Goal: Task Accomplishment & Management: Manage account settings

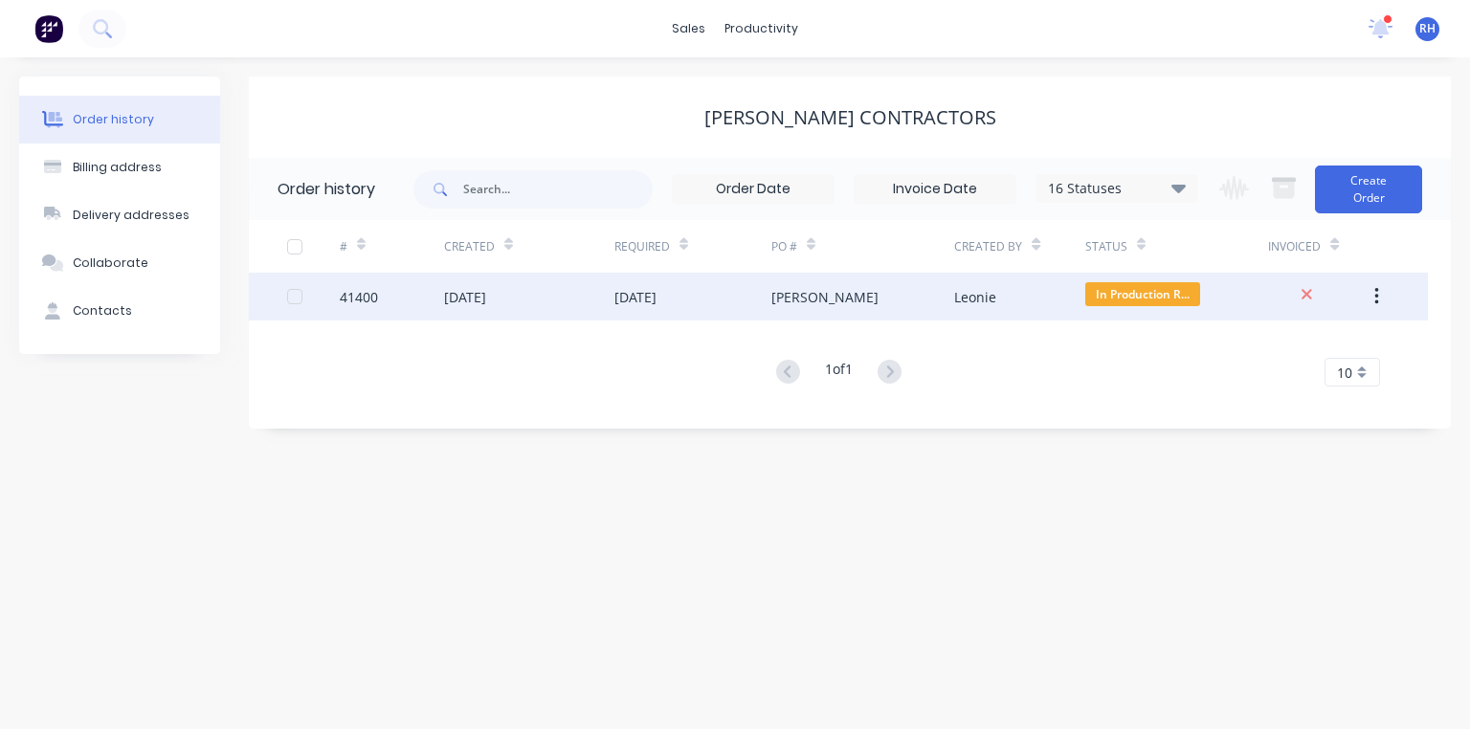
click at [655, 291] on div "[DATE]" at bounding box center [635, 297] width 42 height 20
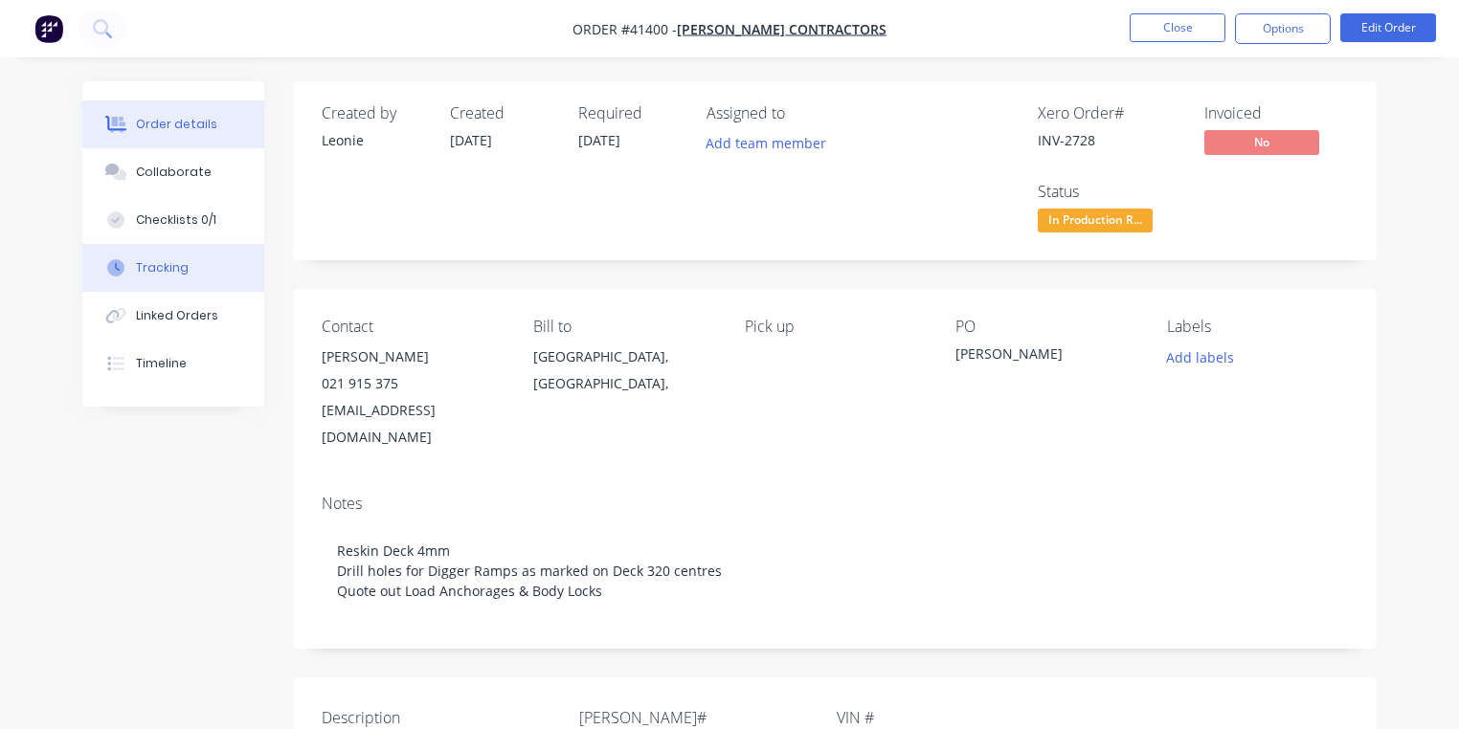
click at [179, 273] on div "Tracking" at bounding box center [162, 267] width 53 height 17
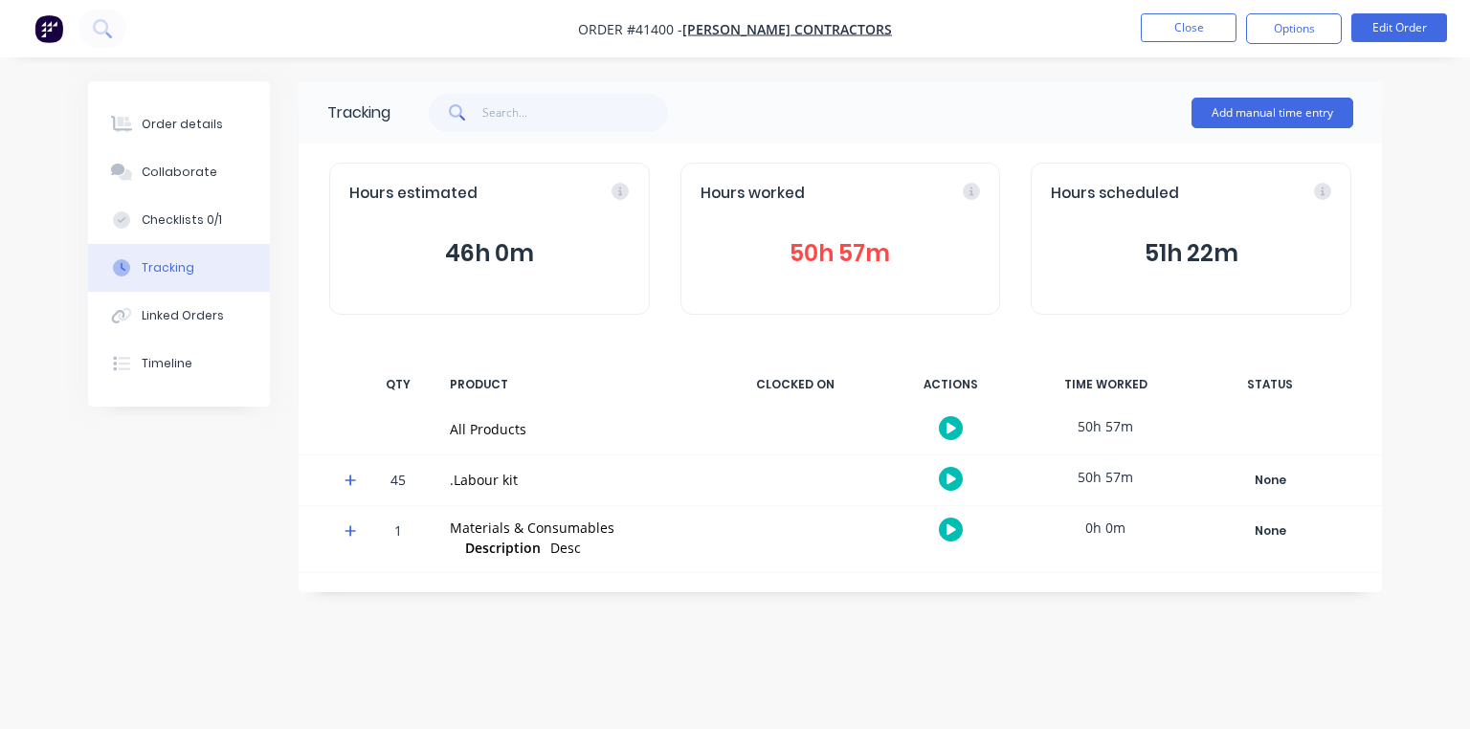
click at [350, 479] on icon at bounding box center [350, 480] width 11 height 11
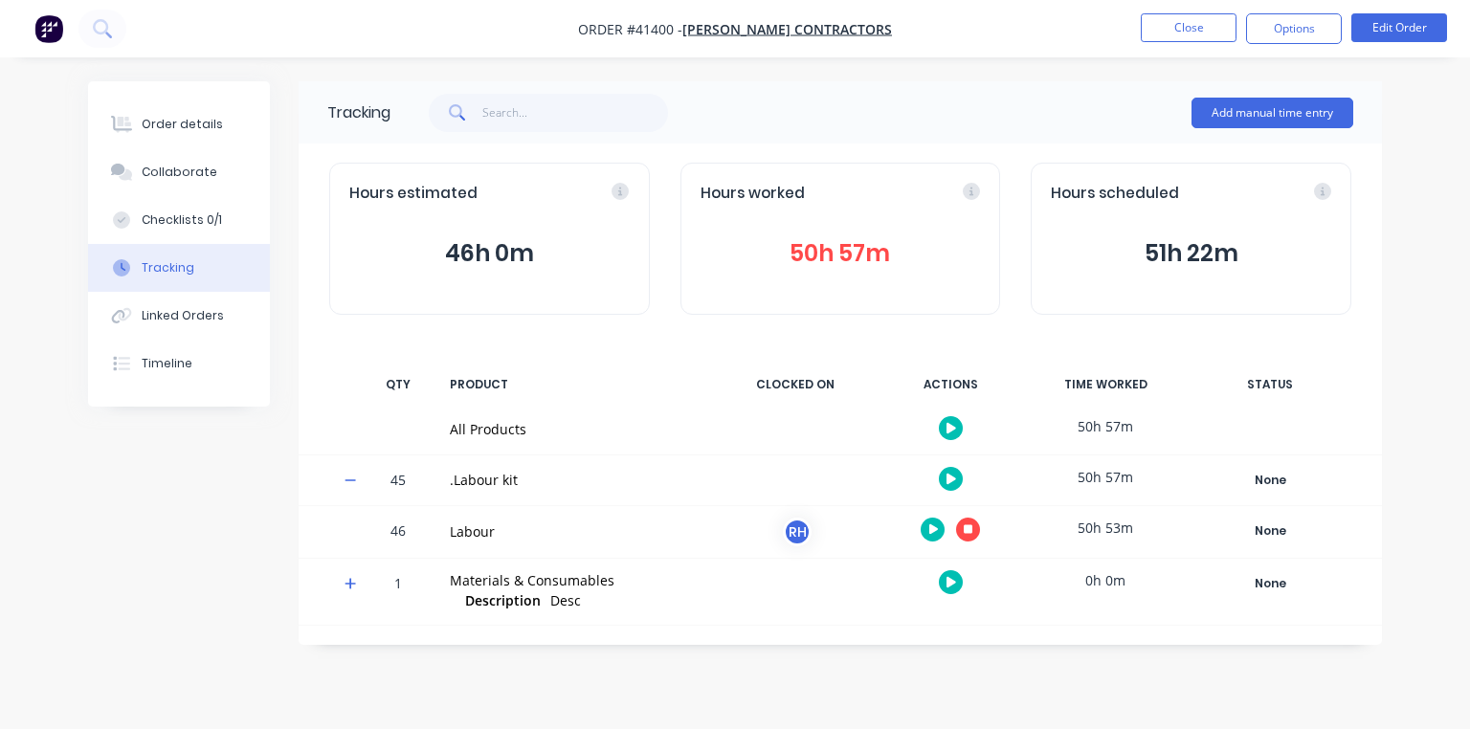
click at [968, 532] on icon "button" at bounding box center [969, 530] width 10 height 10
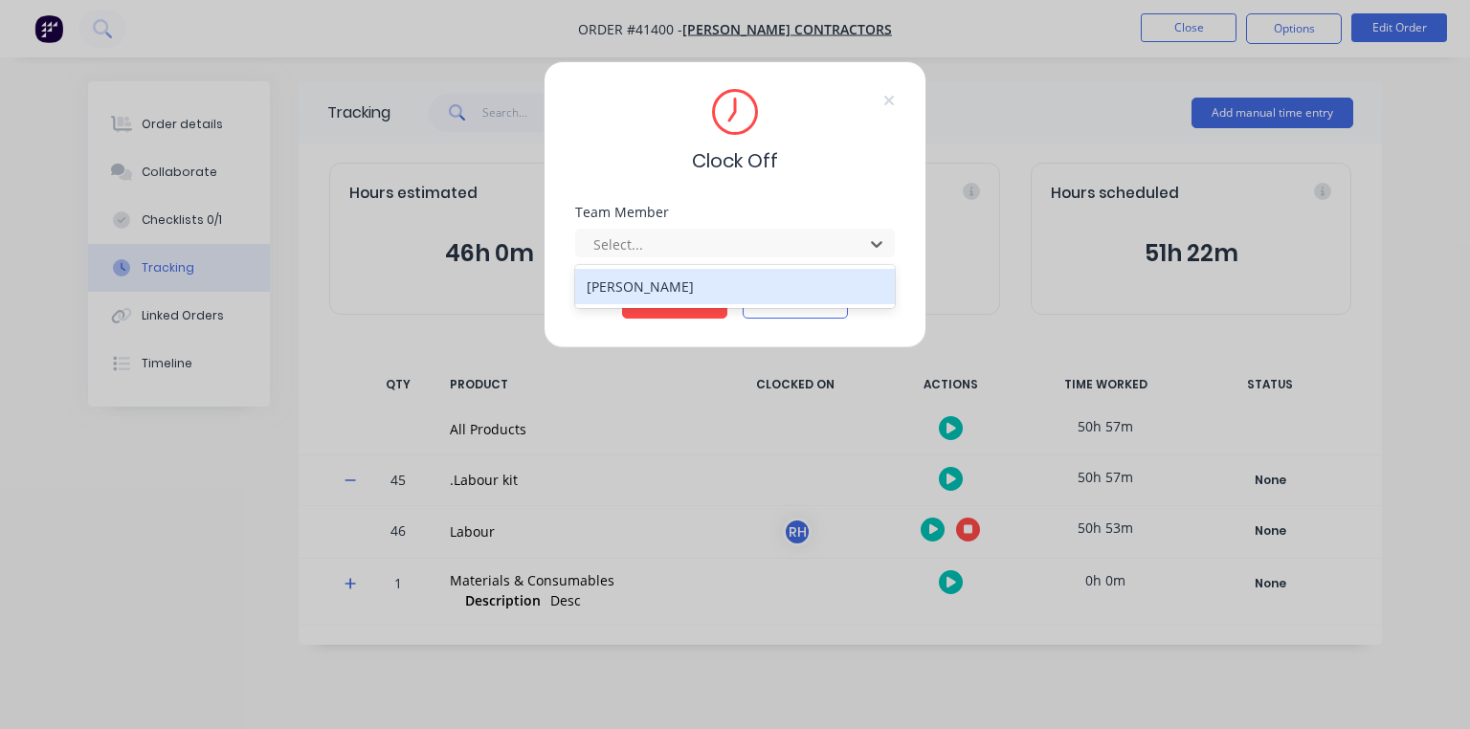
click at [715, 289] on div "[PERSON_NAME]" at bounding box center [735, 286] width 320 height 35
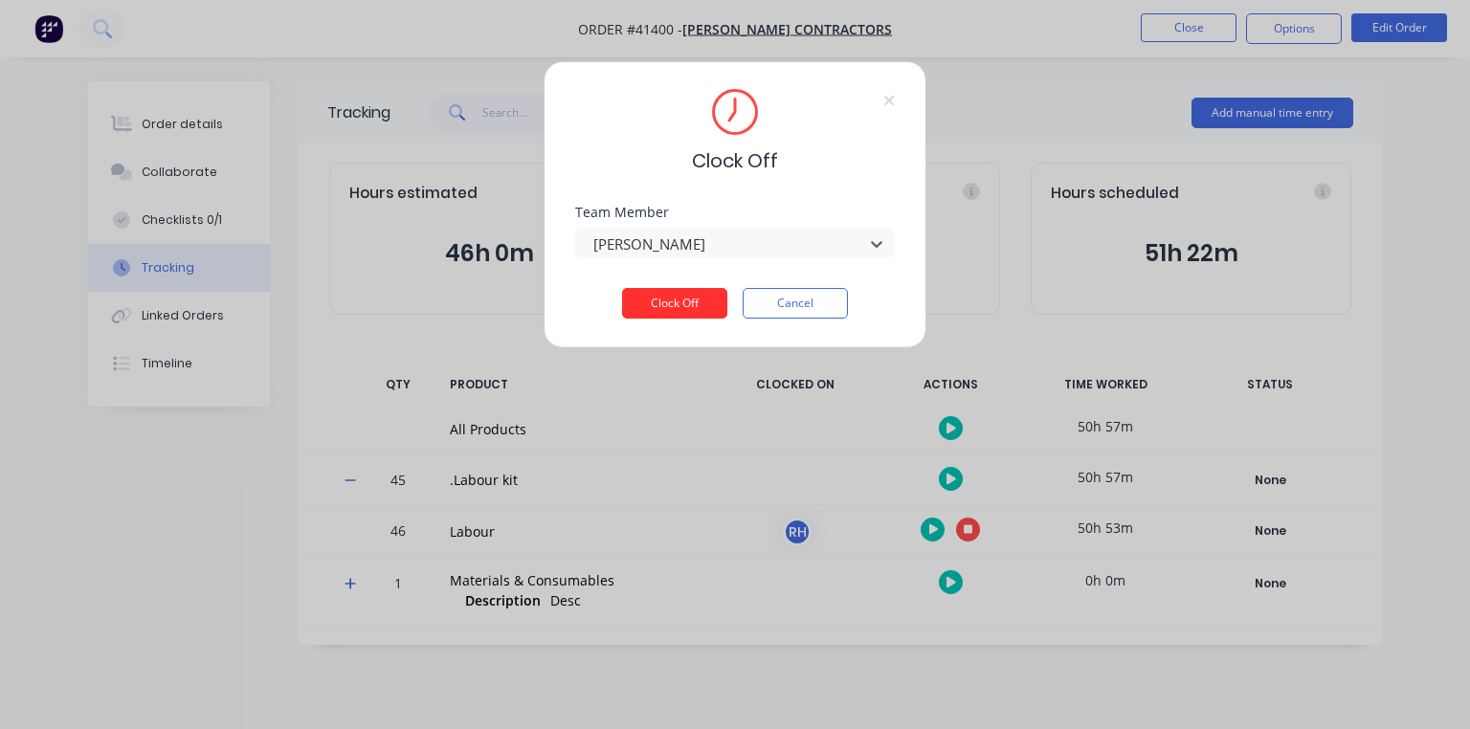
click at [672, 298] on button "Clock Off" at bounding box center [674, 303] width 105 height 31
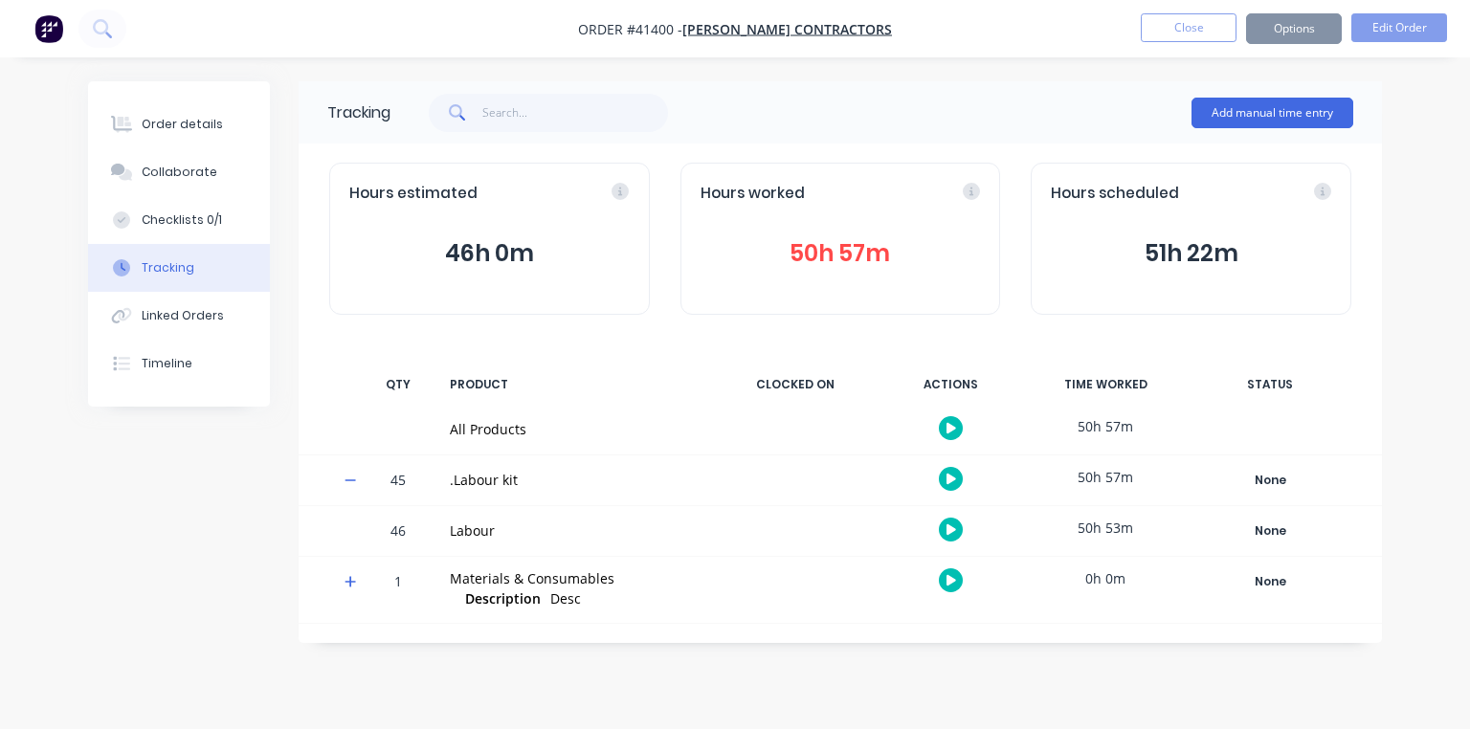
click at [46, 42] on img "button" at bounding box center [48, 28] width 29 height 29
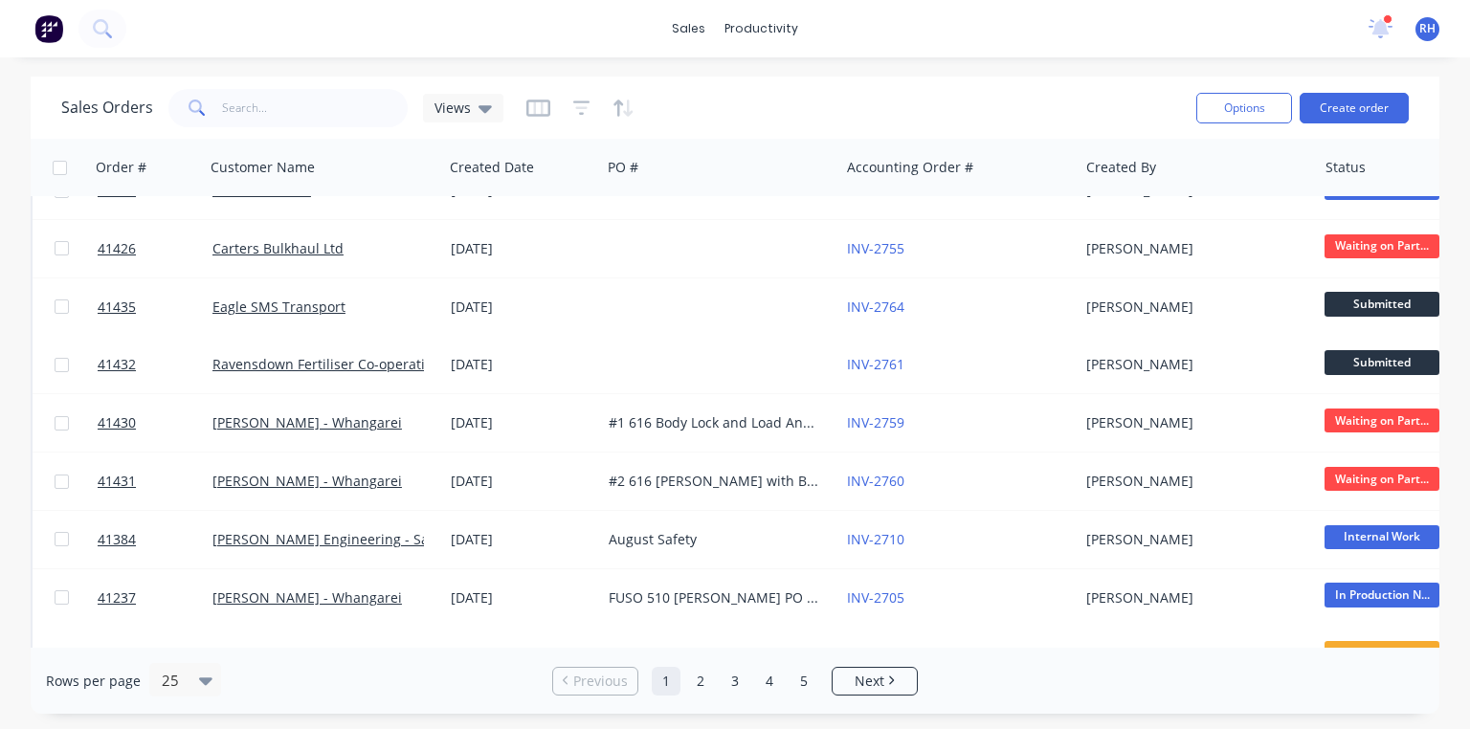
scroll to position [333, 0]
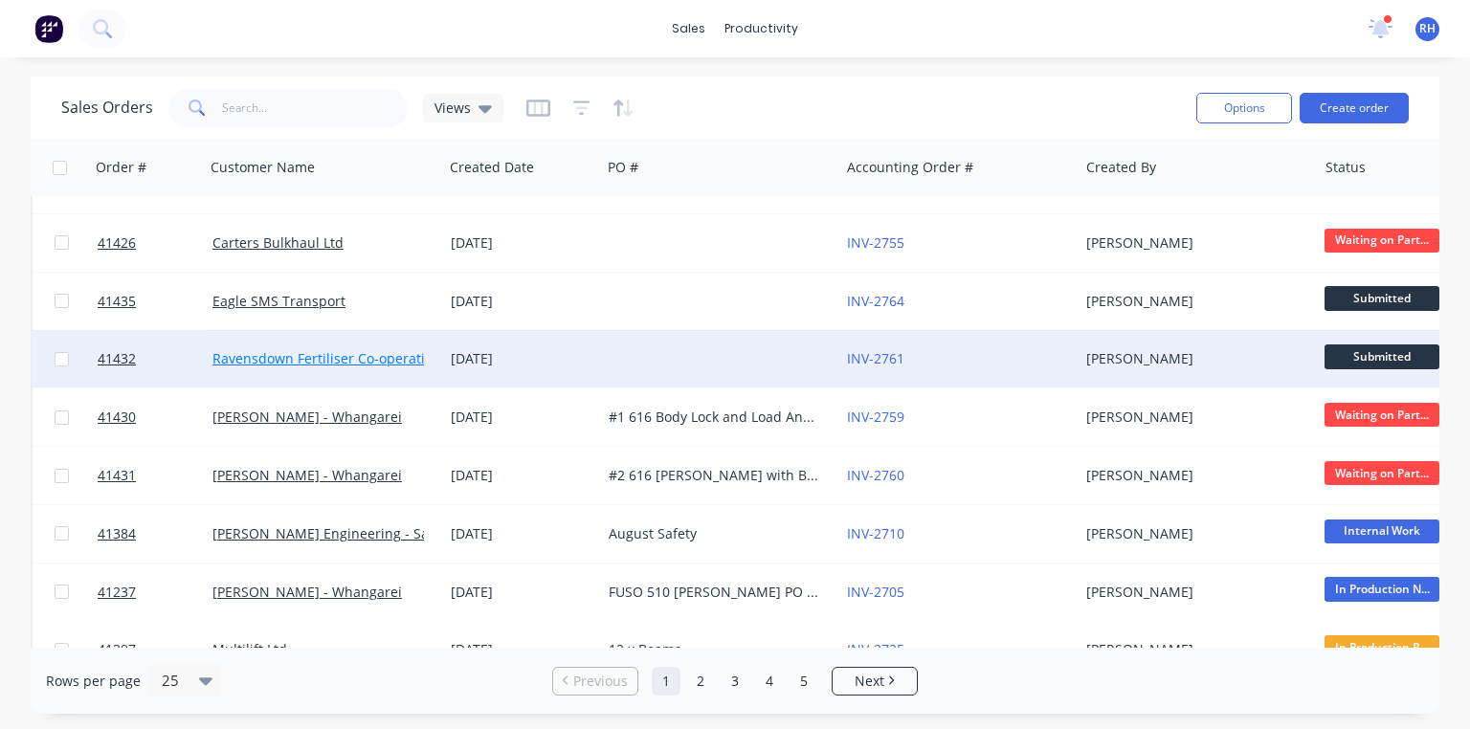
click at [340, 360] on link "Ravensdown Fertiliser Co-operative" at bounding box center [325, 358] width 227 height 18
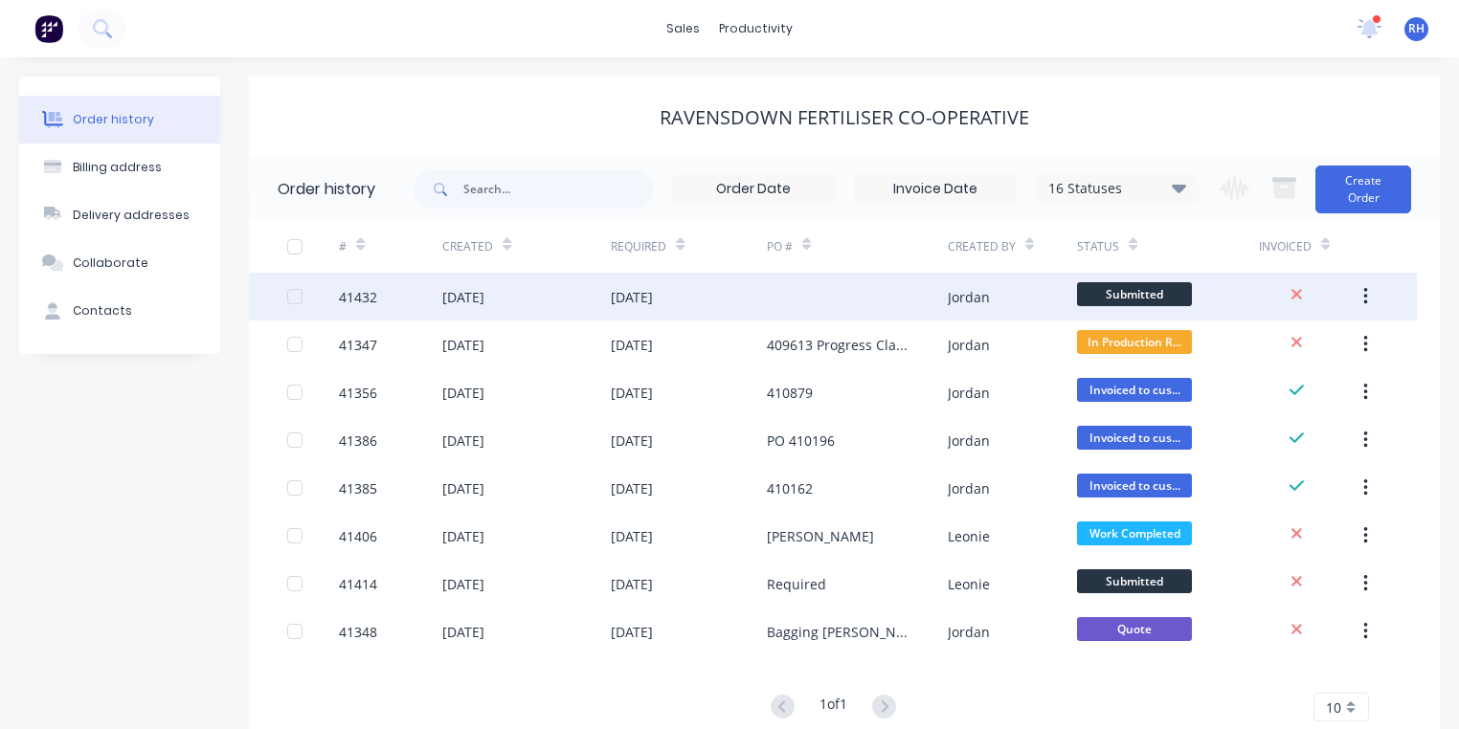
click at [479, 296] on div "[DATE]" at bounding box center [463, 297] width 42 height 20
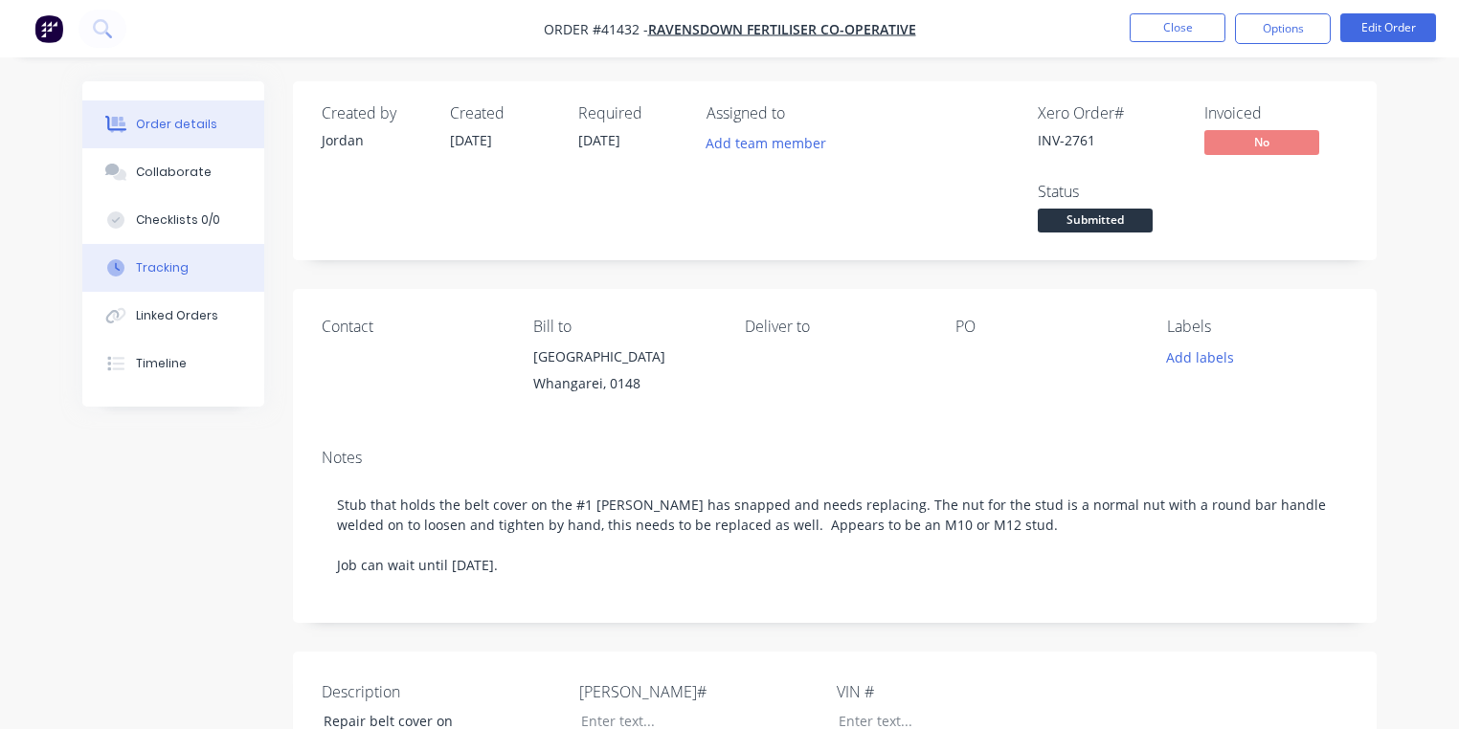
click at [181, 264] on div "Tracking" at bounding box center [162, 267] width 53 height 17
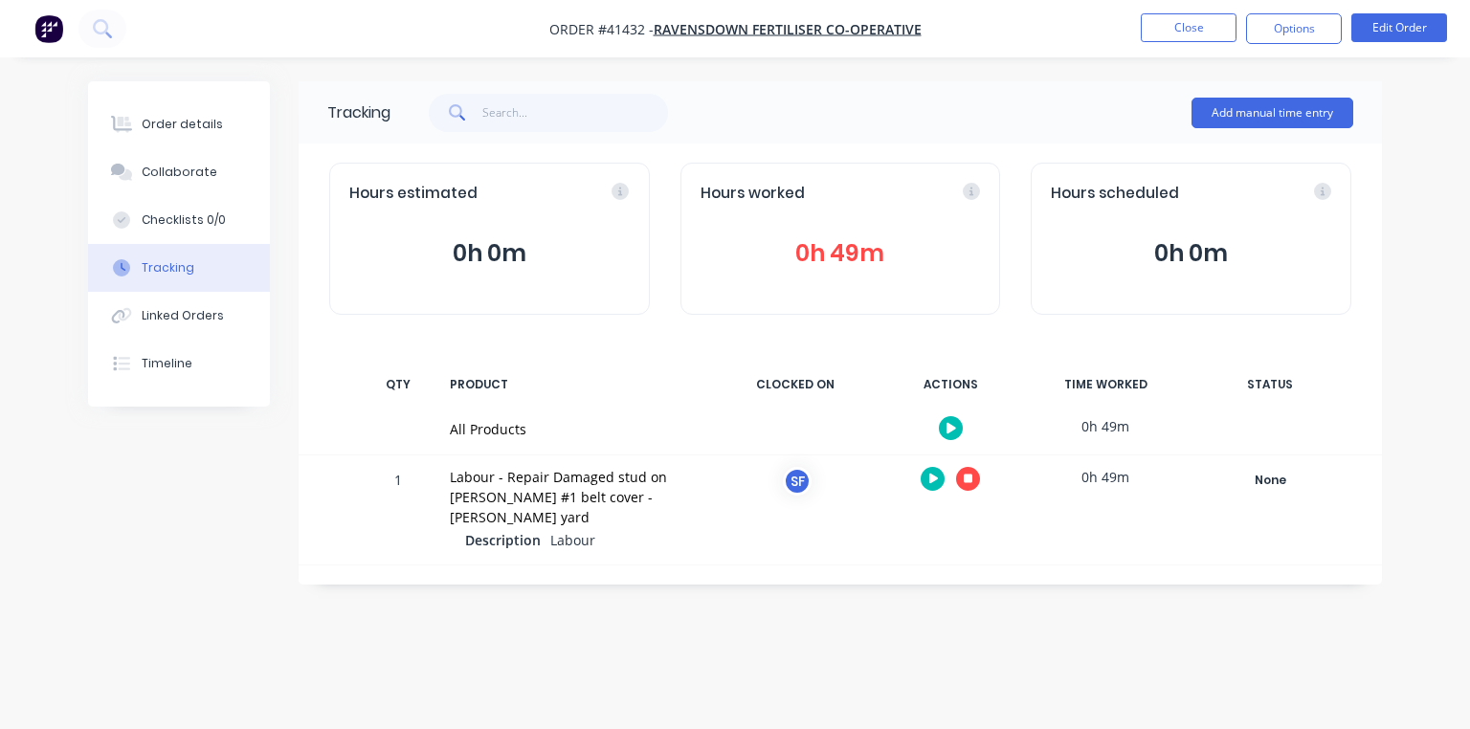
click at [933, 478] on icon "button" at bounding box center [934, 479] width 10 height 11
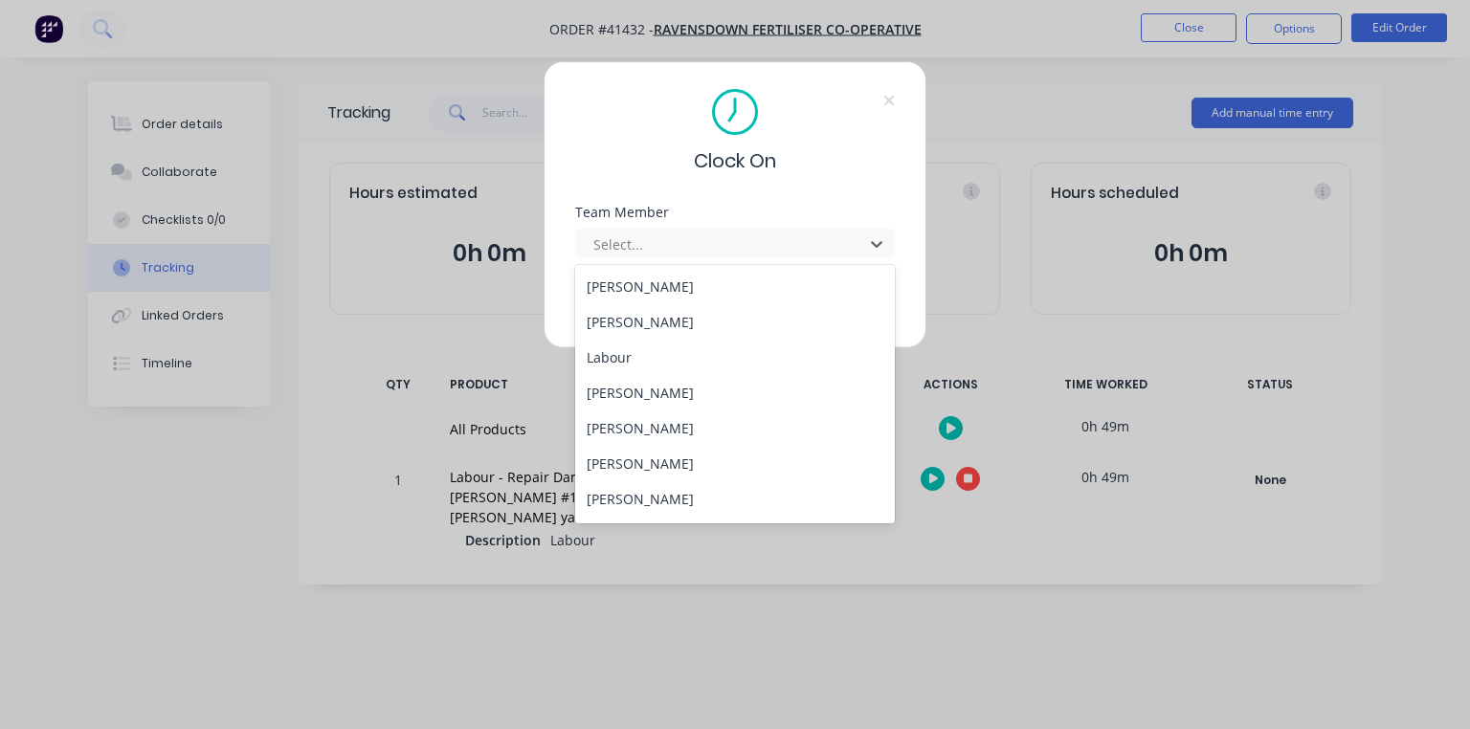
scroll to position [209, 0]
click at [661, 396] on div "[PERSON_NAME]" at bounding box center [735, 396] width 320 height 35
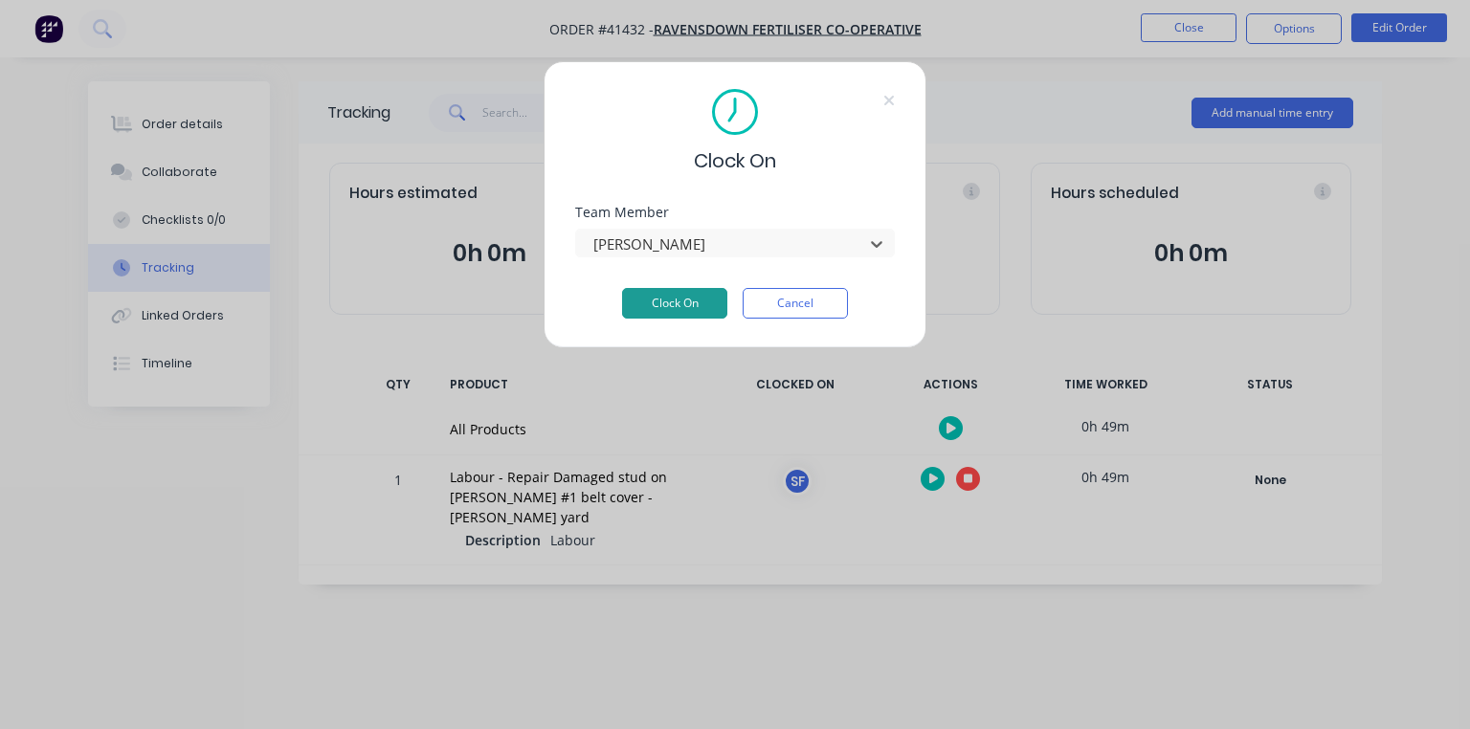
click at [678, 312] on button "Clock On" at bounding box center [674, 303] width 105 height 31
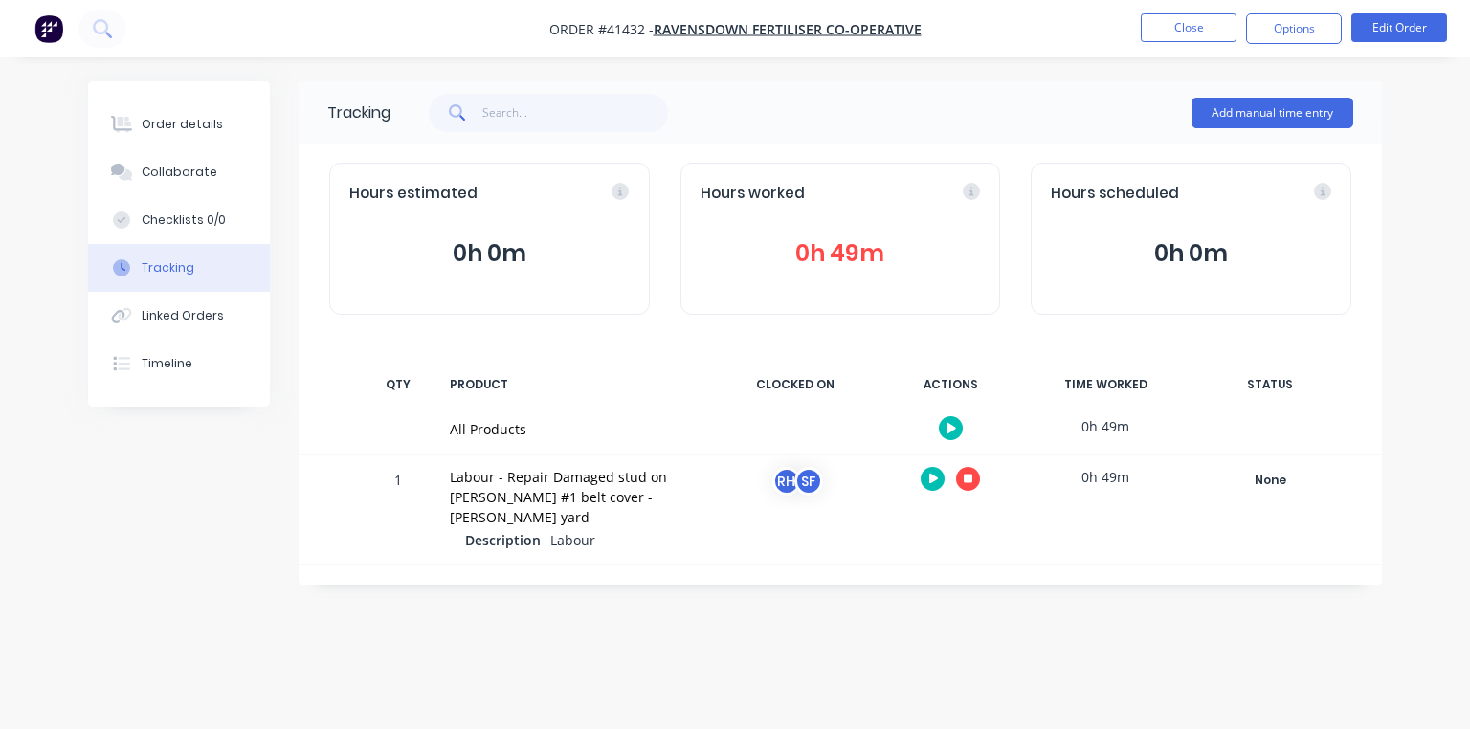
click at [970, 478] on icon "button" at bounding box center [969, 479] width 10 height 10
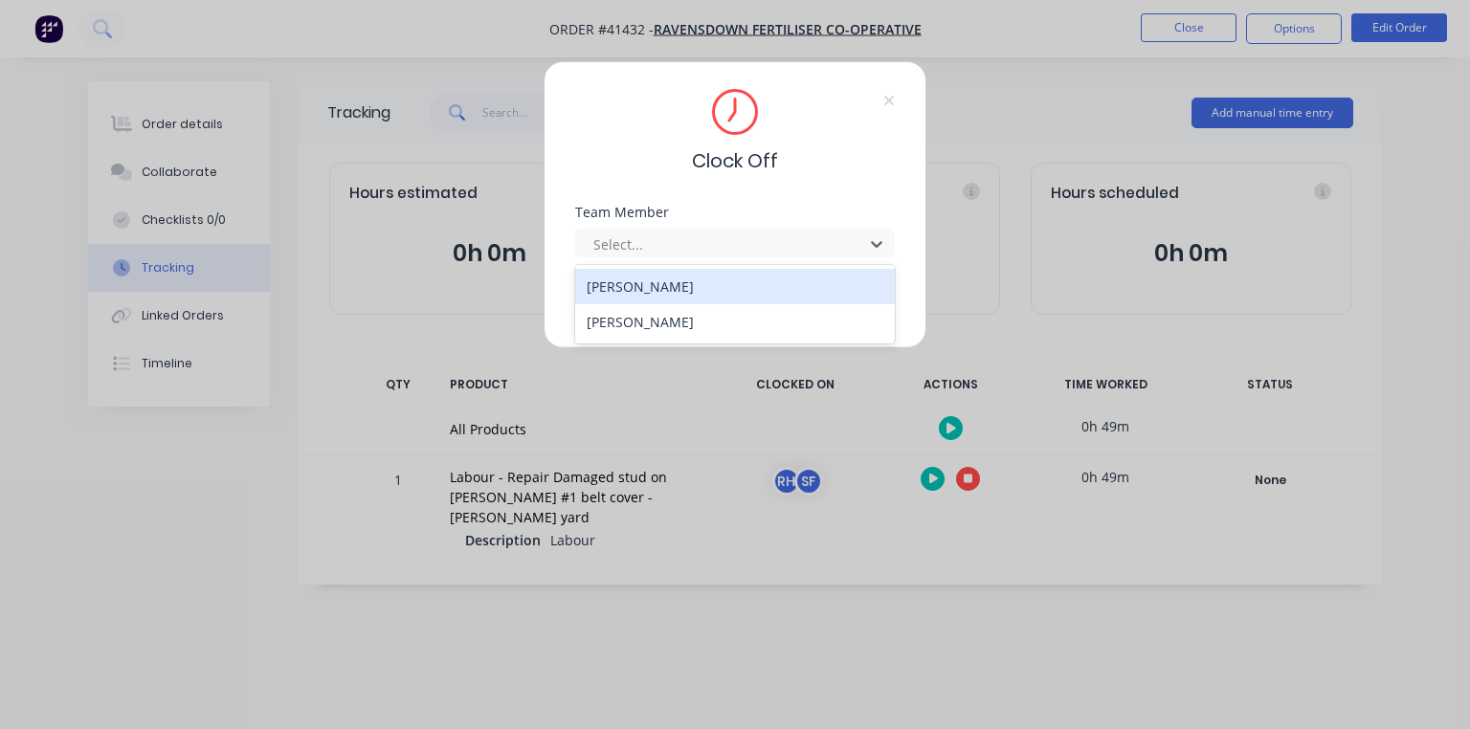
click at [681, 327] on div "[PERSON_NAME]" at bounding box center [735, 321] width 320 height 35
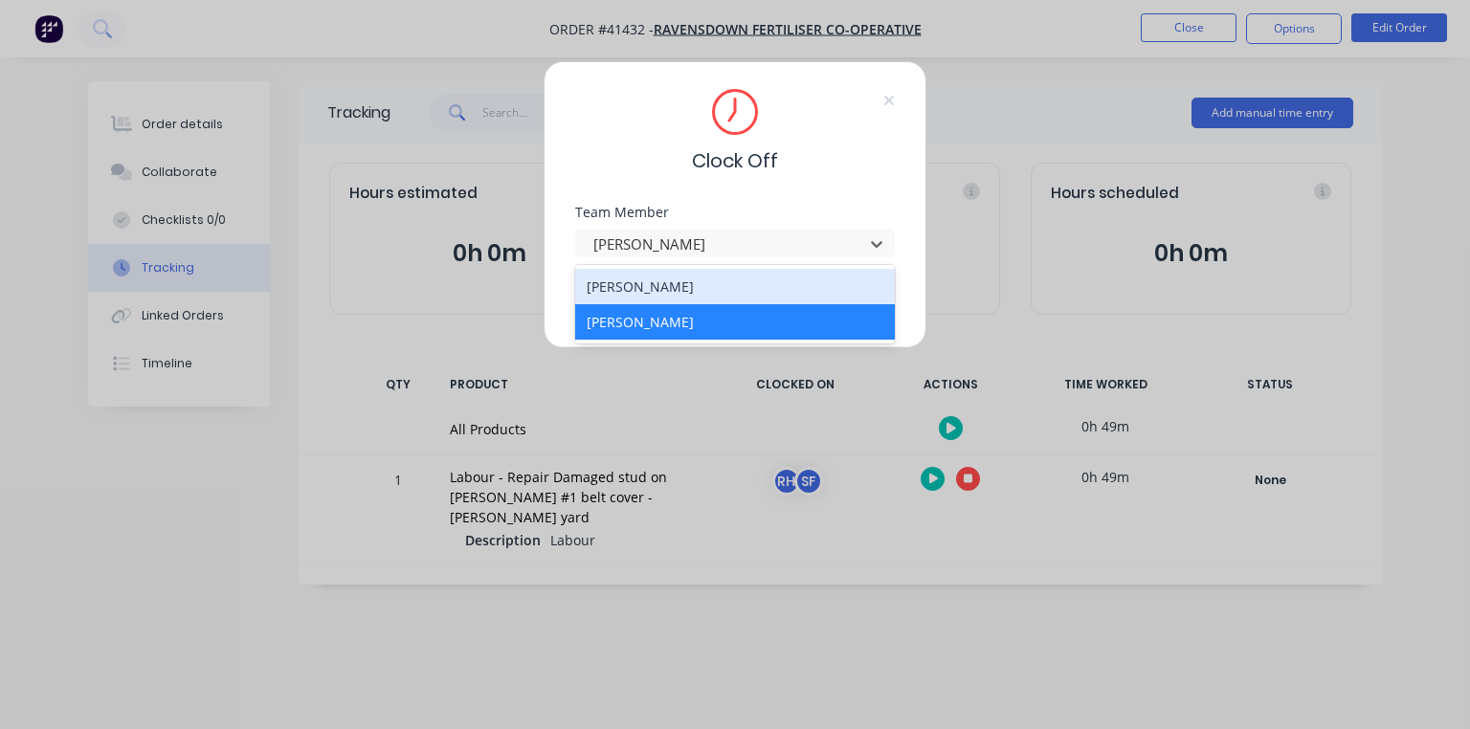
click at [684, 292] on div "[PERSON_NAME]" at bounding box center [735, 286] width 320 height 35
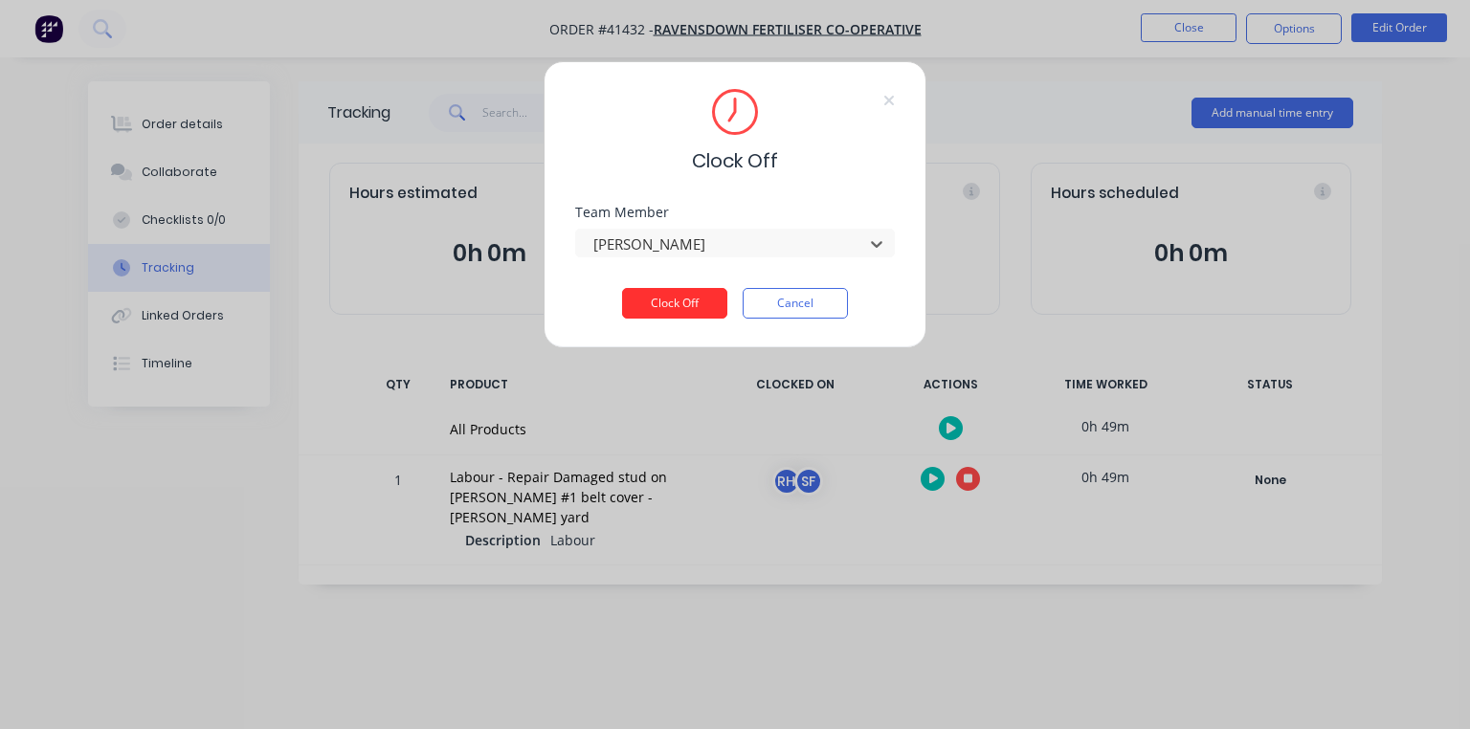
click at [679, 301] on button "Clock Off" at bounding box center [674, 303] width 105 height 31
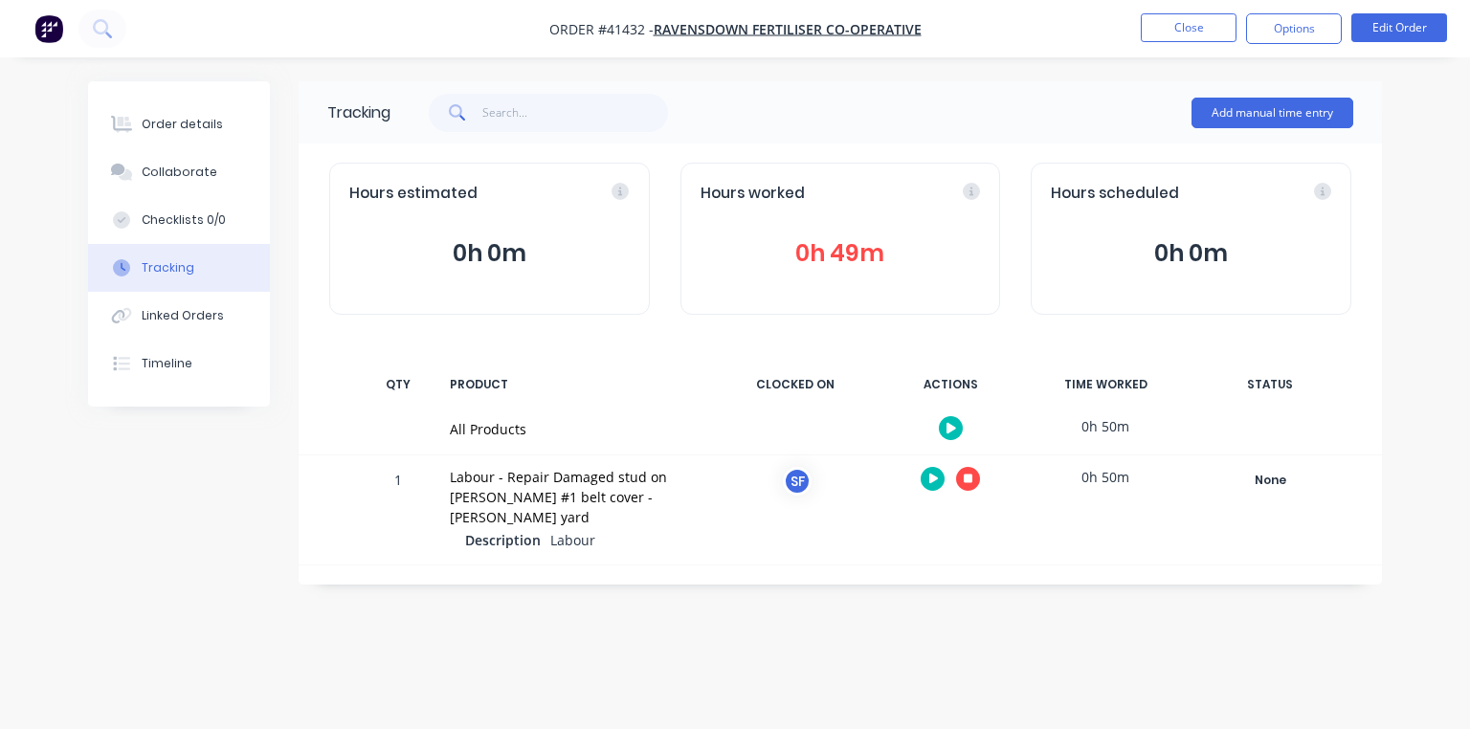
click at [46, 32] on img "button" at bounding box center [48, 28] width 29 height 29
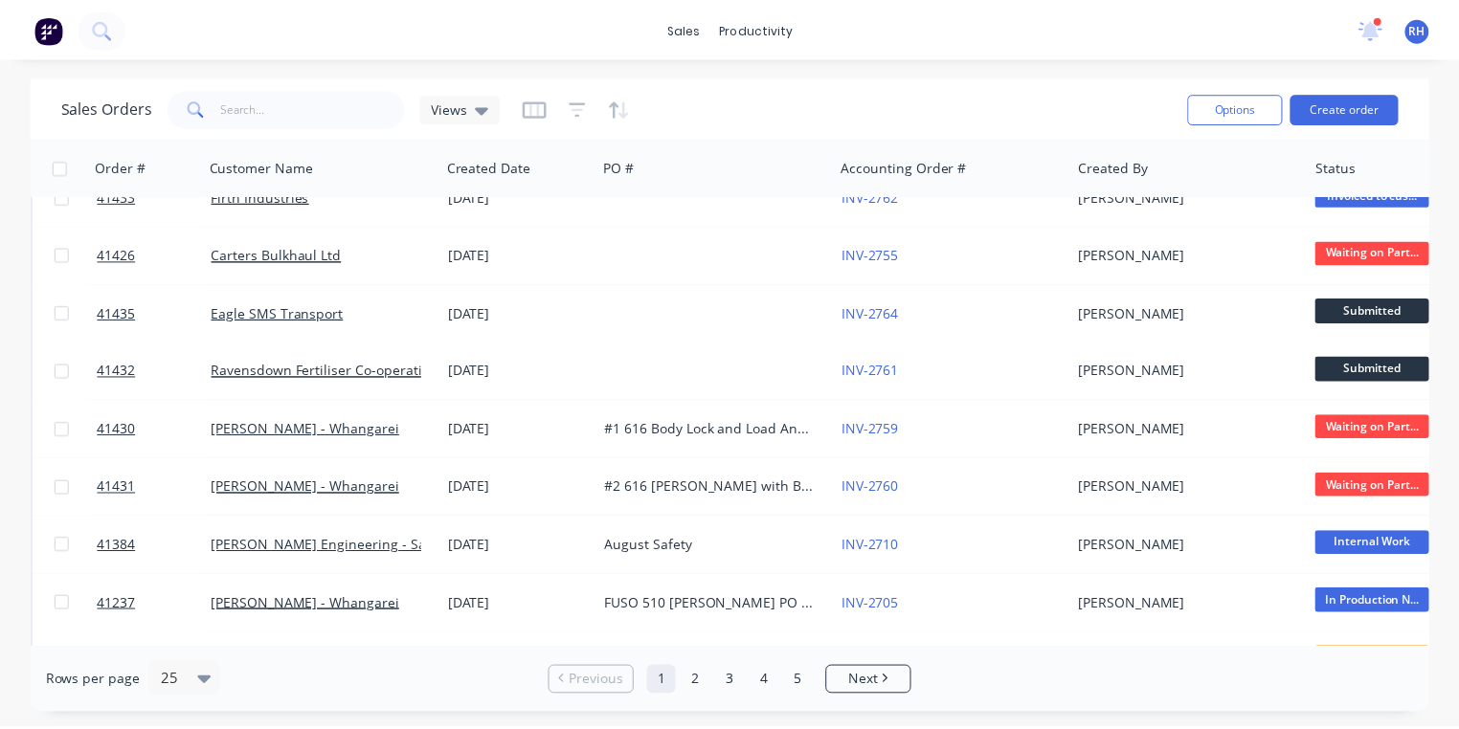
scroll to position [335, 0]
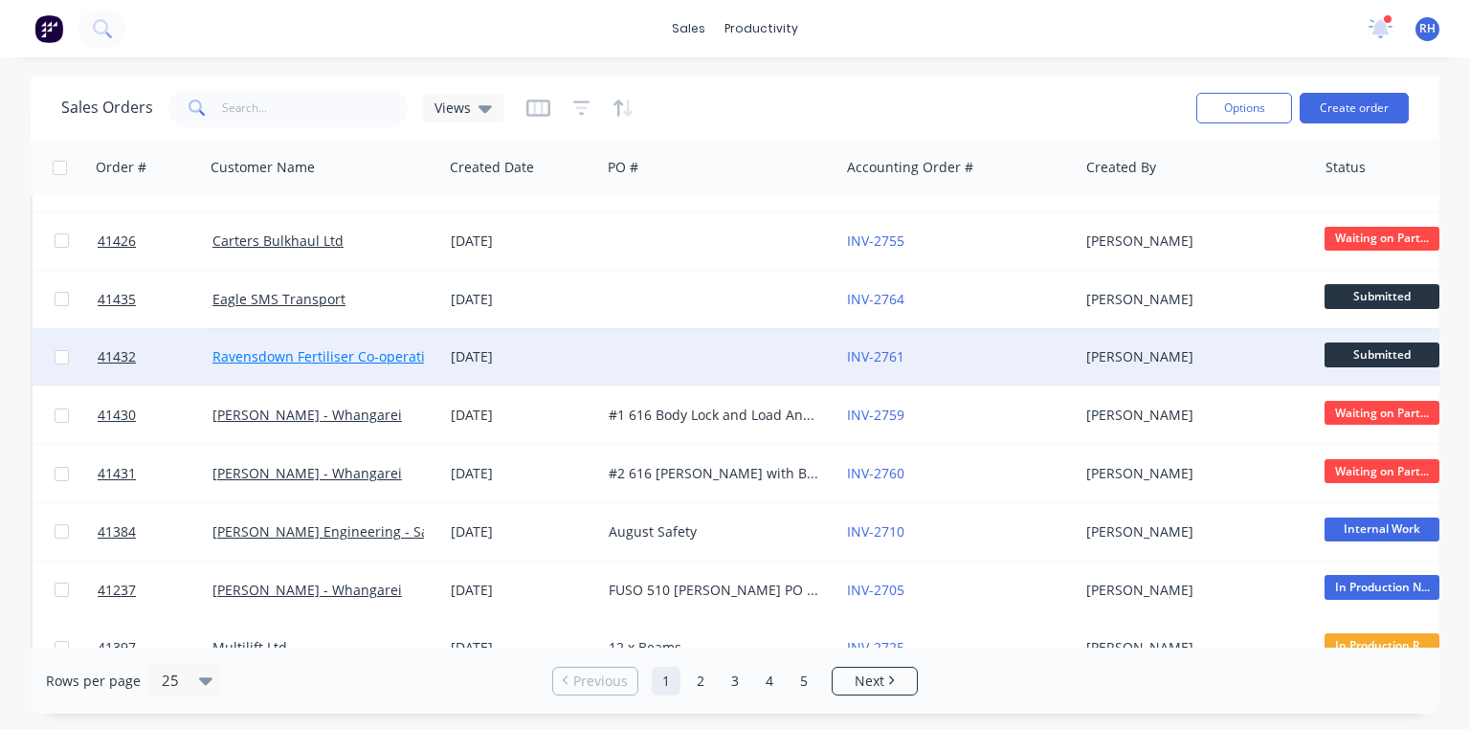
click at [285, 358] on link "Ravensdown Fertiliser Co-operative" at bounding box center [325, 356] width 227 height 18
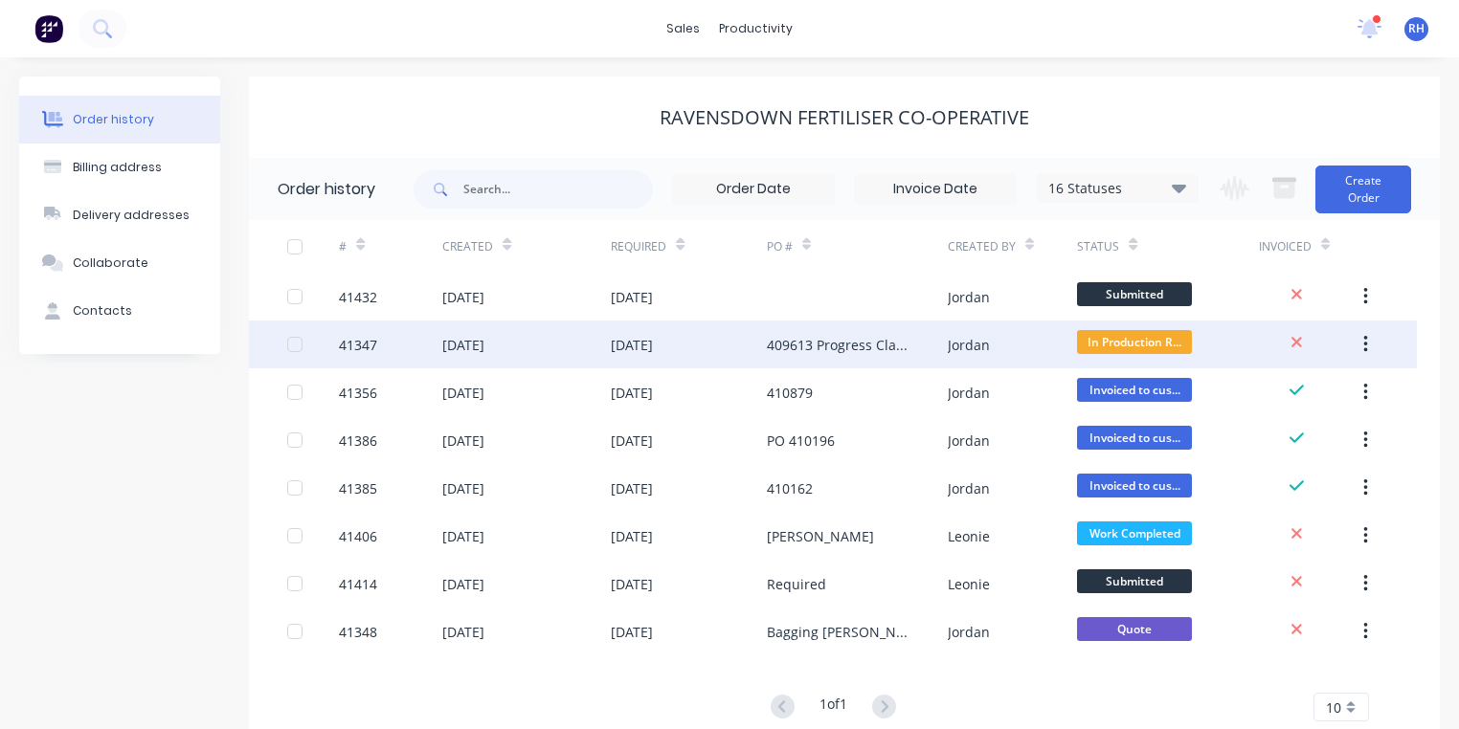
click at [473, 340] on div "[DATE]" at bounding box center [463, 345] width 42 height 20
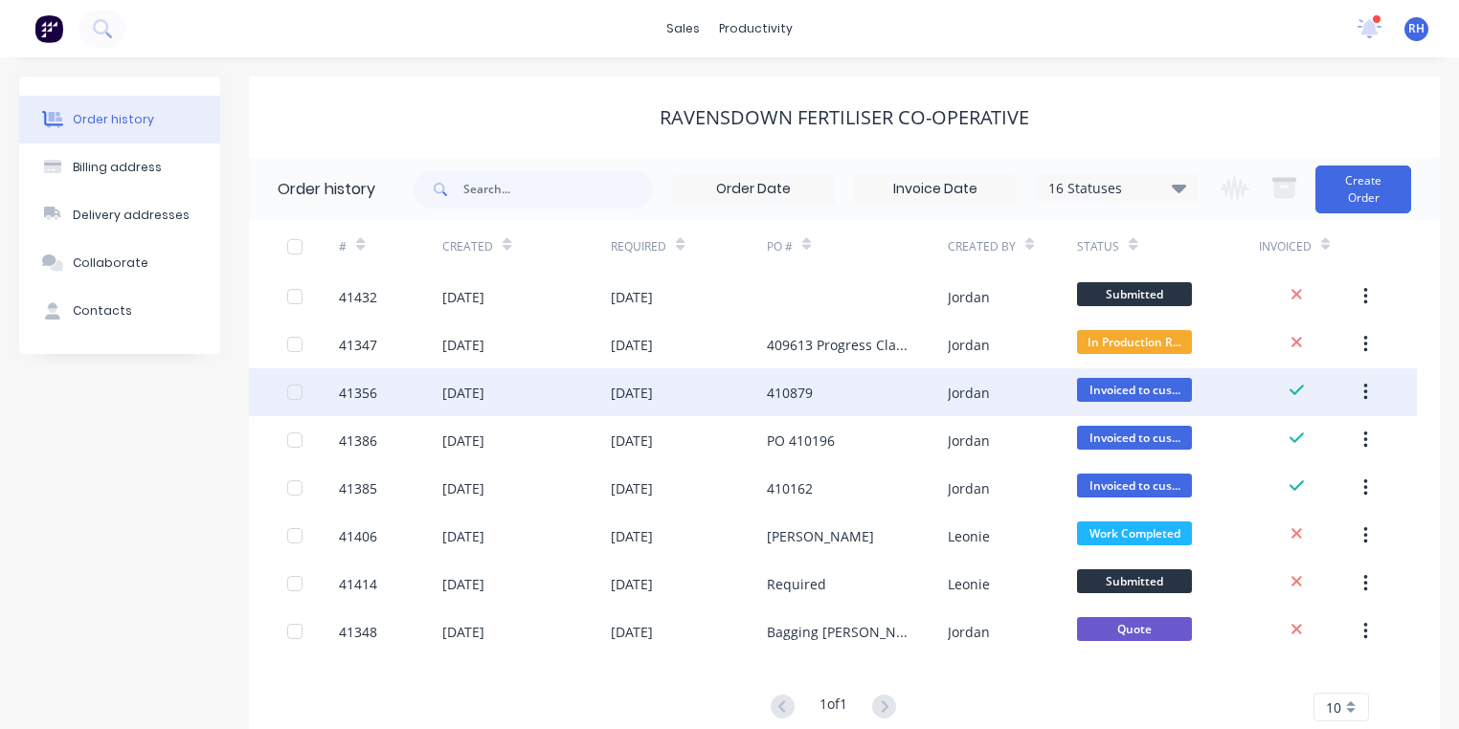
click at [484, 397] on div "[DATE]" at bounding box center [463, 393] width 42 height 20
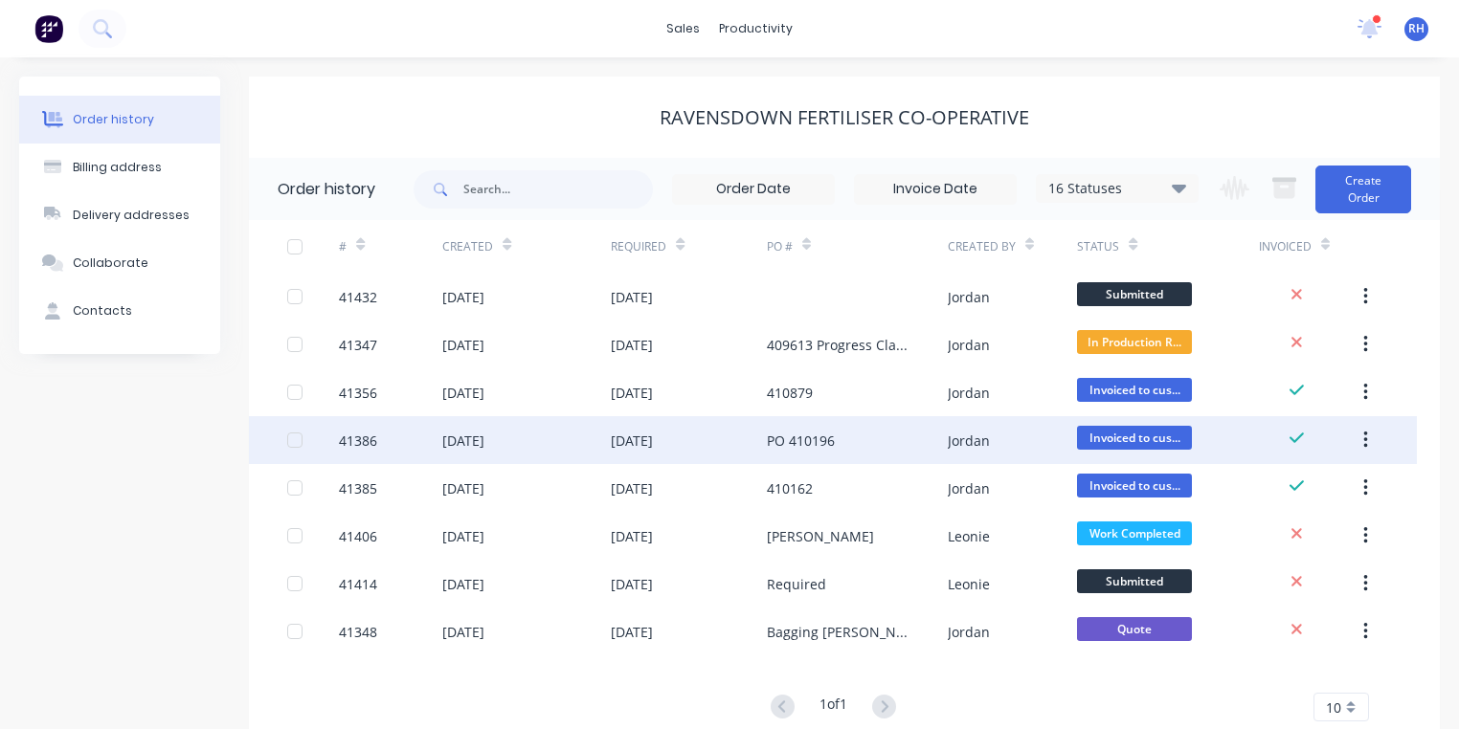
click at [484, 445] on div "[DATE]" at bounding box center [463, 441] width 42 height 20
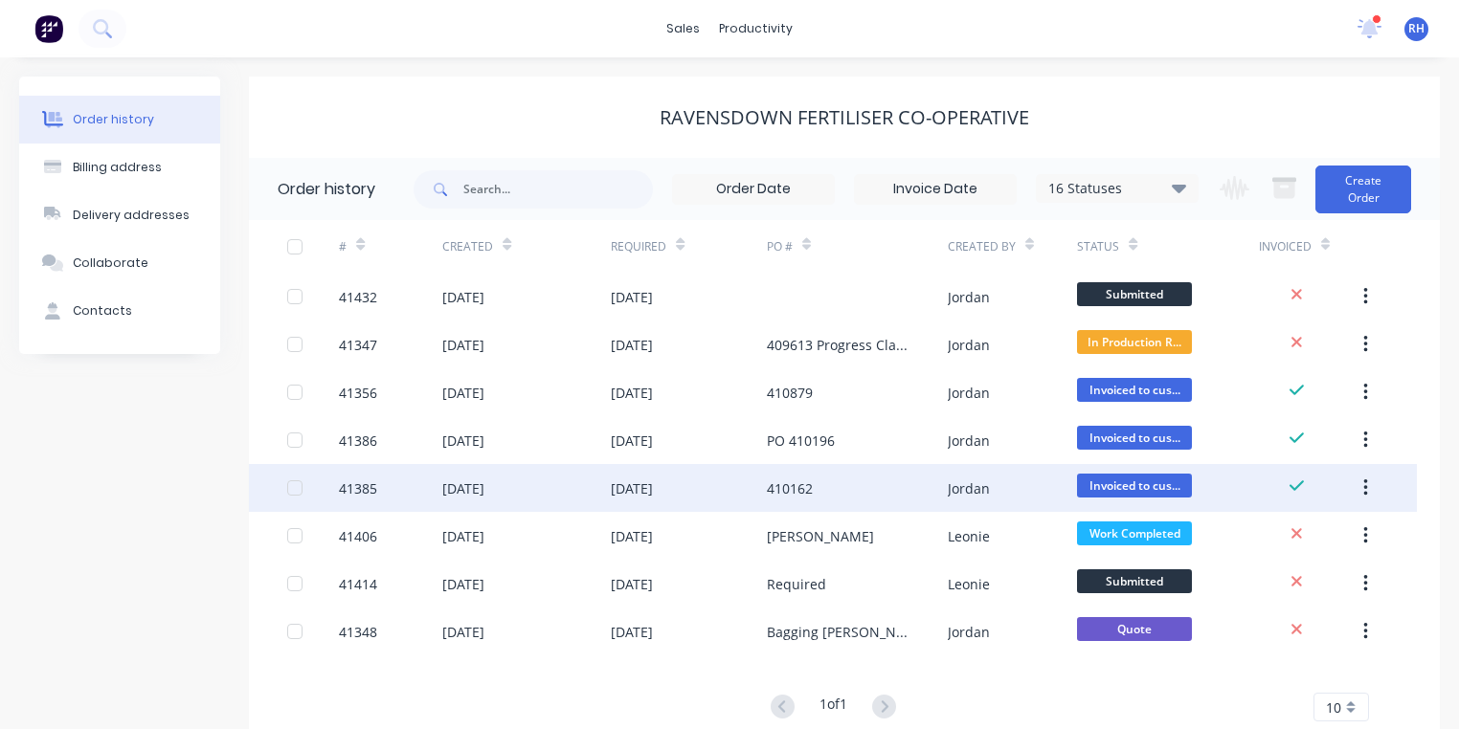
click at [475, 493] on div "[DATE]" at bounding box center [463, 489] width 42 height 20
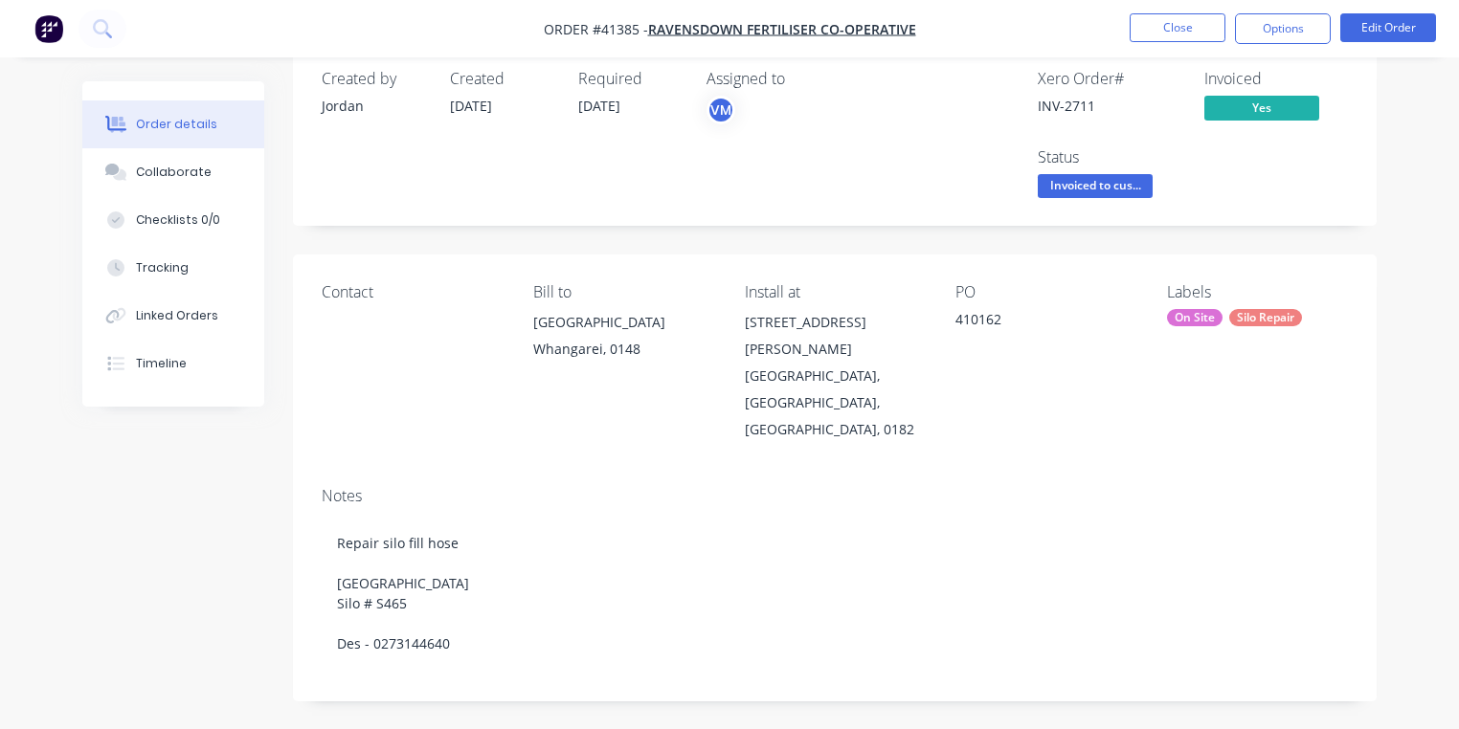
scroll to position [41, 0]
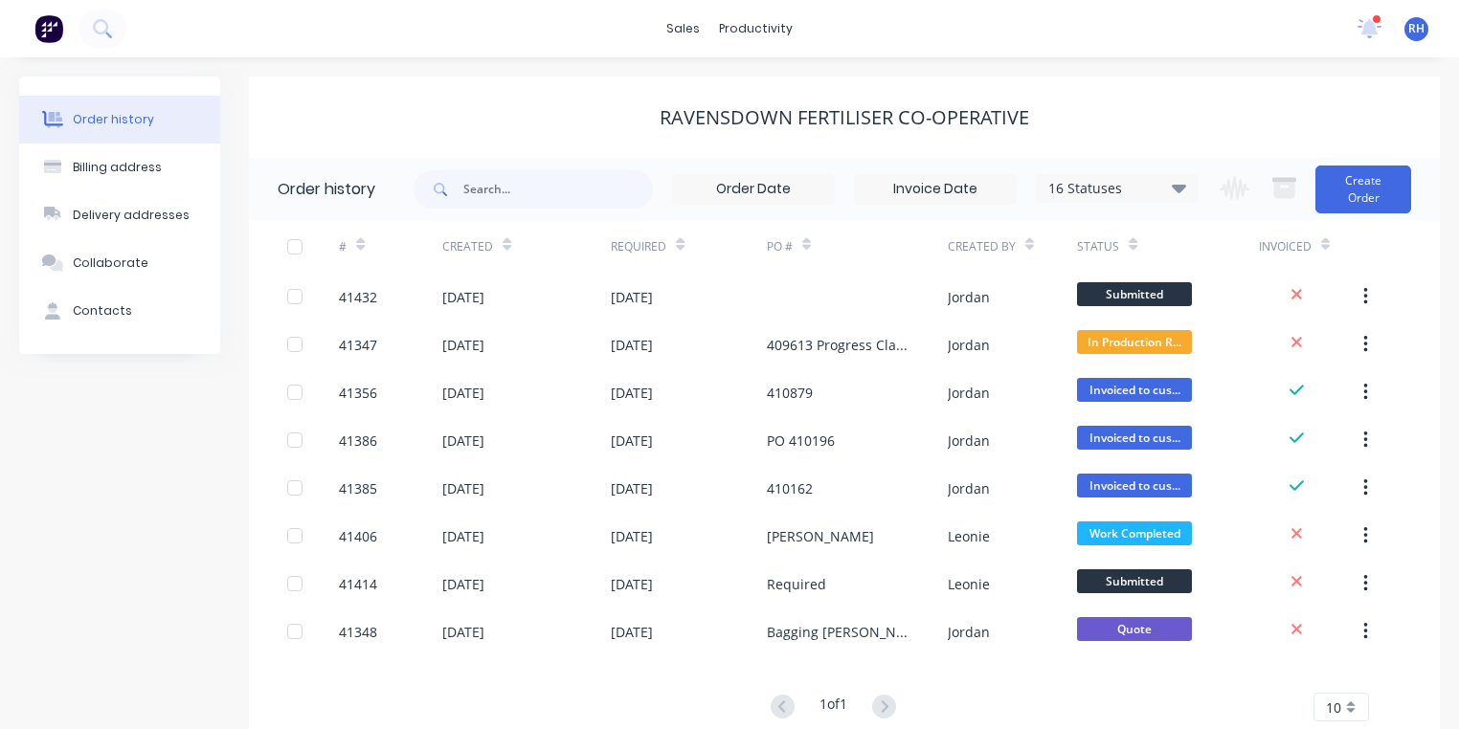
scroll to position [53, 0]
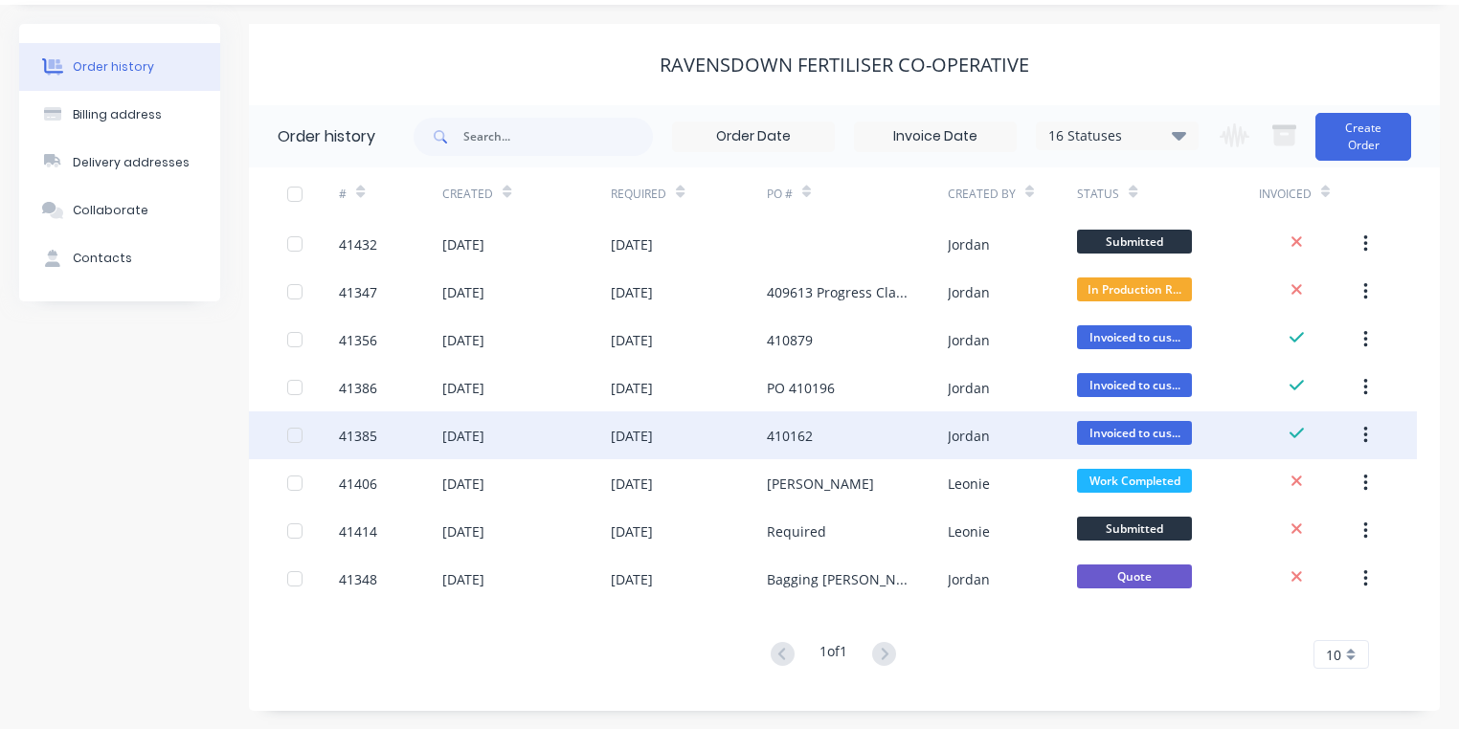
click at [481, 434] on div "[DATE]" at bounding box center [463, 436] width 42 height 20
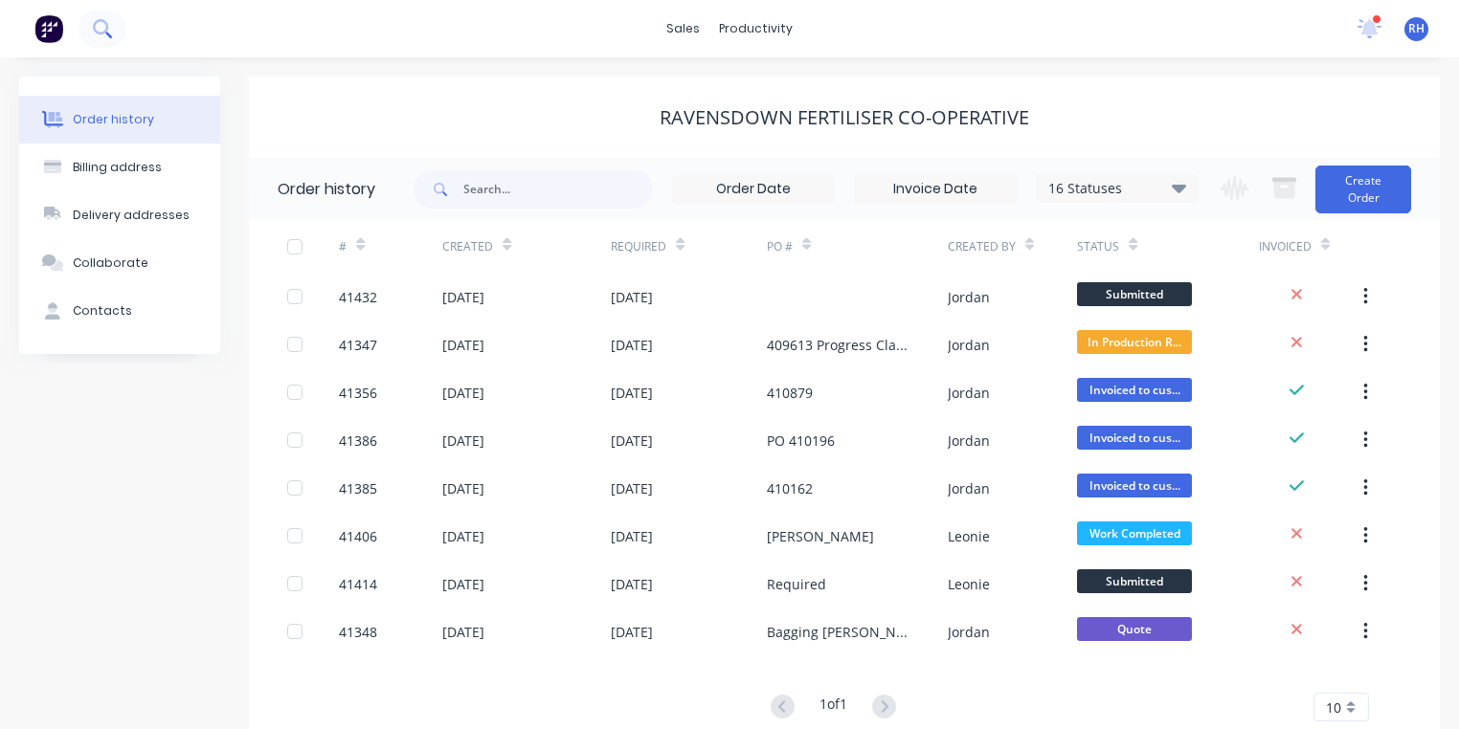
click at [107, 31] on icon at bounding box center [102, 28] width 18 height 18
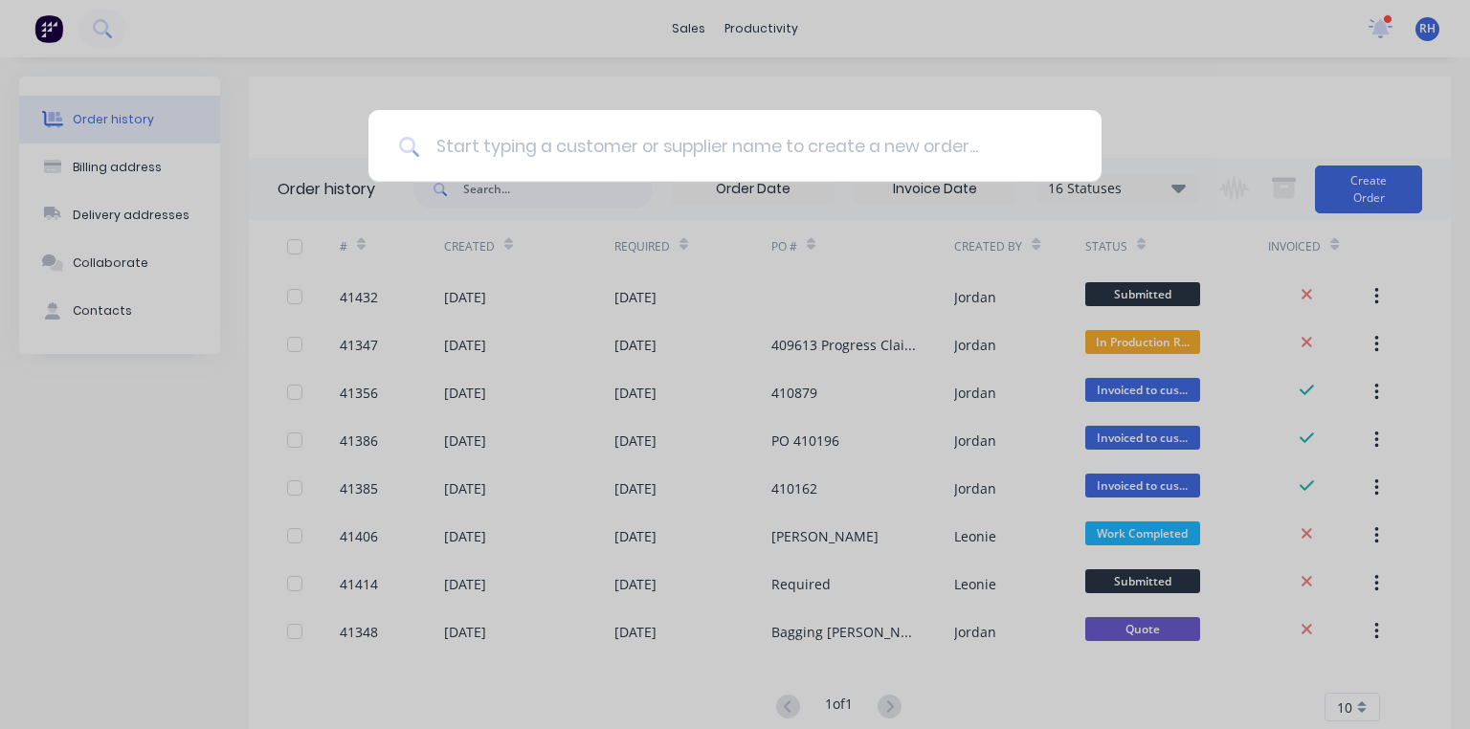
click at [601, 144] on input at bounding box center [745, 146] width 651 height 72
click at [536, 157] on input at bounding box center [745, 146] width 651 height 72
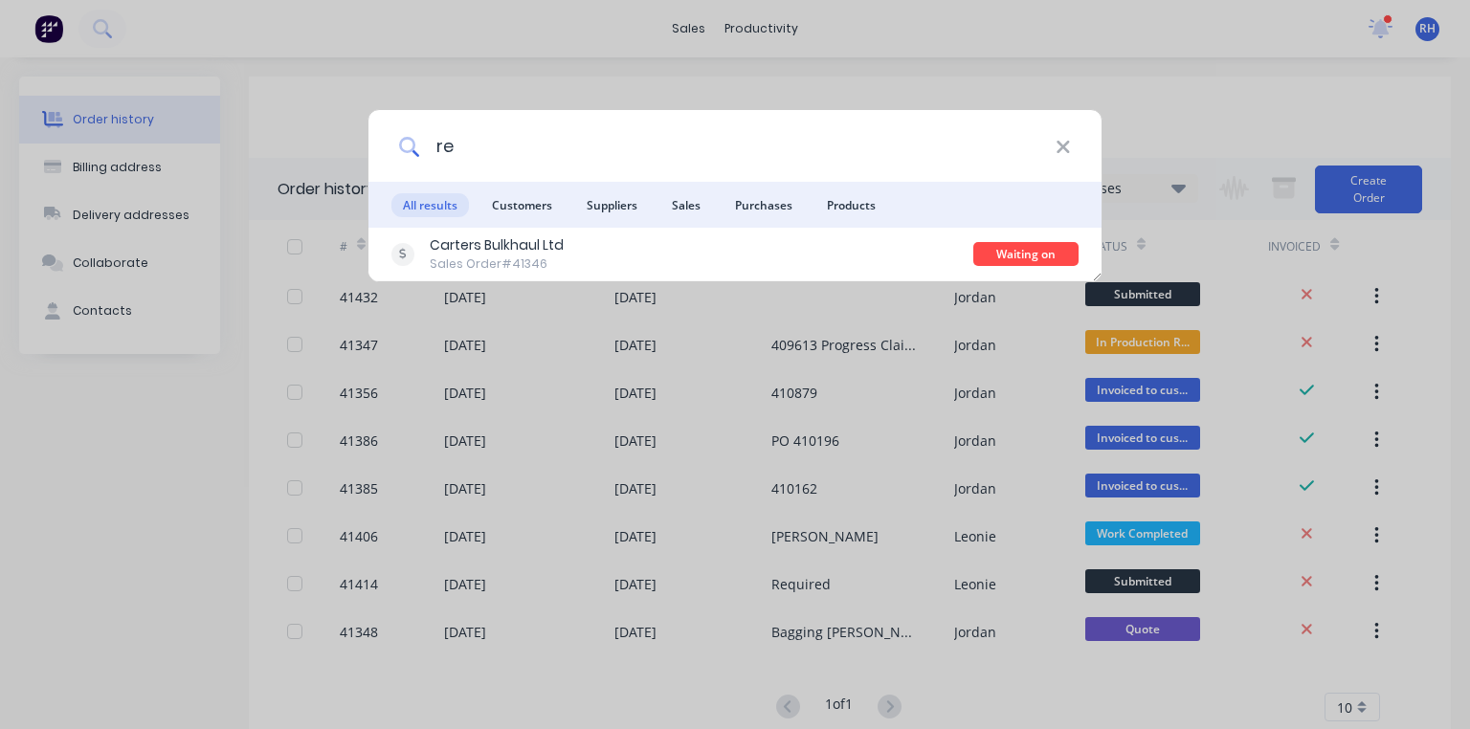
type input "r"
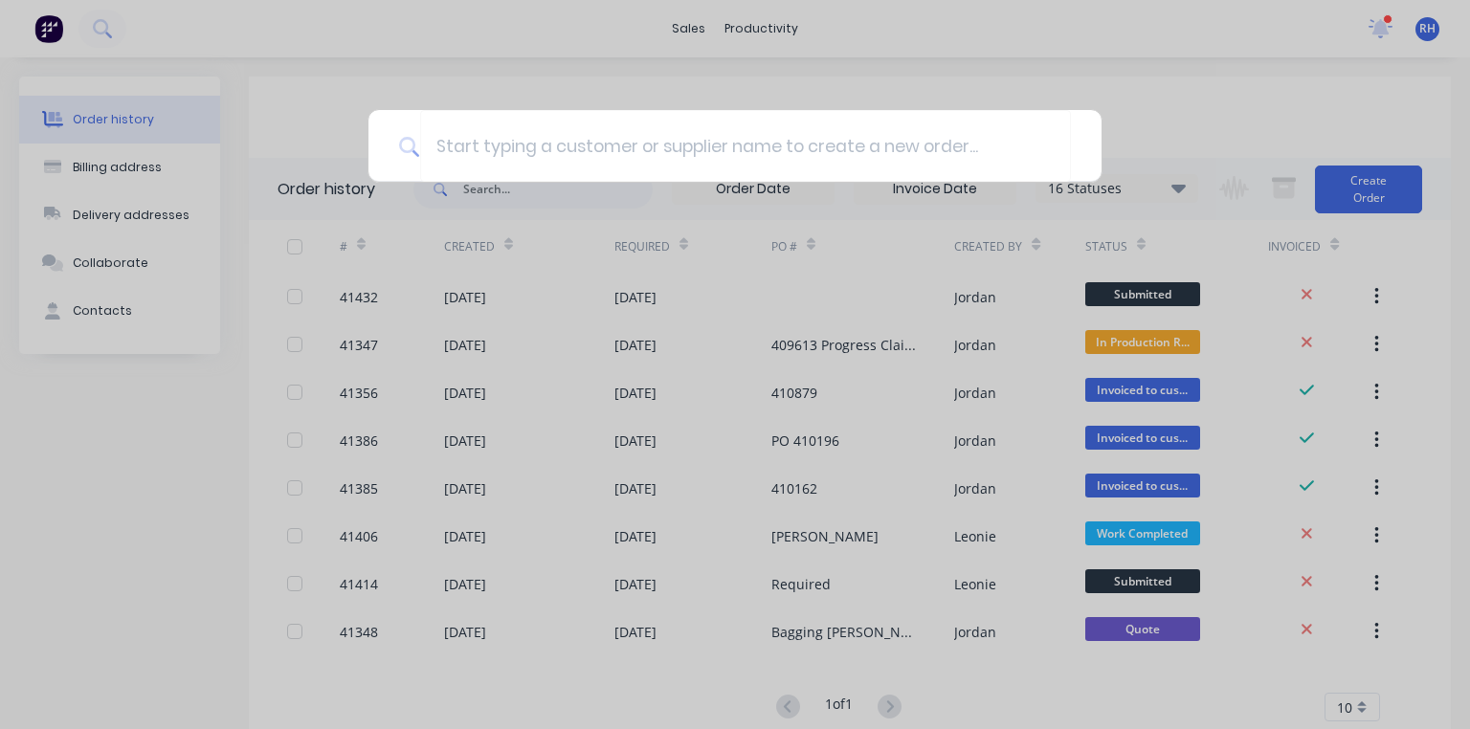
click at [115, 529] on div at bounding box center [735, 364] width 1470 height 729
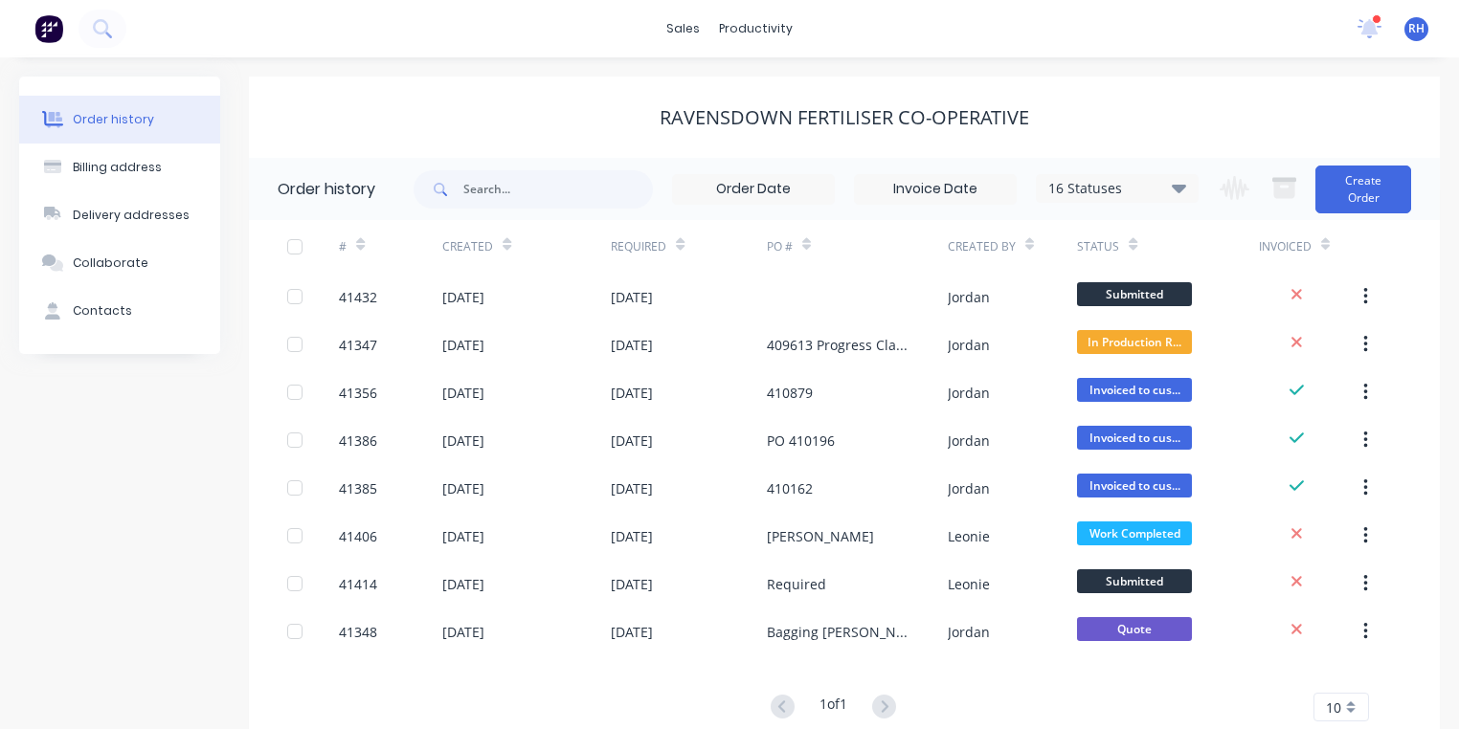
click at [53, 24] on img at bounding box center [48, 28] width 29 height 29
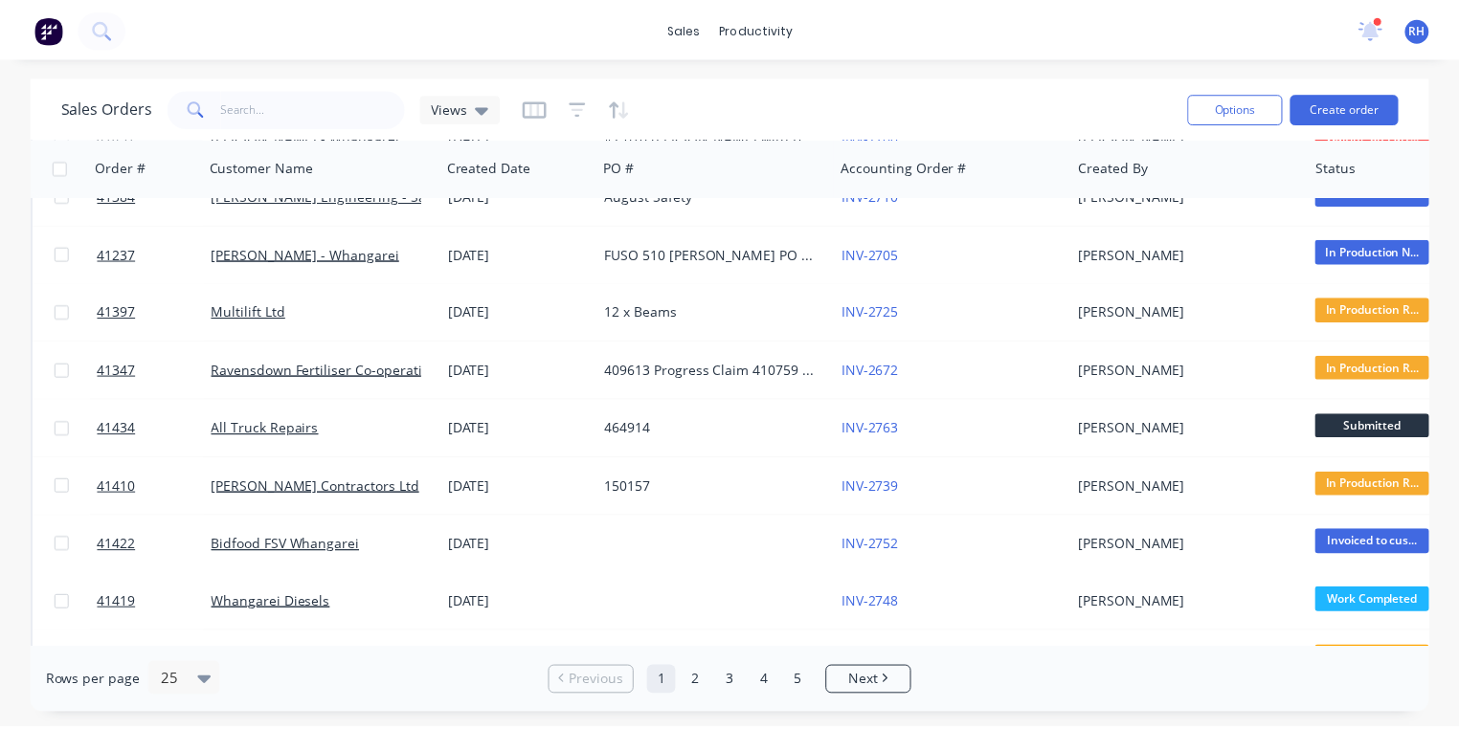
scroll to position [670, 0]
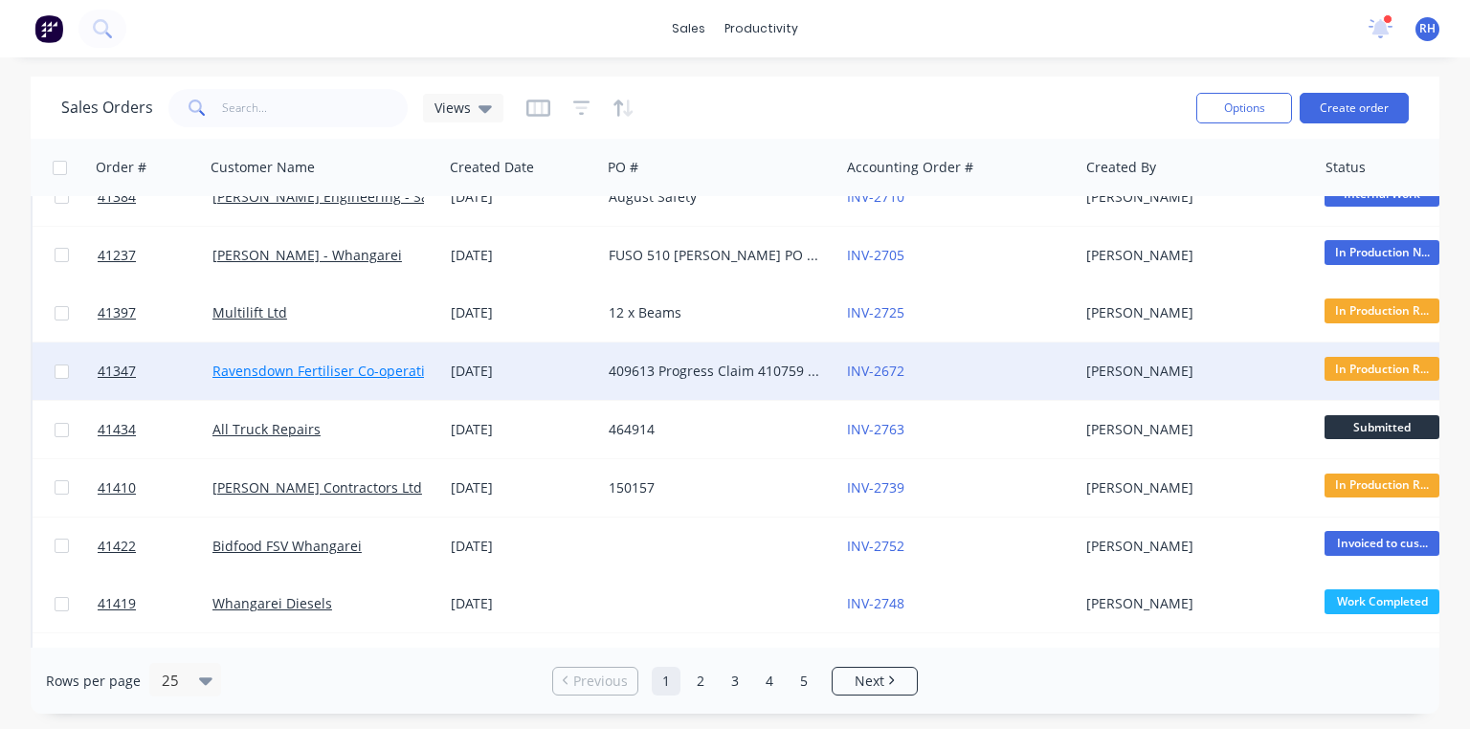
click at [328, 368] on link "Ravensdown Fertiliser Co-operative" at bounding box center [325, 371] width 227 height 18
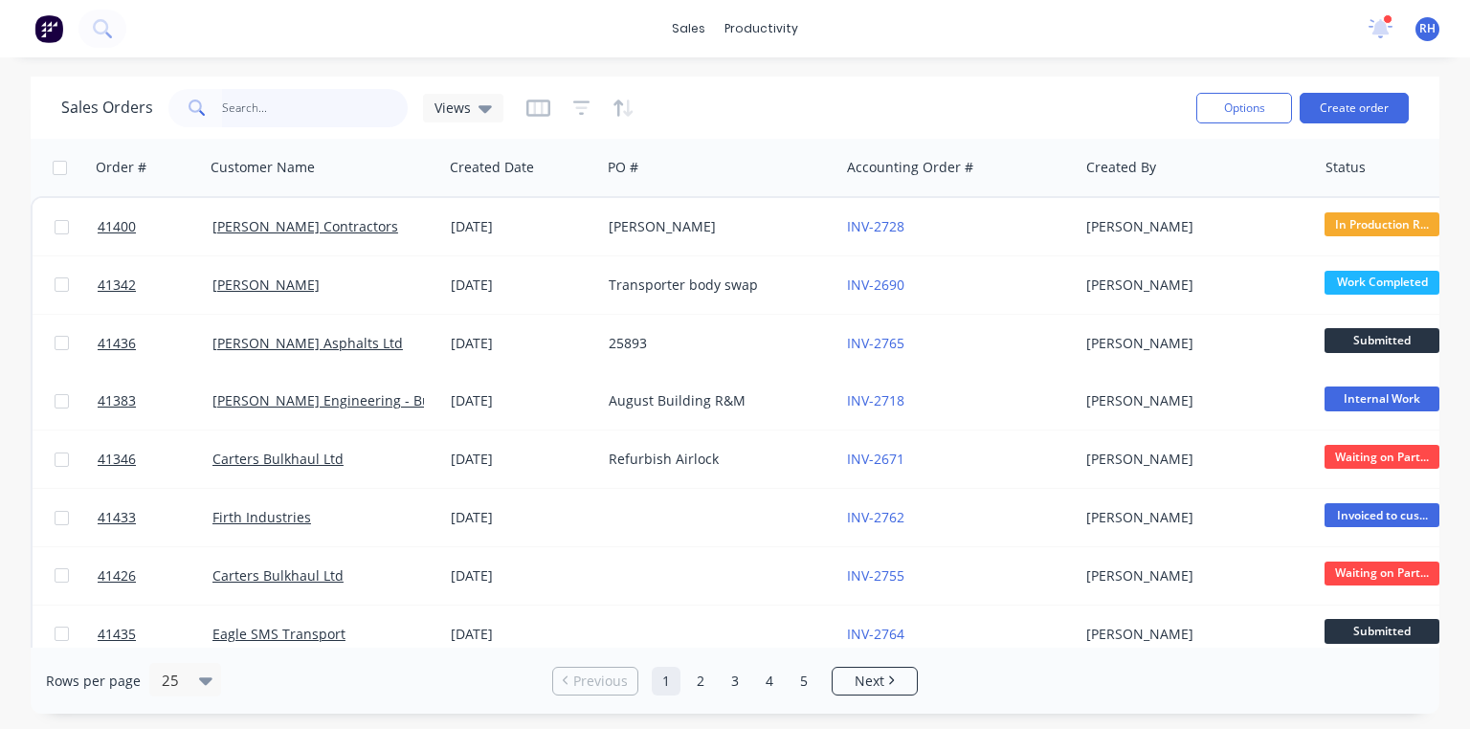
click at [331, 109] on input "text" at bounding box center [315, 108] width 187 height 38
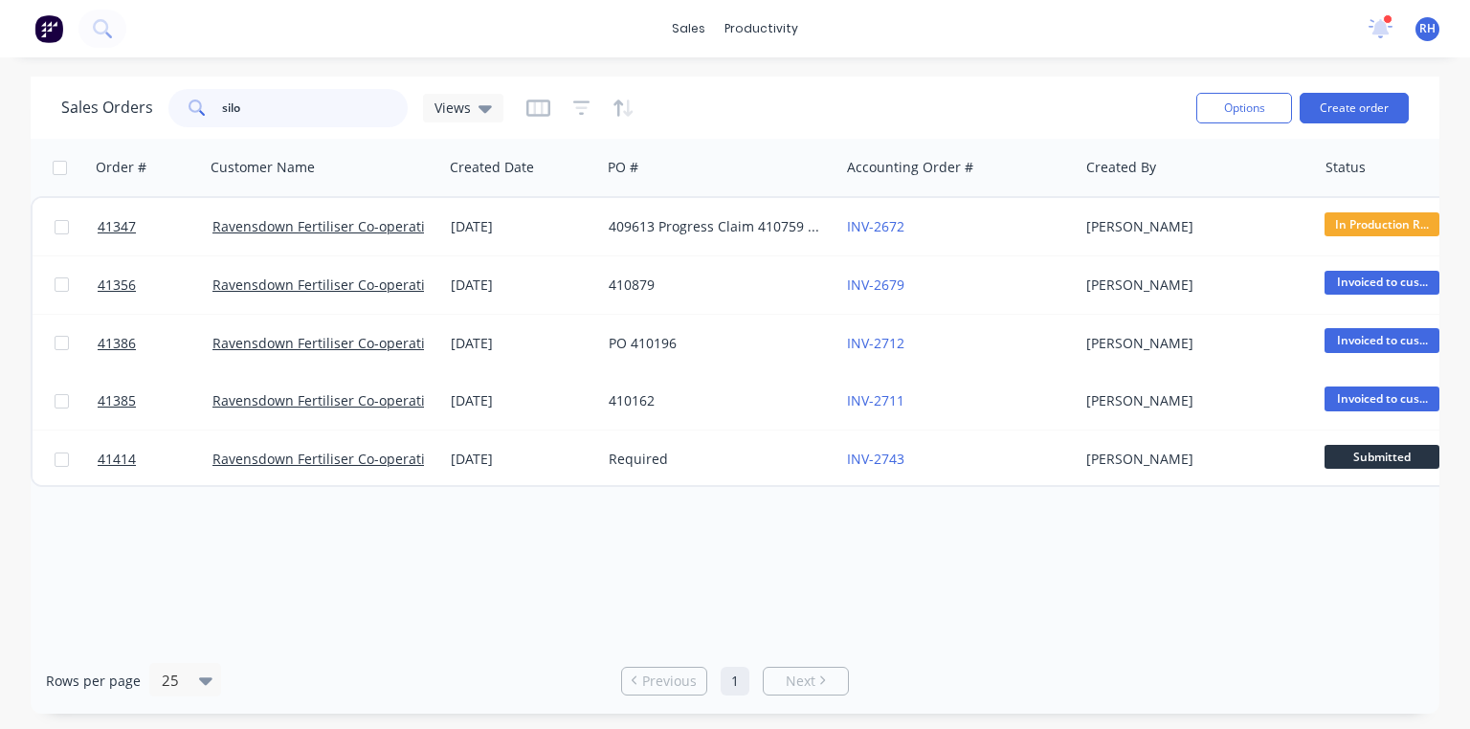
type input "silo"
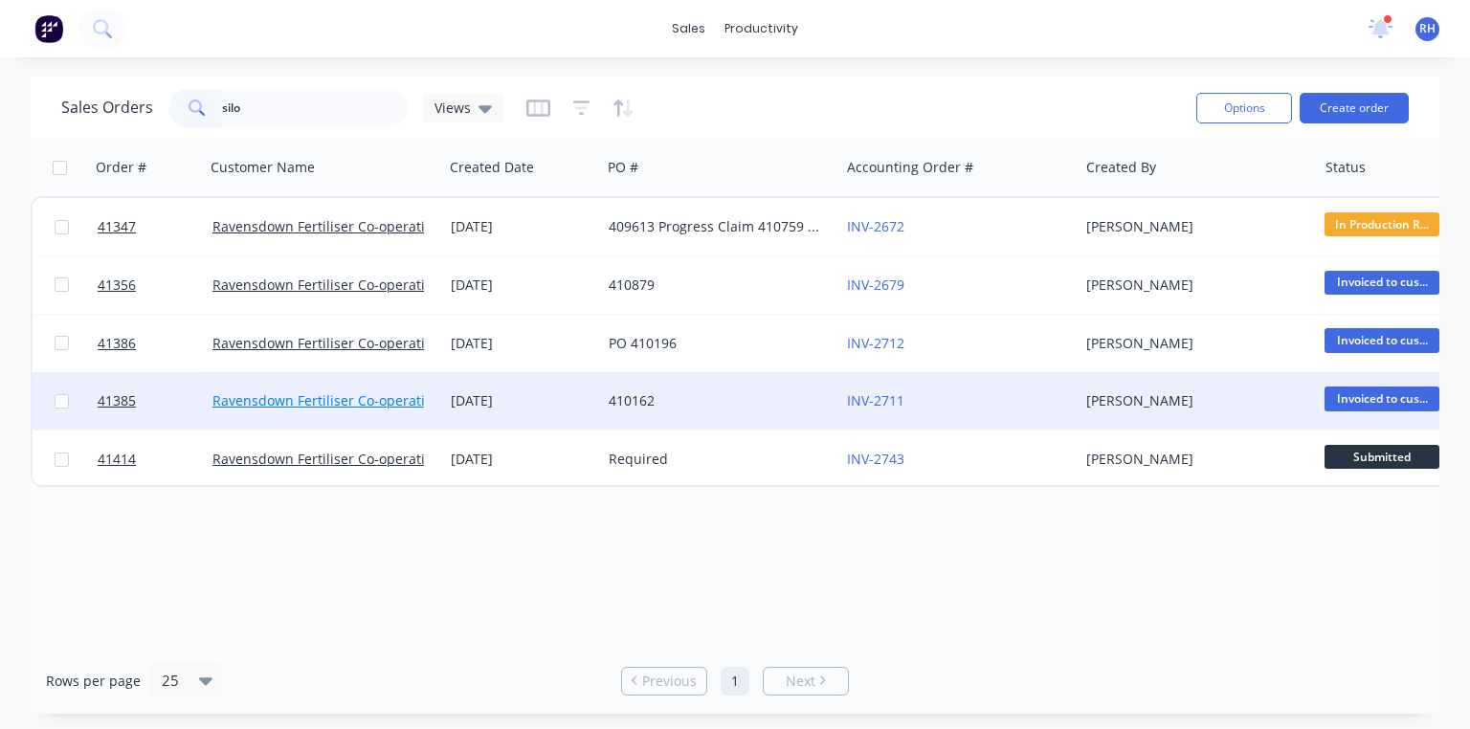
click at [335, 401] on link "Ravensdown Fertiliser Co-operative" at bounding box center [325, 400] width 227 height 18
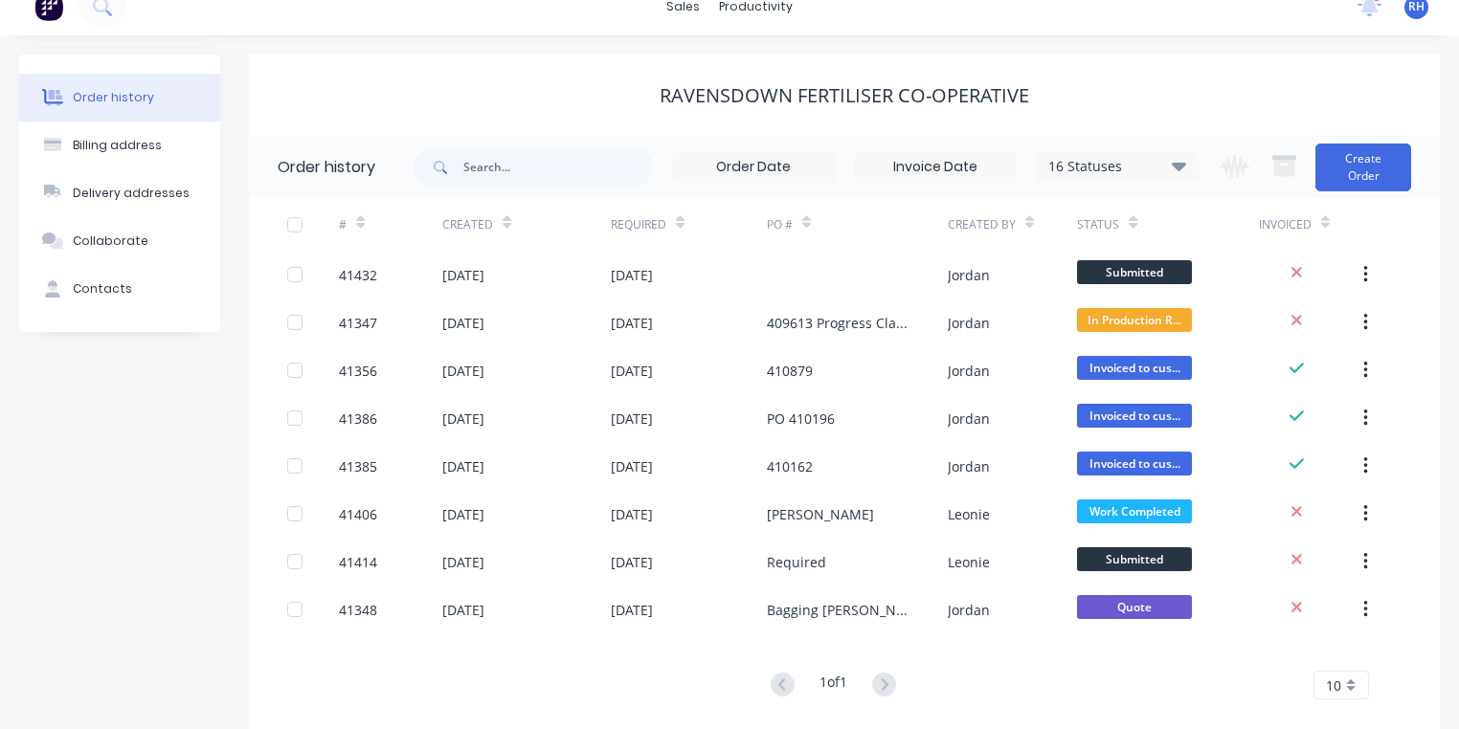
scroll to position [53, 0]
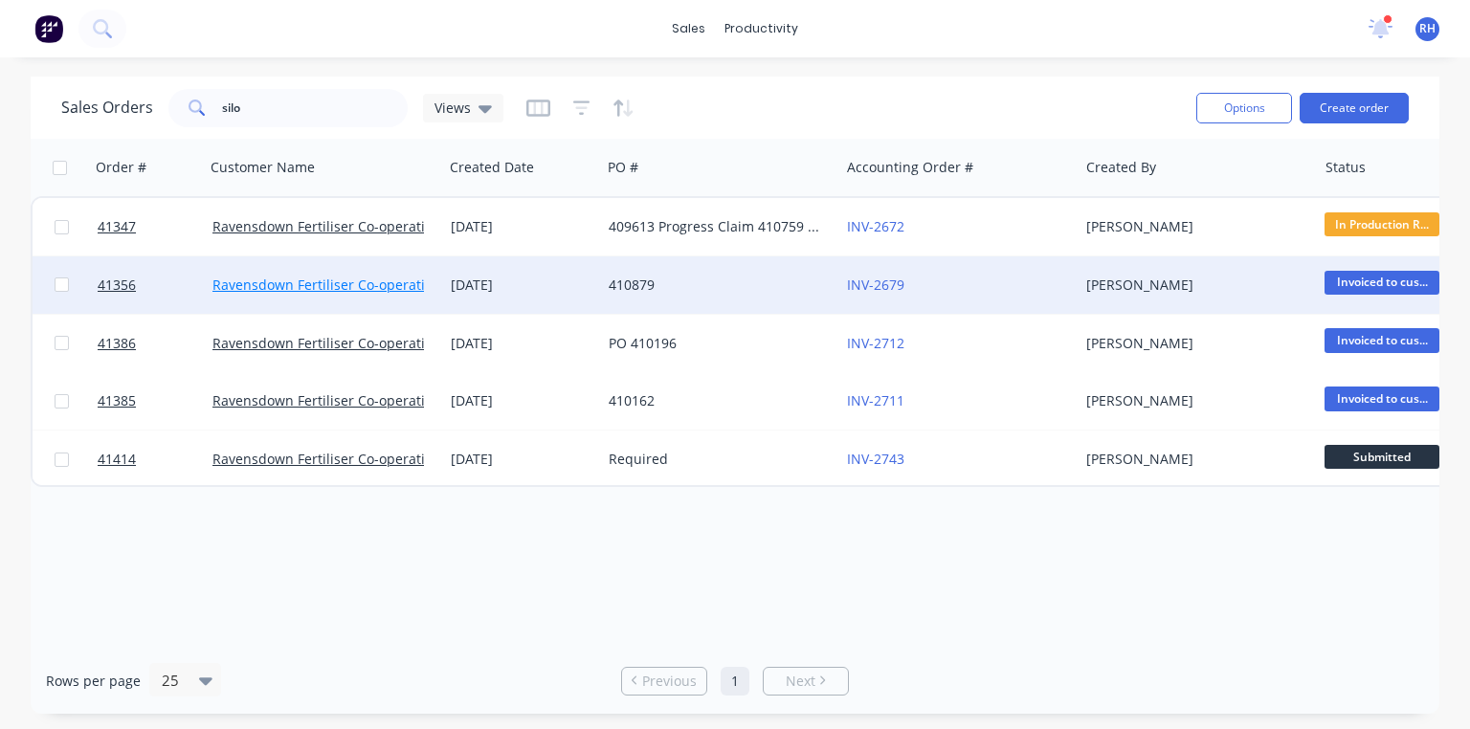
click at [275, 283] on link "Ravensdown Fertiliser Co-operative" at bounding box center [325, 285] width 227 height 18
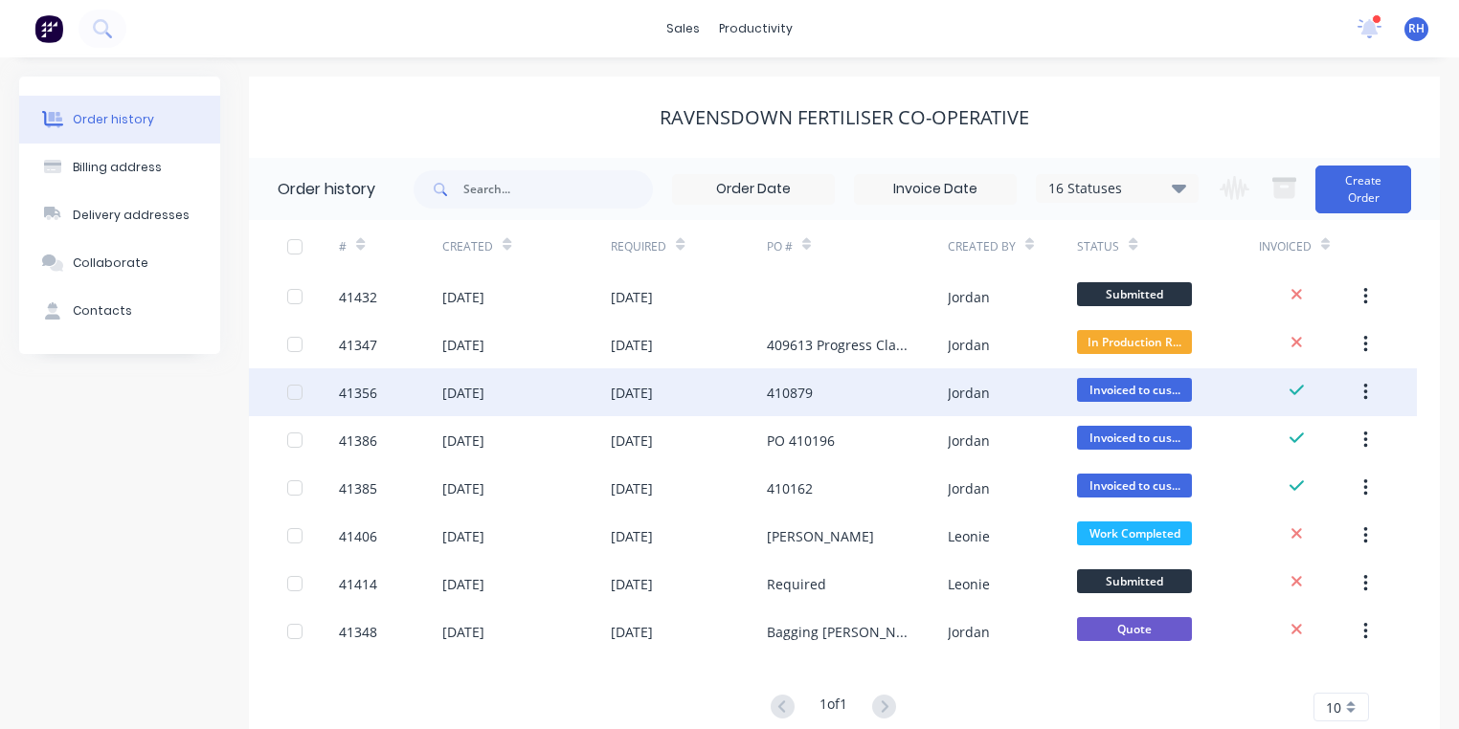
click at [484, 390] on div "[DATE]" at bounding box center [463, 393] width 42 height 20
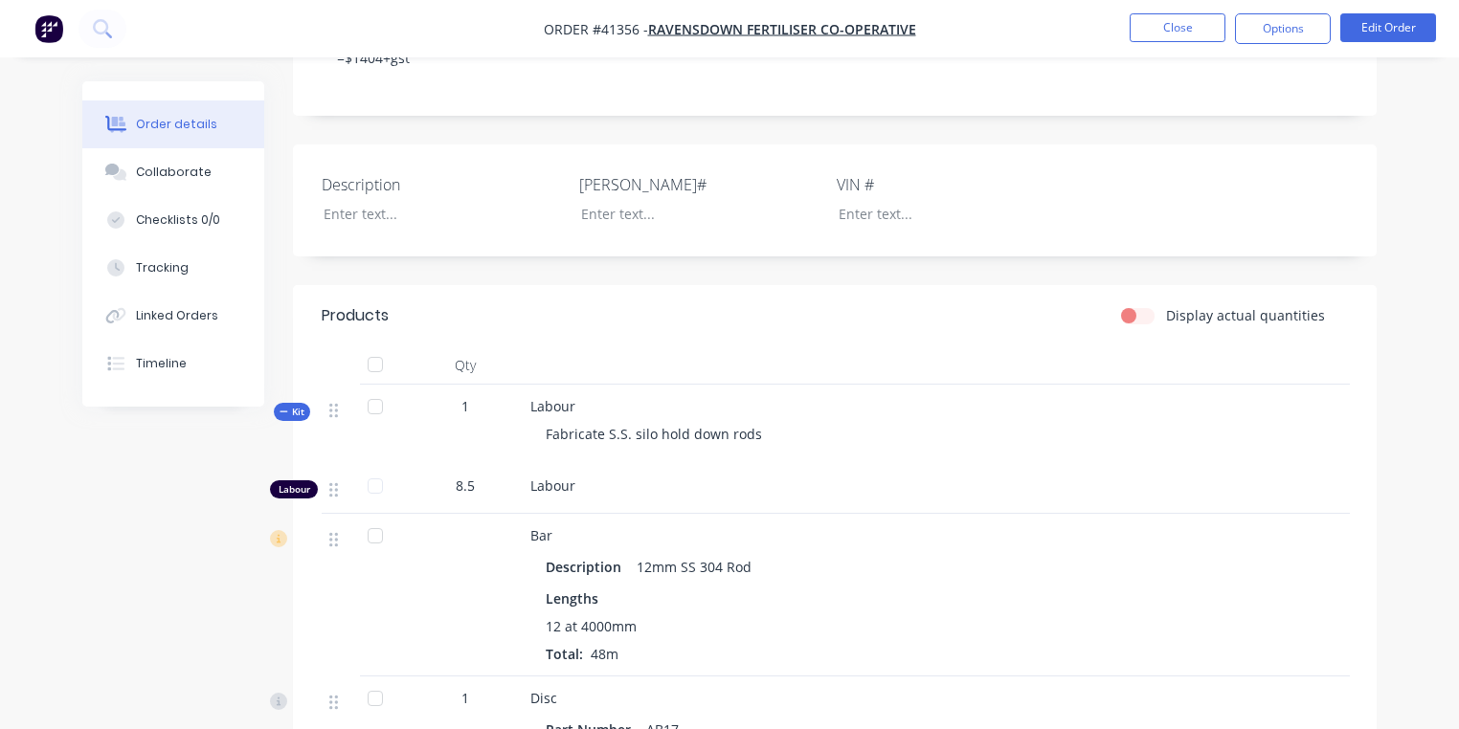
scroll to position [486, 0]
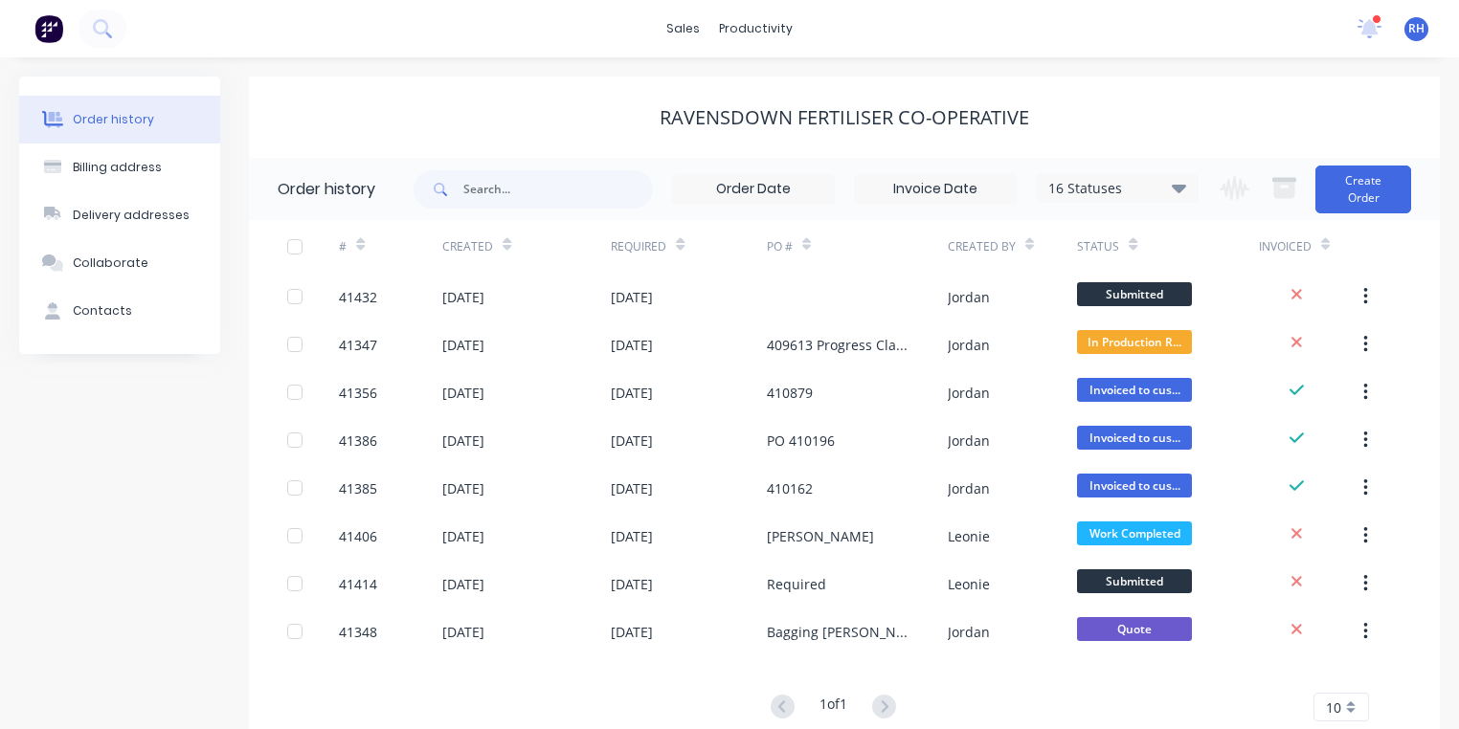
scroll to position [53, 0]
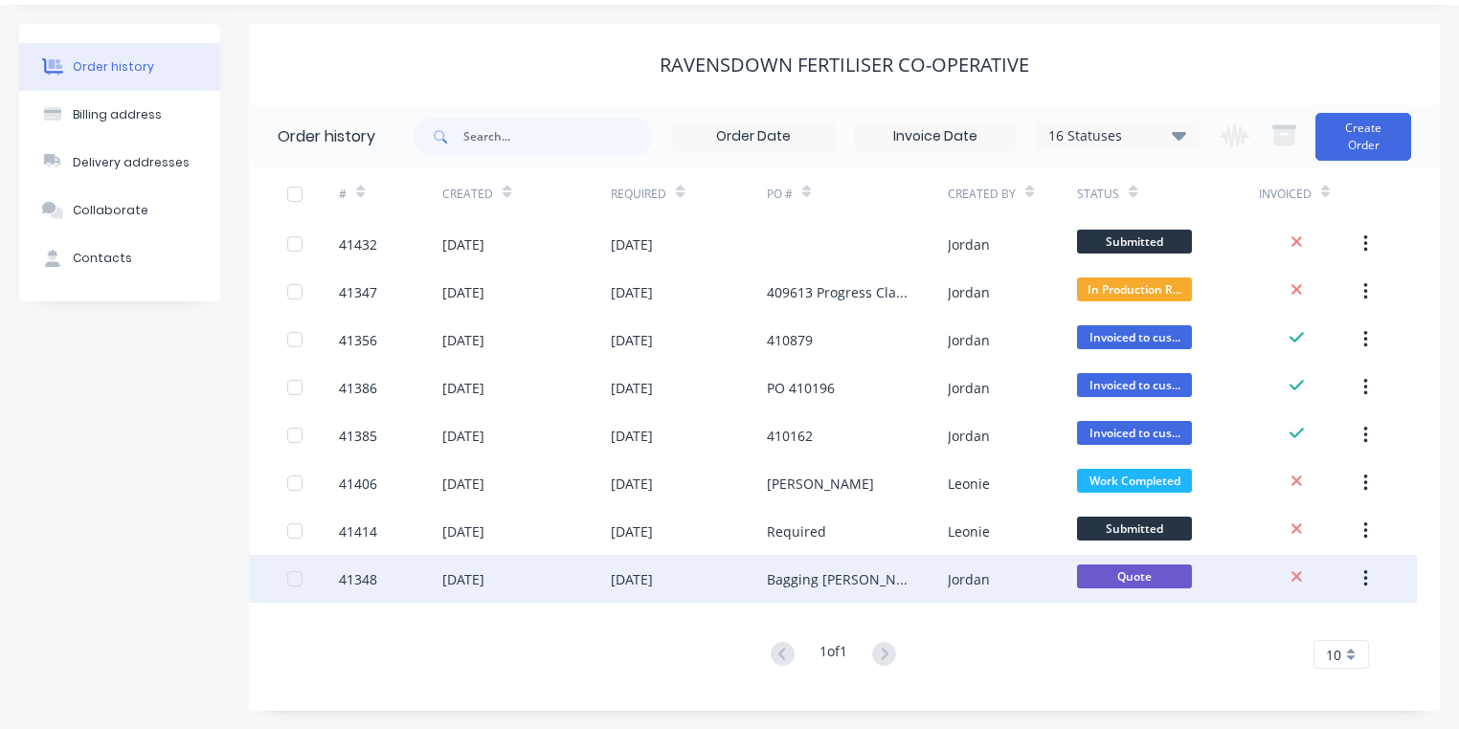
click at [482, 574] on div "[DATE]" at bounding box center [463, 579] width 42 height 20
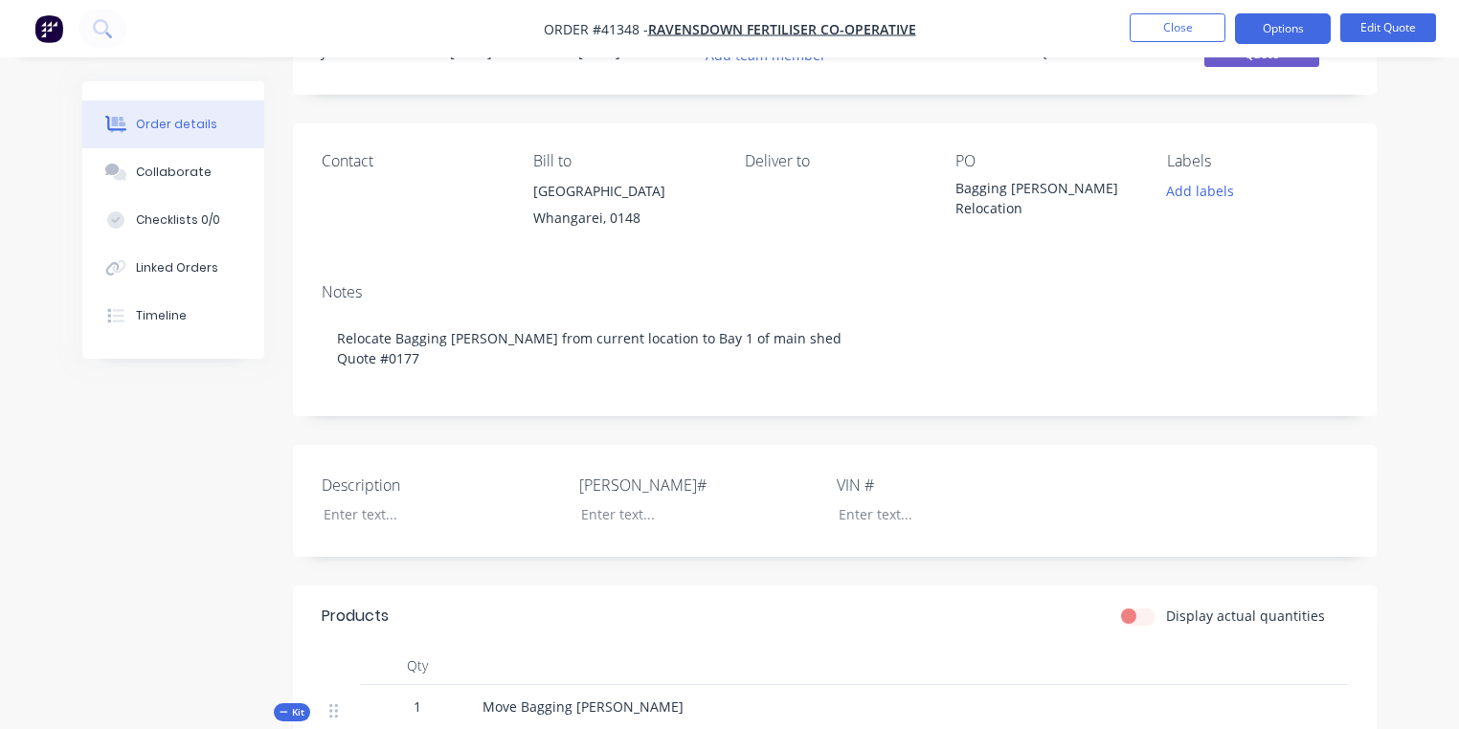
scroll to position [88, 0]
click at [4, 2] on nav "Order #41348 - Ravensdown Fertiliser Co-operative Close Options Edit Quote" at bounding box center [729, 28] width 1459 height 57
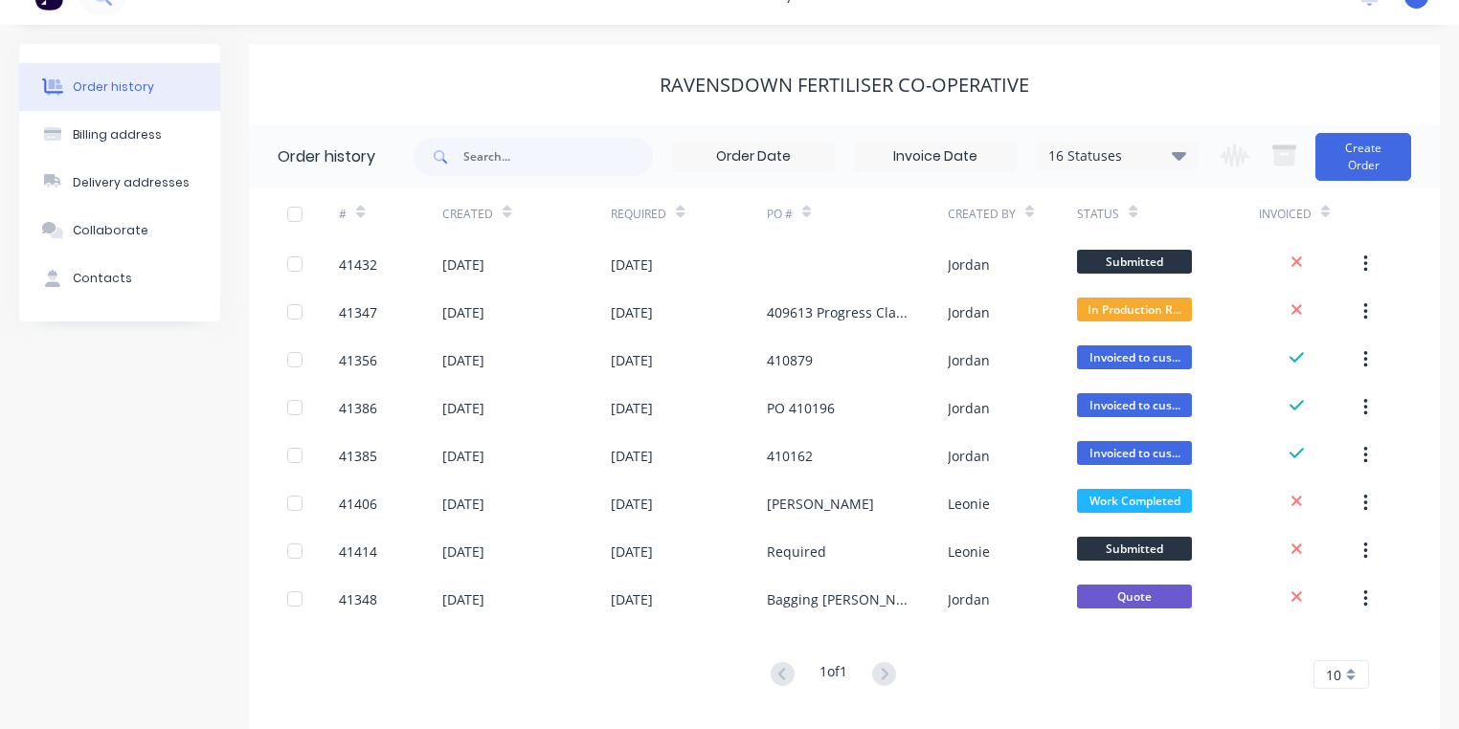
scroll to position [32, 0]
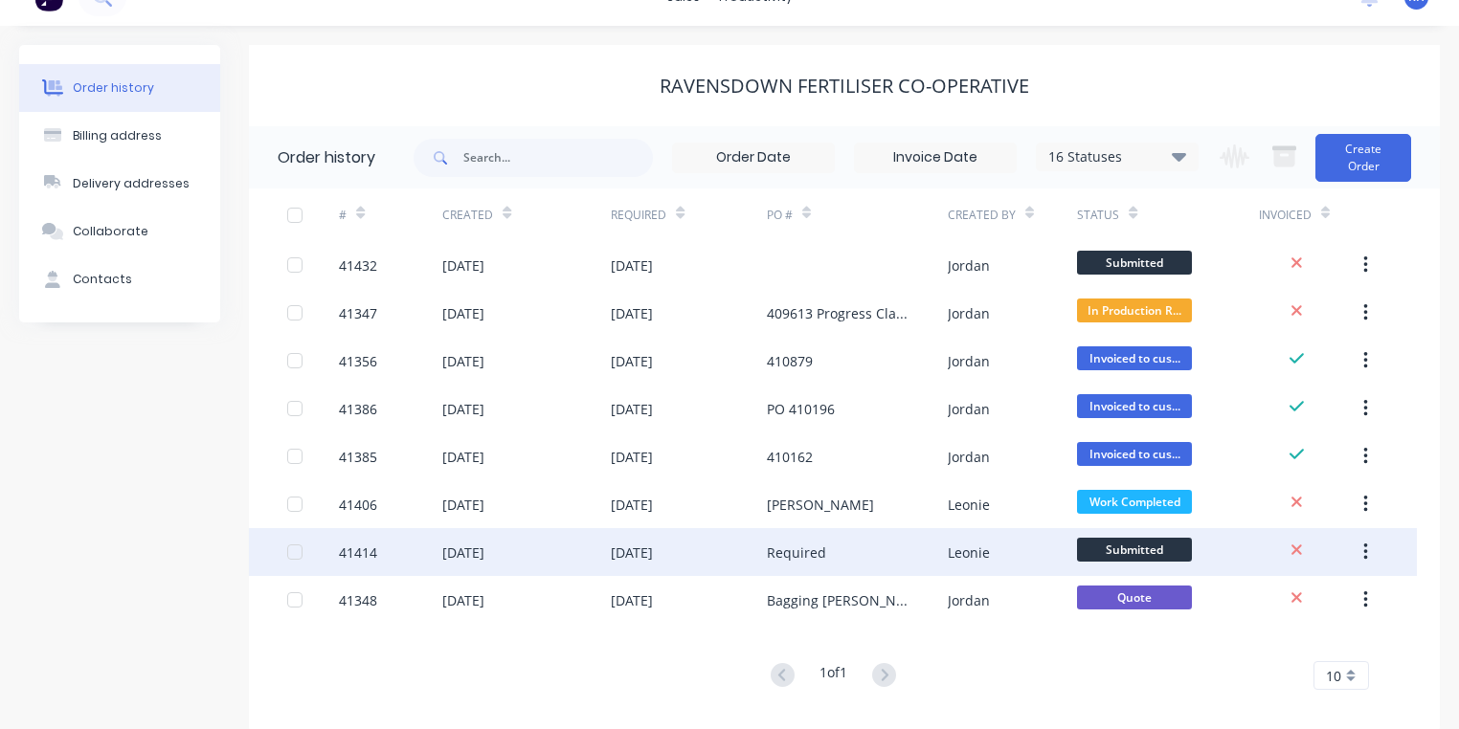
click at [484, 553] on div "[DATE]" at bounding box center [463, 553] width 42 height 20
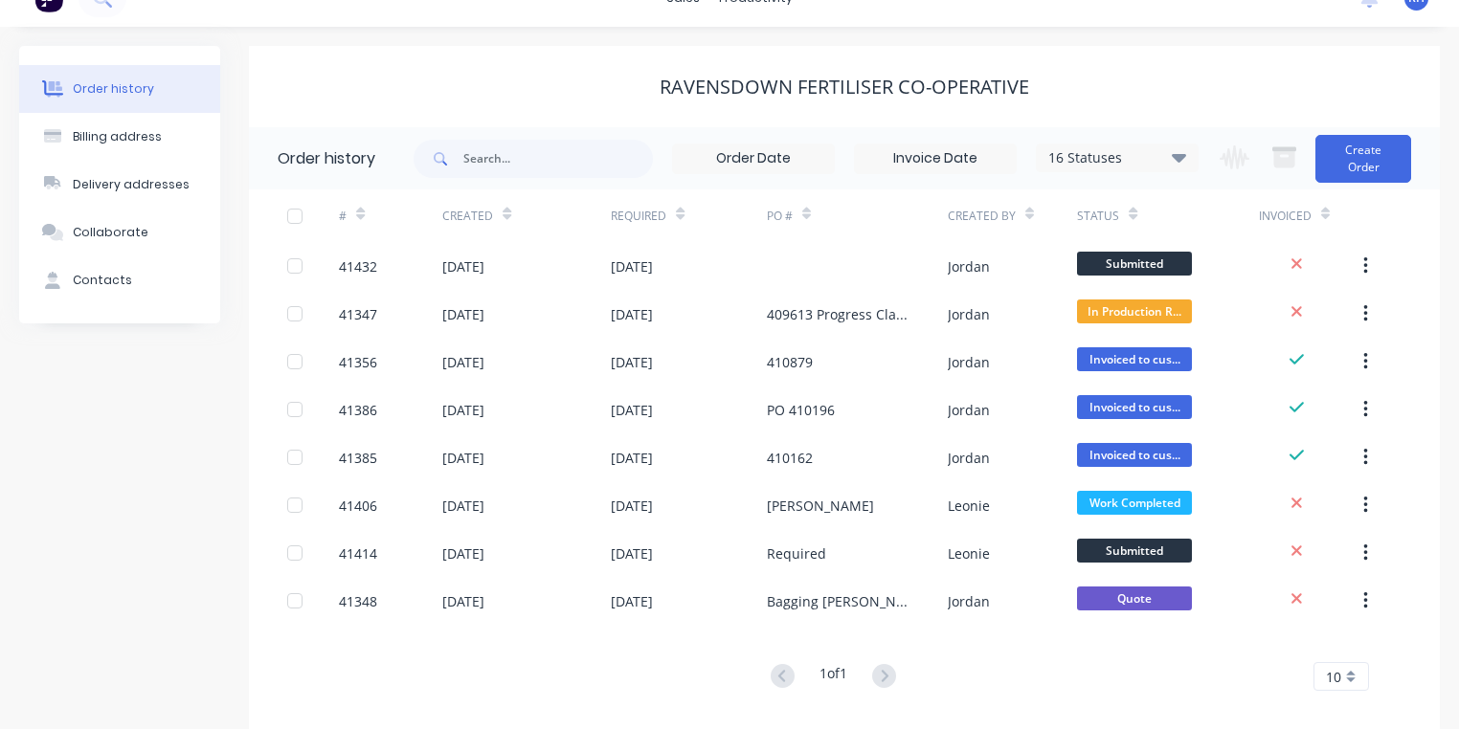
scroll to position [31, 0]
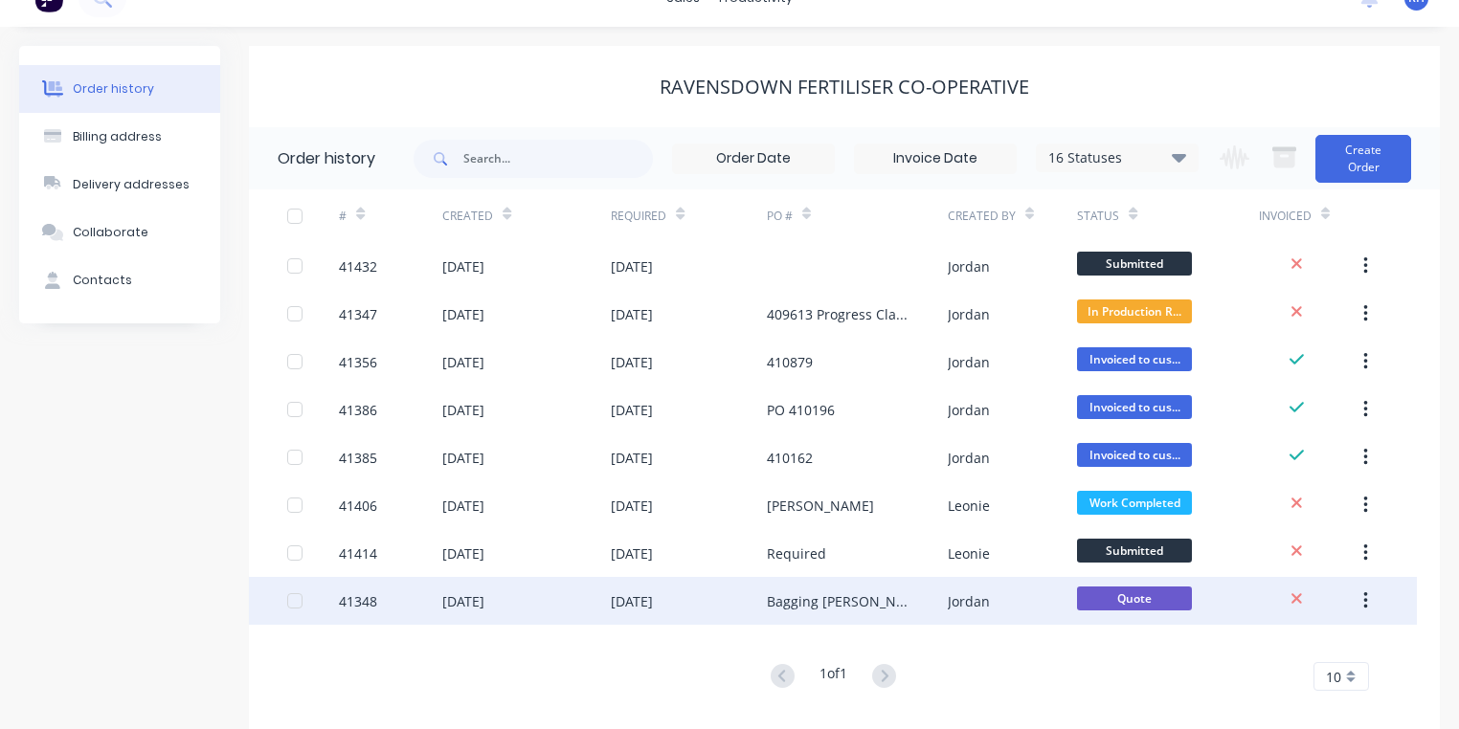
click at [528, 592] on div "[DATE]" at bounding box center [526, 601] width 168 height 48
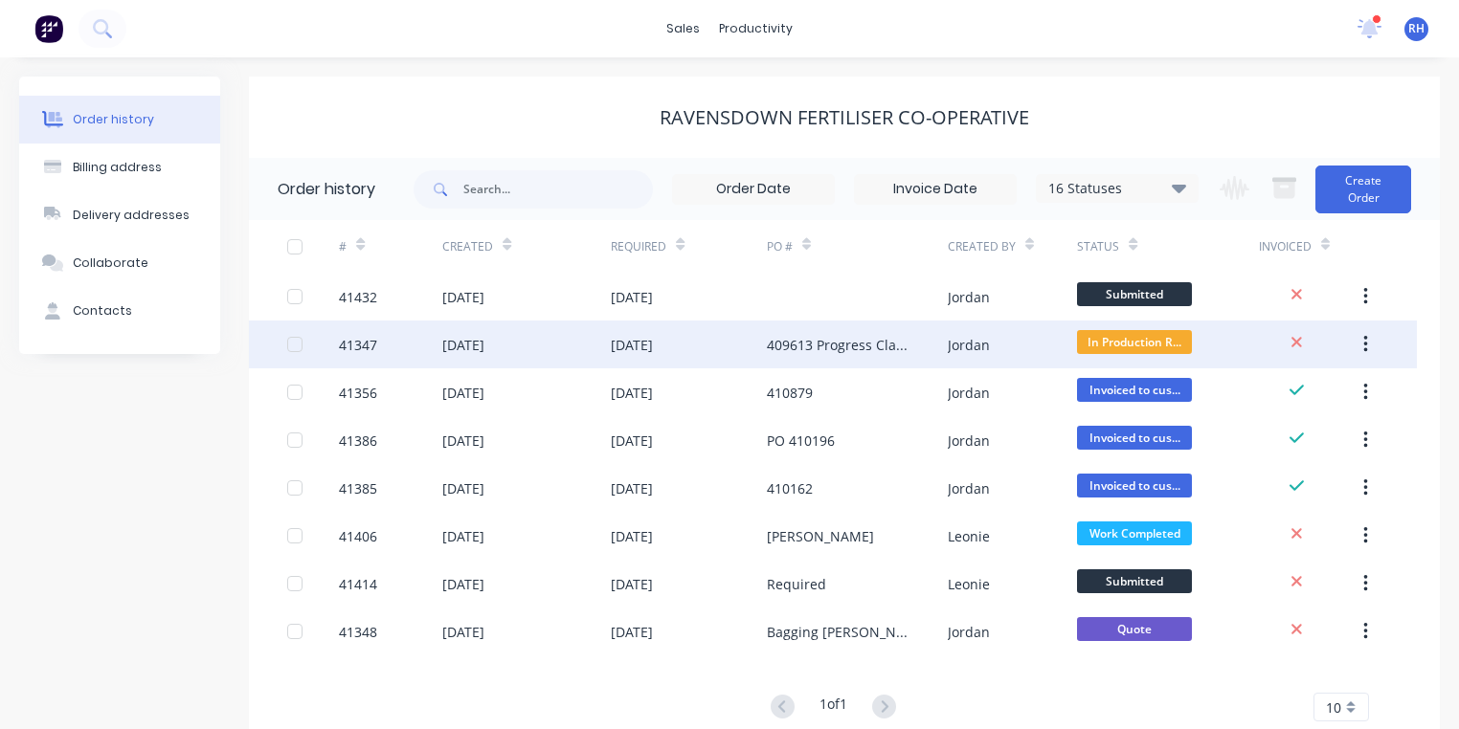
click at [484, 349] on div "[DATE]" at bounding box center [463, 345] width 42 height 20
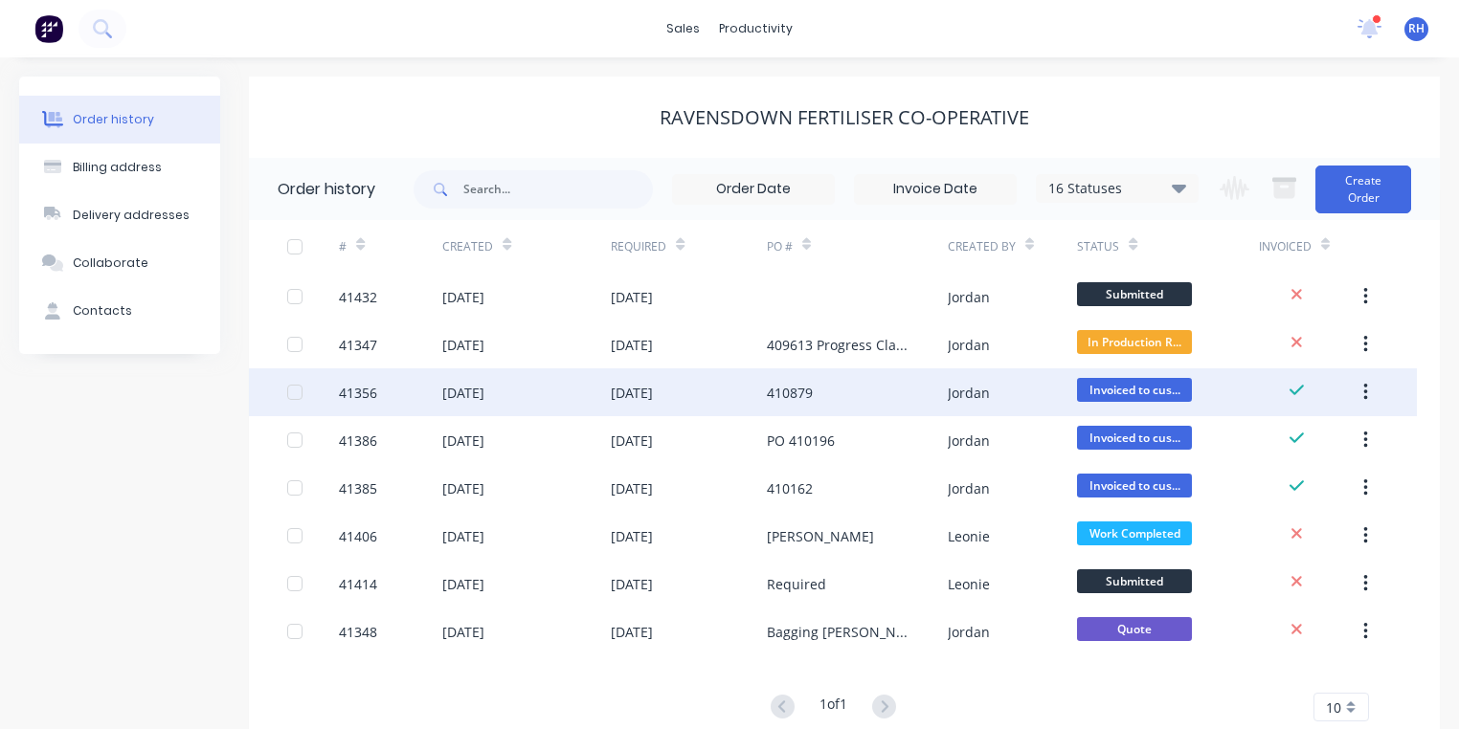
click at [484, 398] on div "[DATE]" at bounding box center [463, 393] width 42 height 20
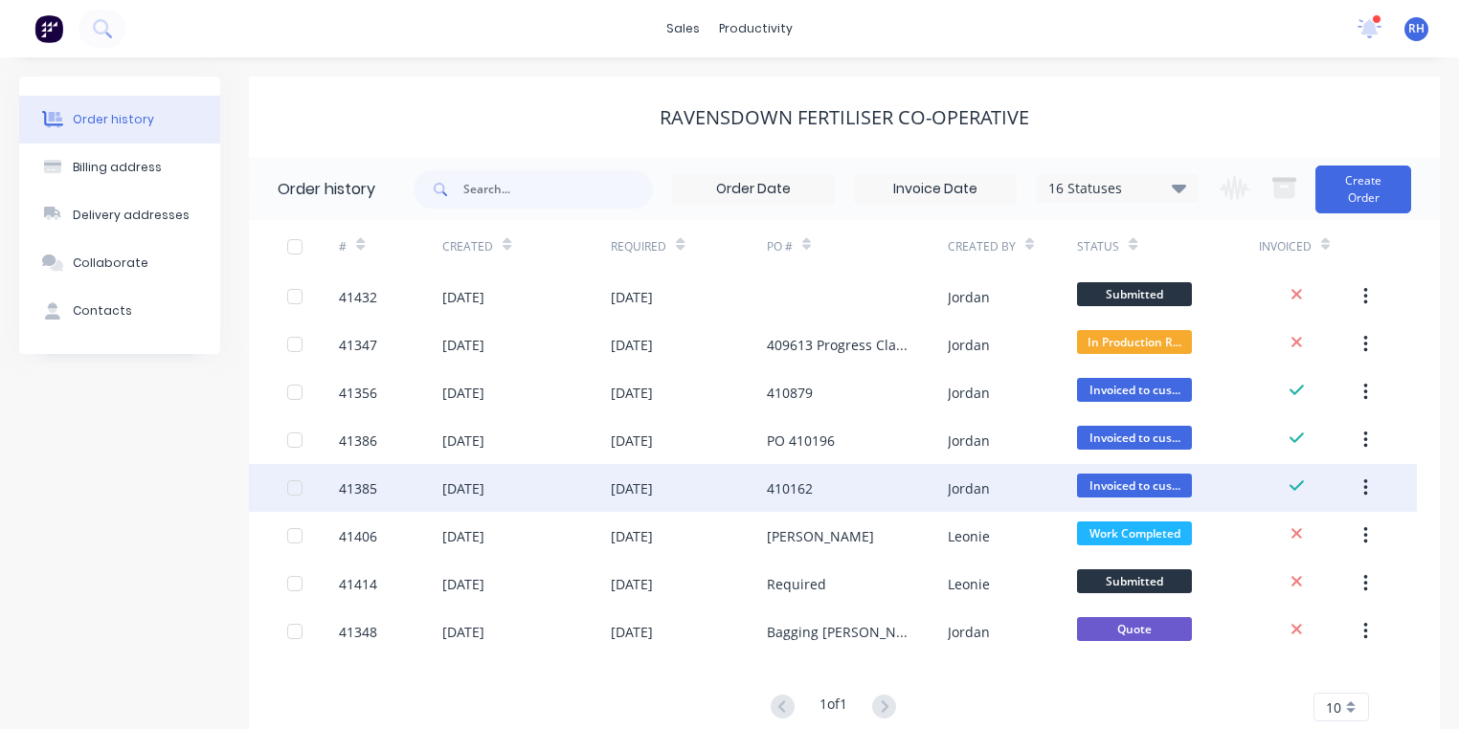
click at [477, 491] on div "[DATE]" at bounding box center [463, 489] width 42 height 20
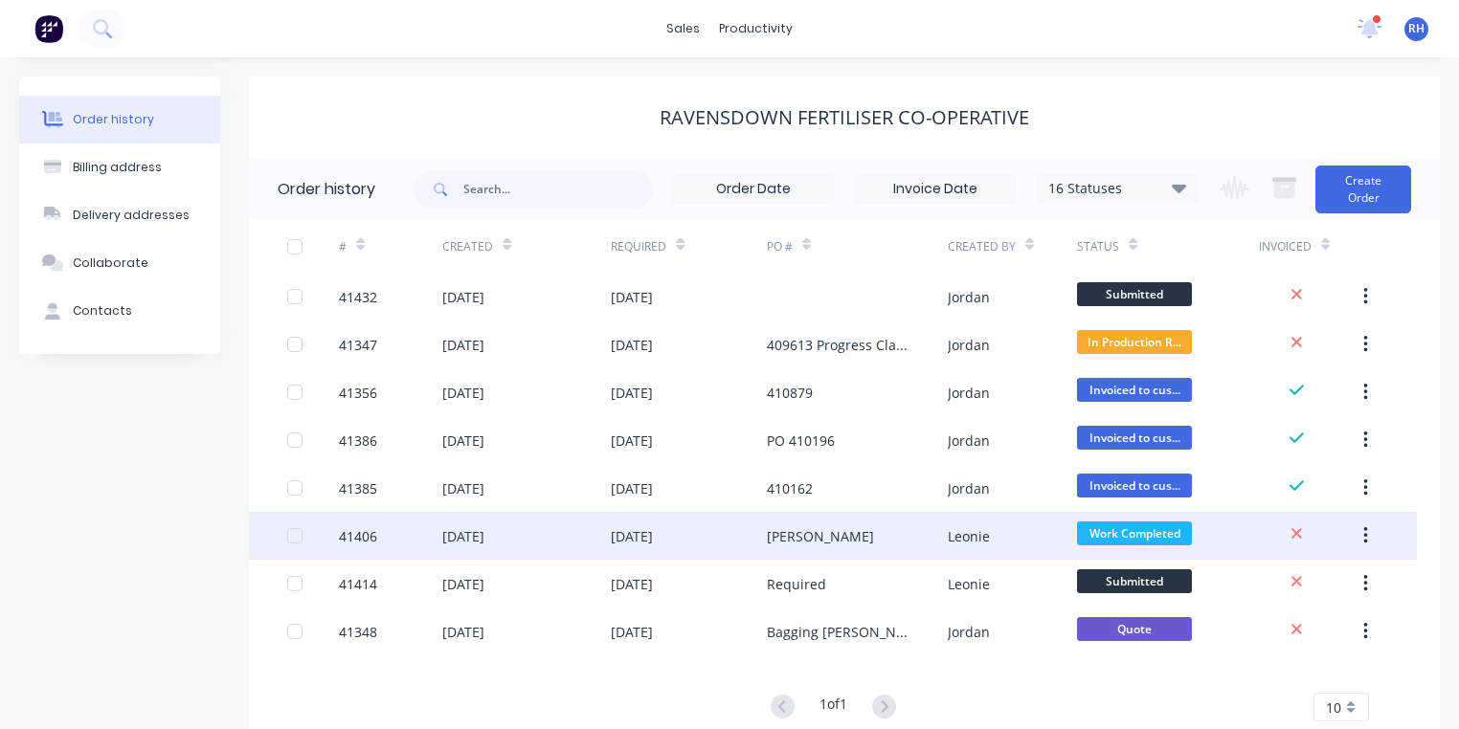
click at [483, 537] on div "[DATE]" at bounding box center [463, 536] width 42 height 20
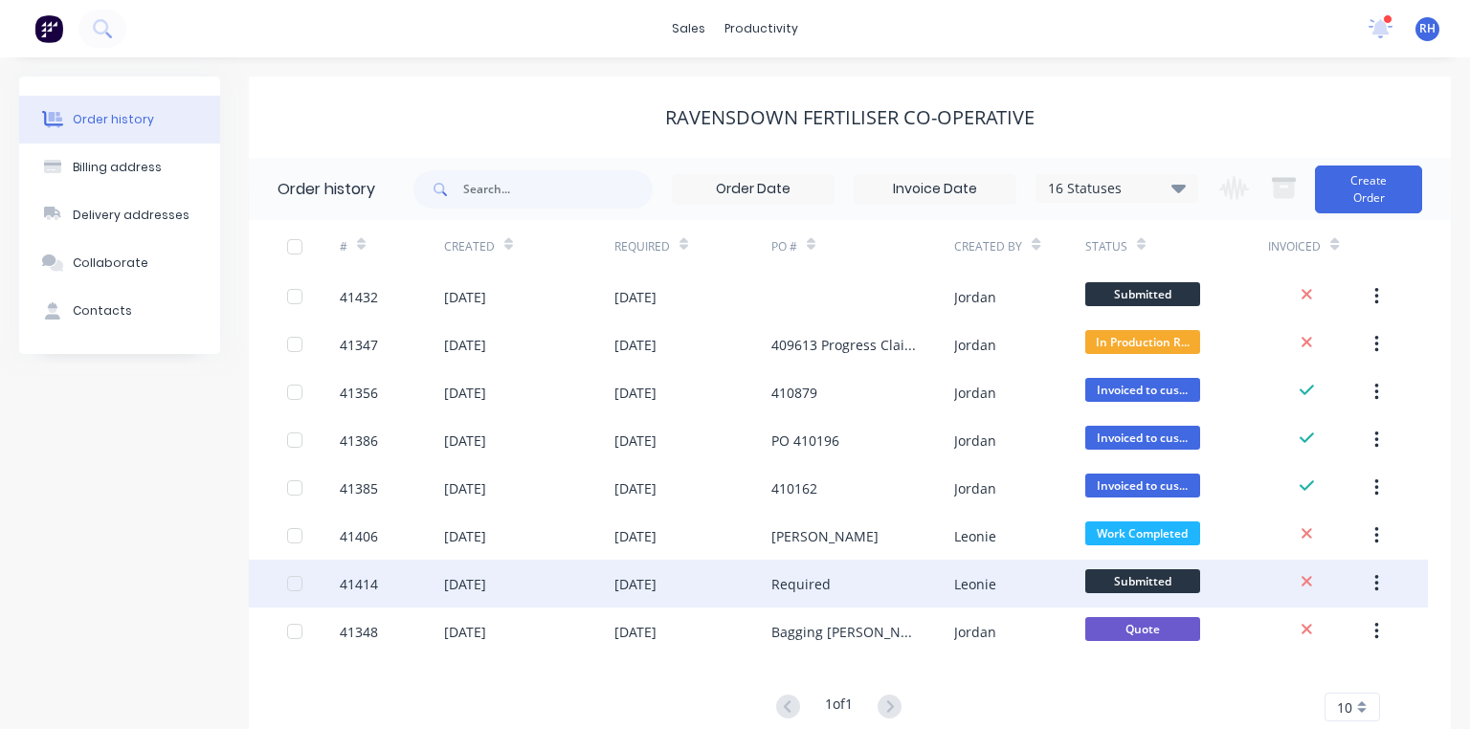
click at [486, 574] on div "[DATE]" at bounding box center [465, 584] width 42 height 20
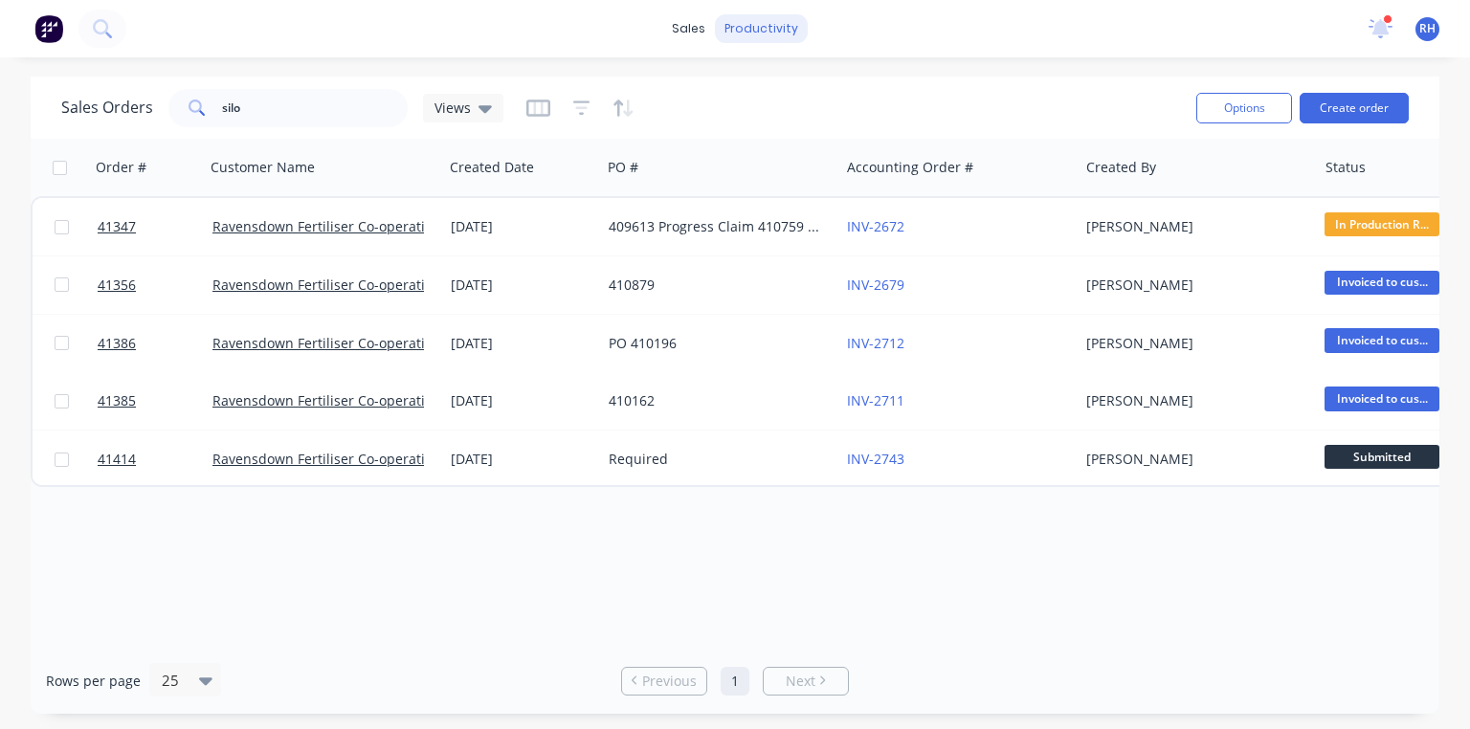
click at [766, 15] on div "productivity" at bounding box center [761, 28] width 93 height 29
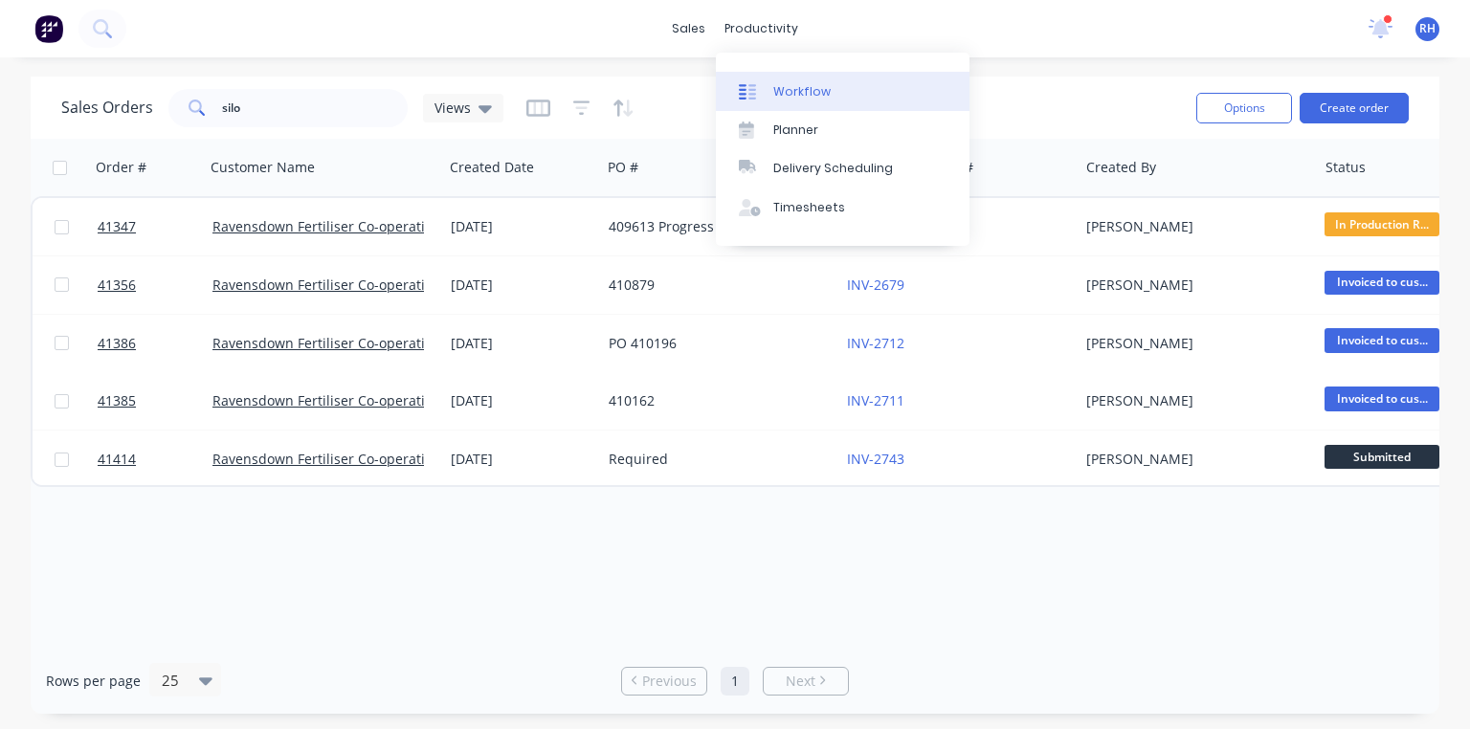
click at [818, 94] on div "Workflow" at bounding box center [801, 91] width 57 height 17
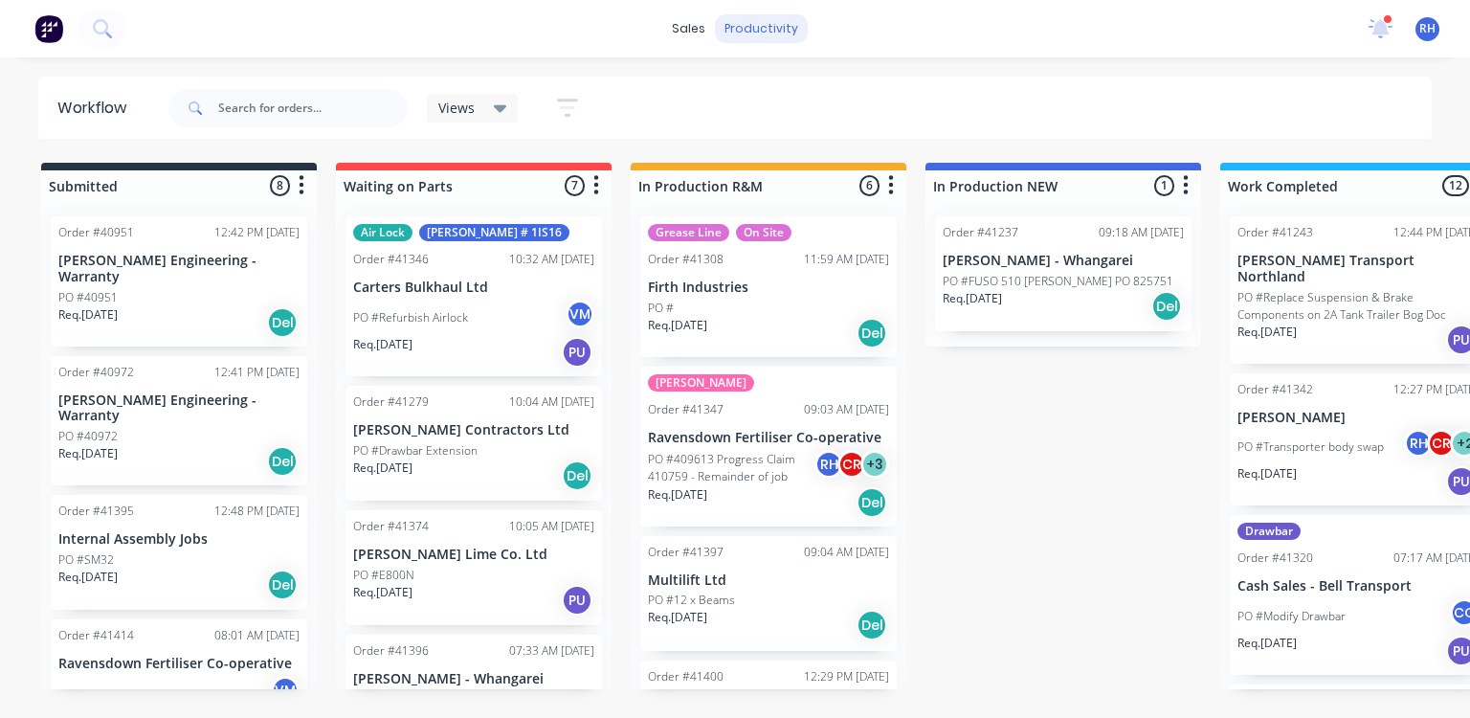
click at [764, 28] on div "productivity" at bounding box center [761, 28] width 93 height 29
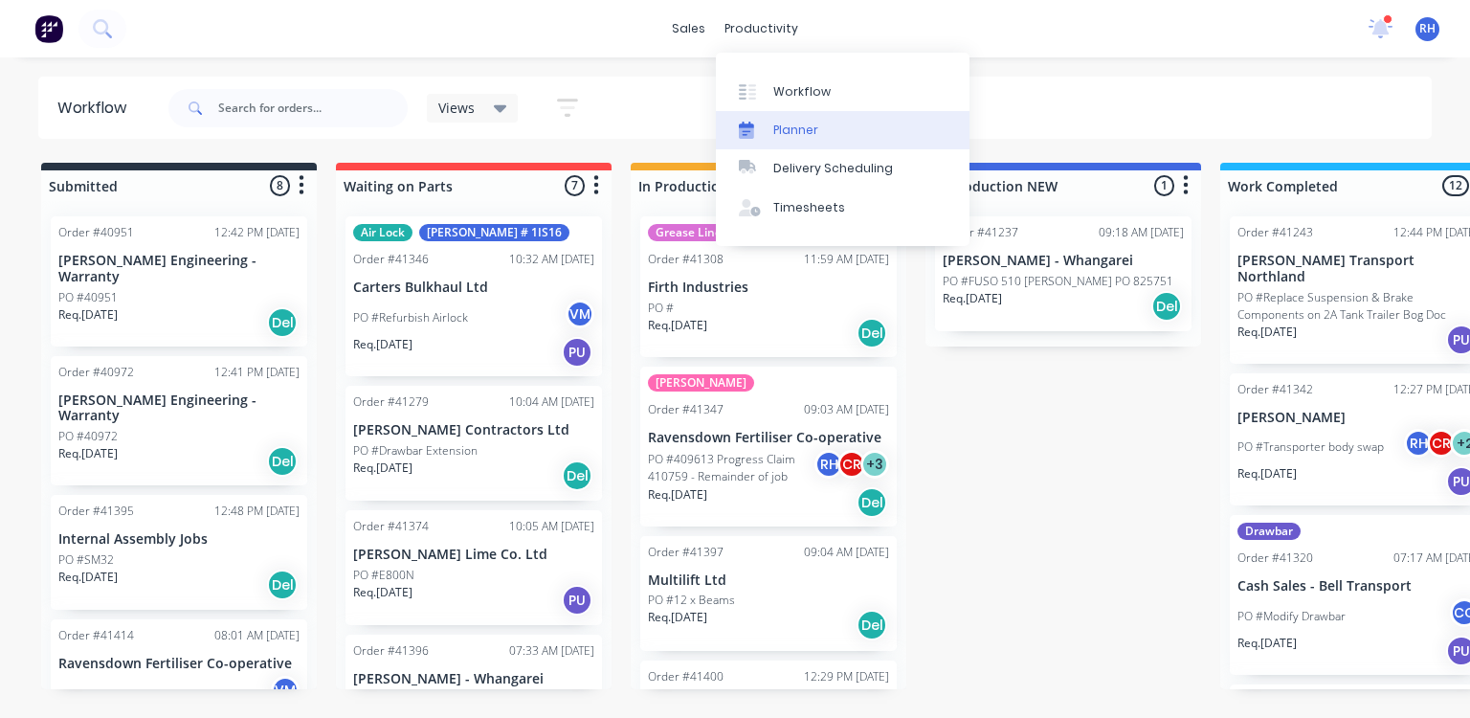
click at [810, 130] on div "Planner" at bounding box center [795, 130] width 45 height 17
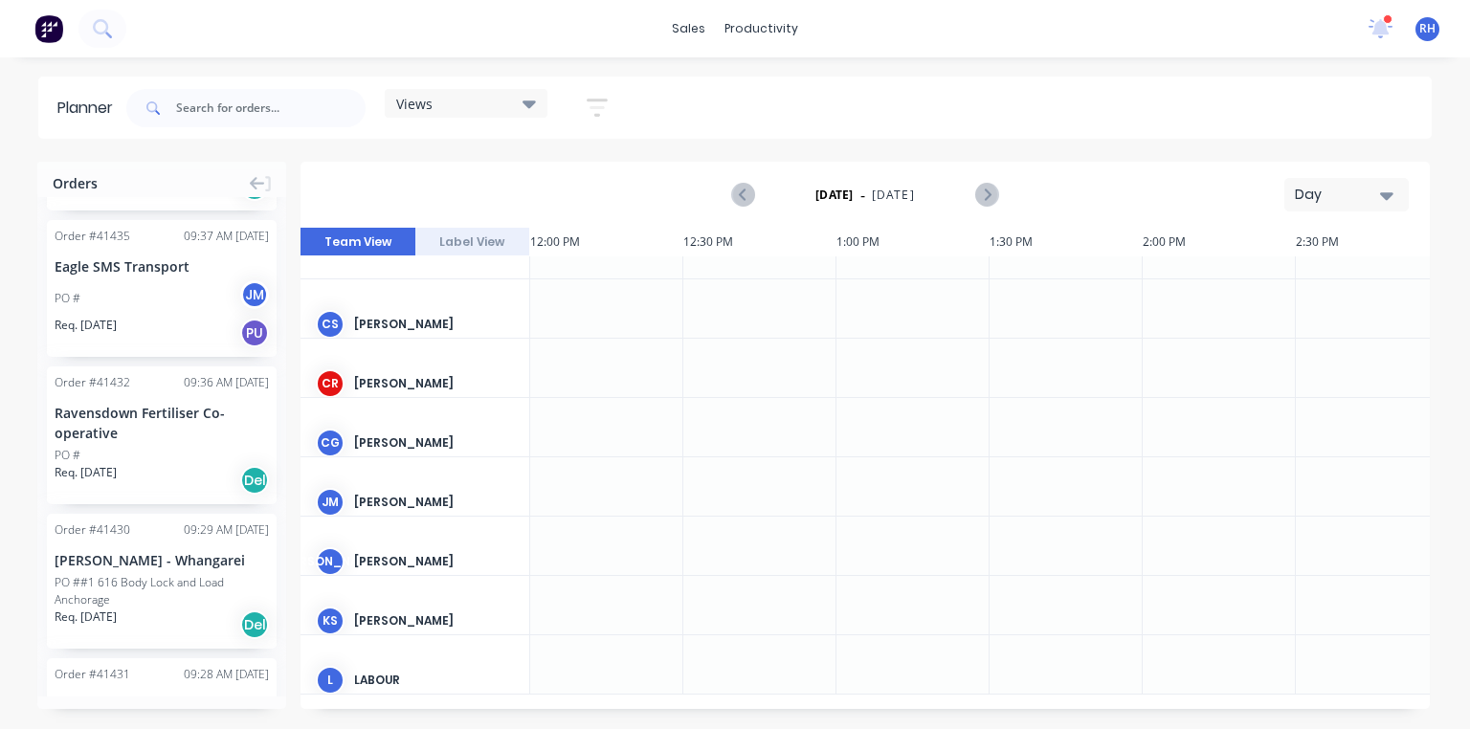
scroll to position [1026, 0]
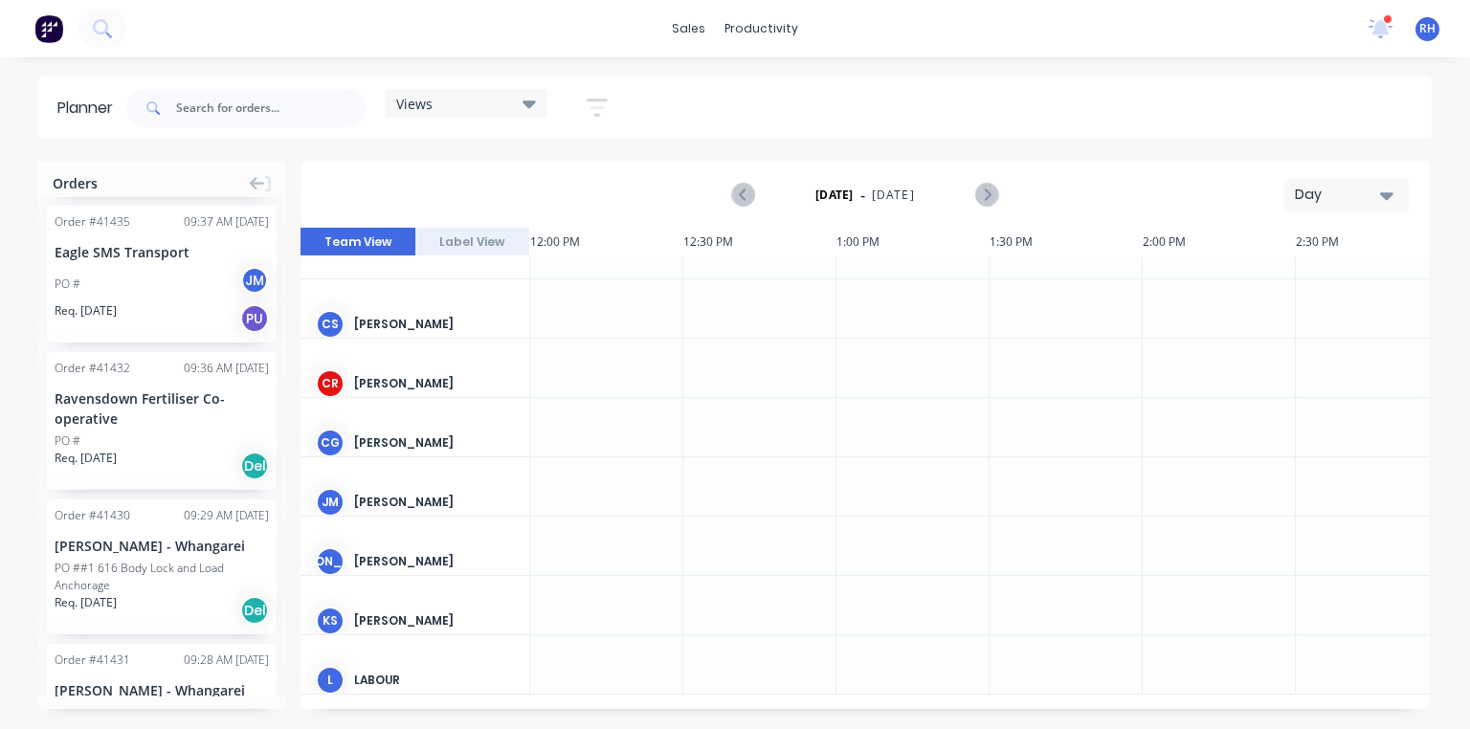
click at [145, 404] on div "Order # 41432 09:36 AM [DATE] Ravensdown Fertiliser Co-operative PO # Req. [DAT…" at bounding box center [162, 421] width 230 height 138
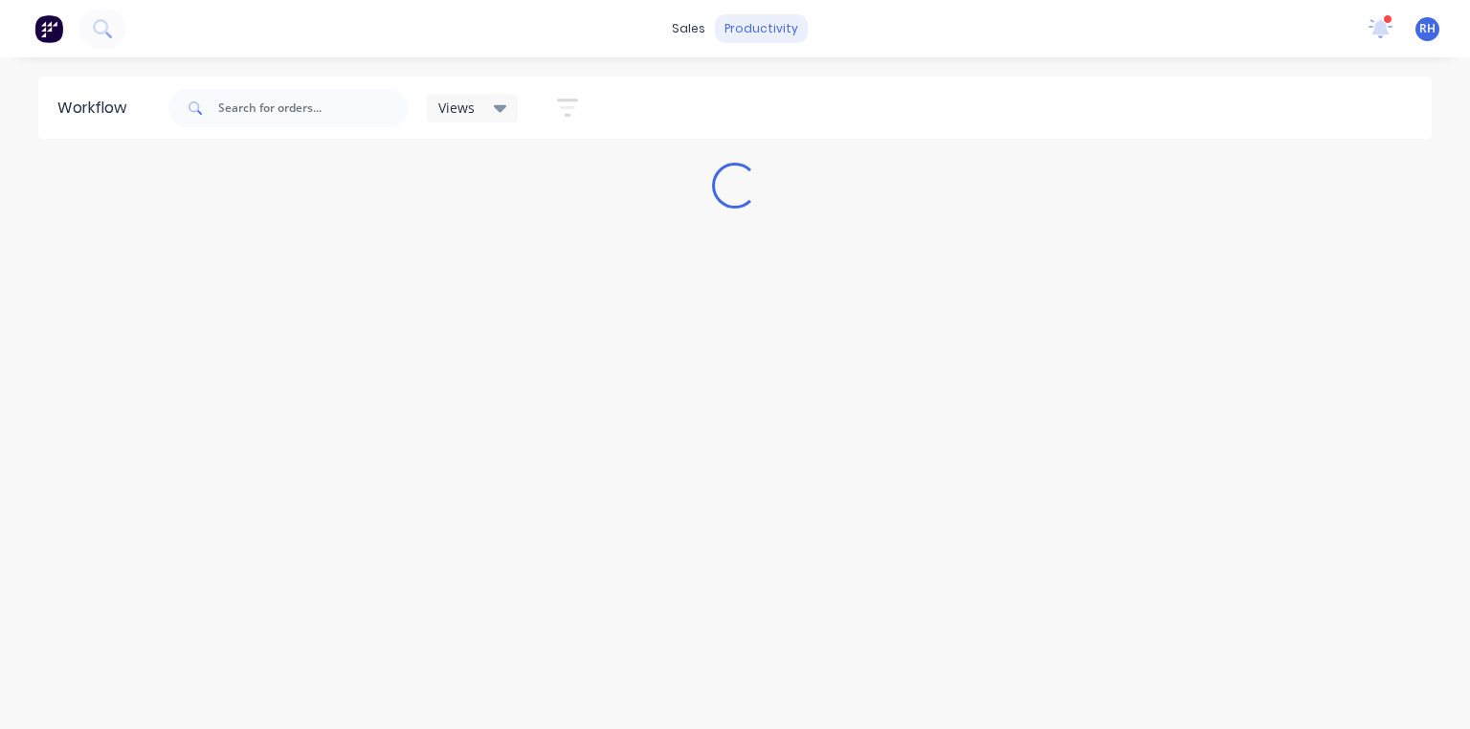
click at [770, 36] on div "productivity" at bounding box center [761, 28] width 93 height 29
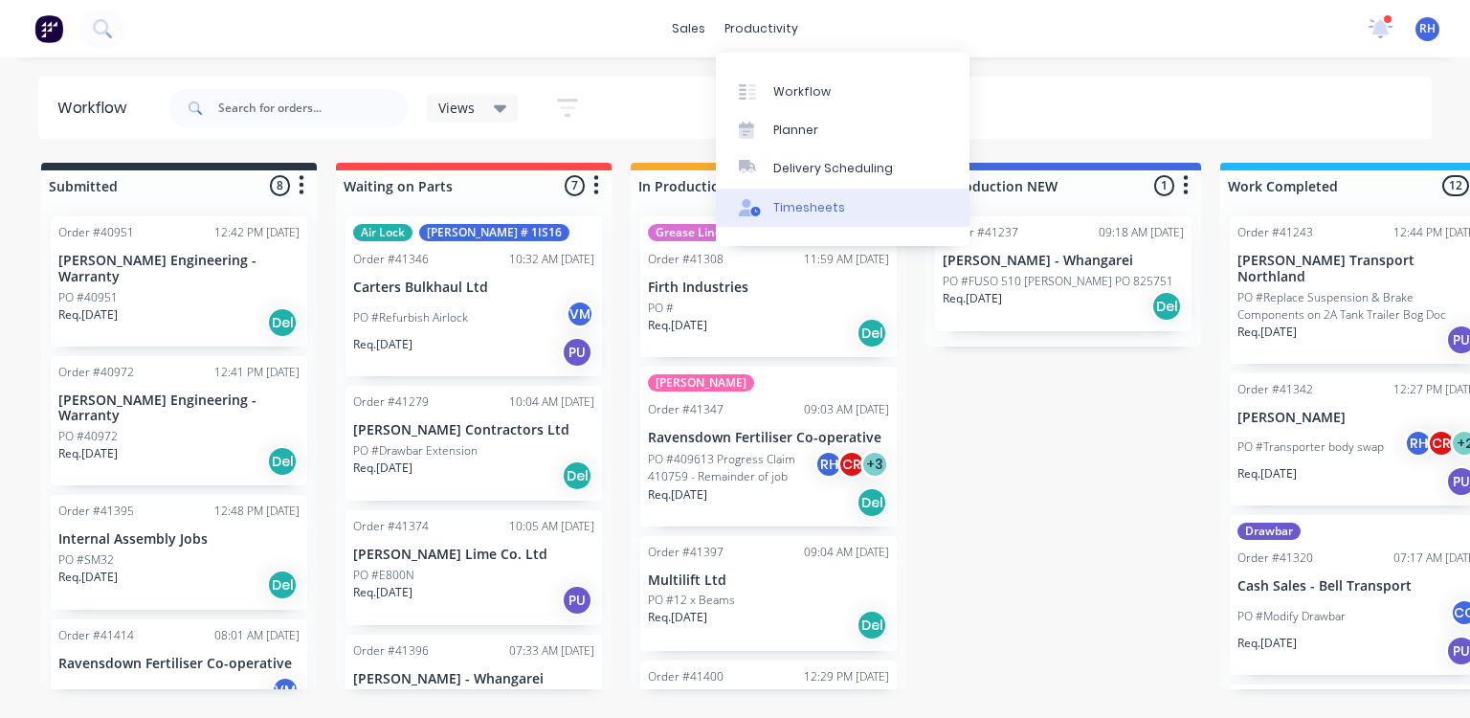
click at [827, 209] on div "Timesheets" at bounding box center [809, 207] width 72 height 17
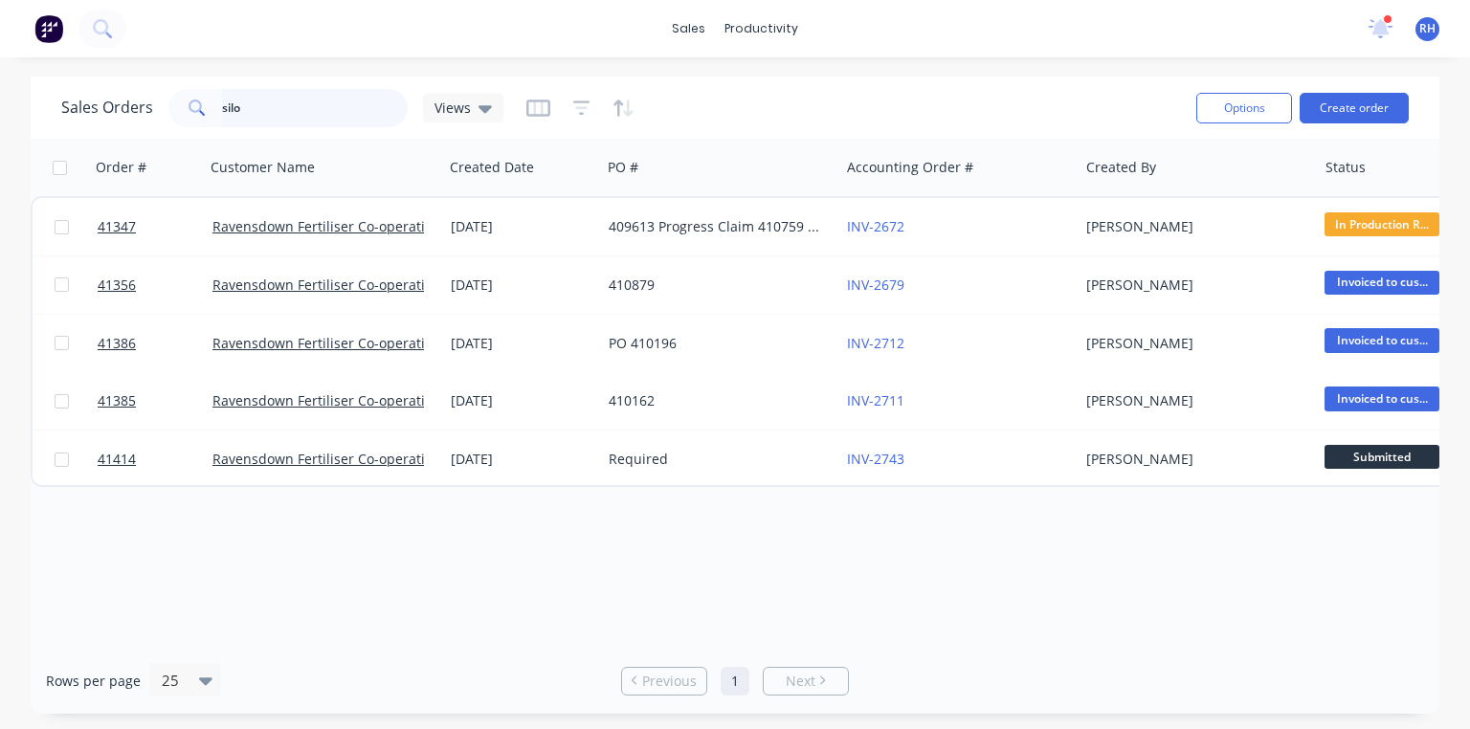
click at [368, 103] on input "silo" at bounding box center [315, 108] width 187 height 38
click at [786, 32] on div "productivity" at bounding box center [761, 28] width 93 height 29
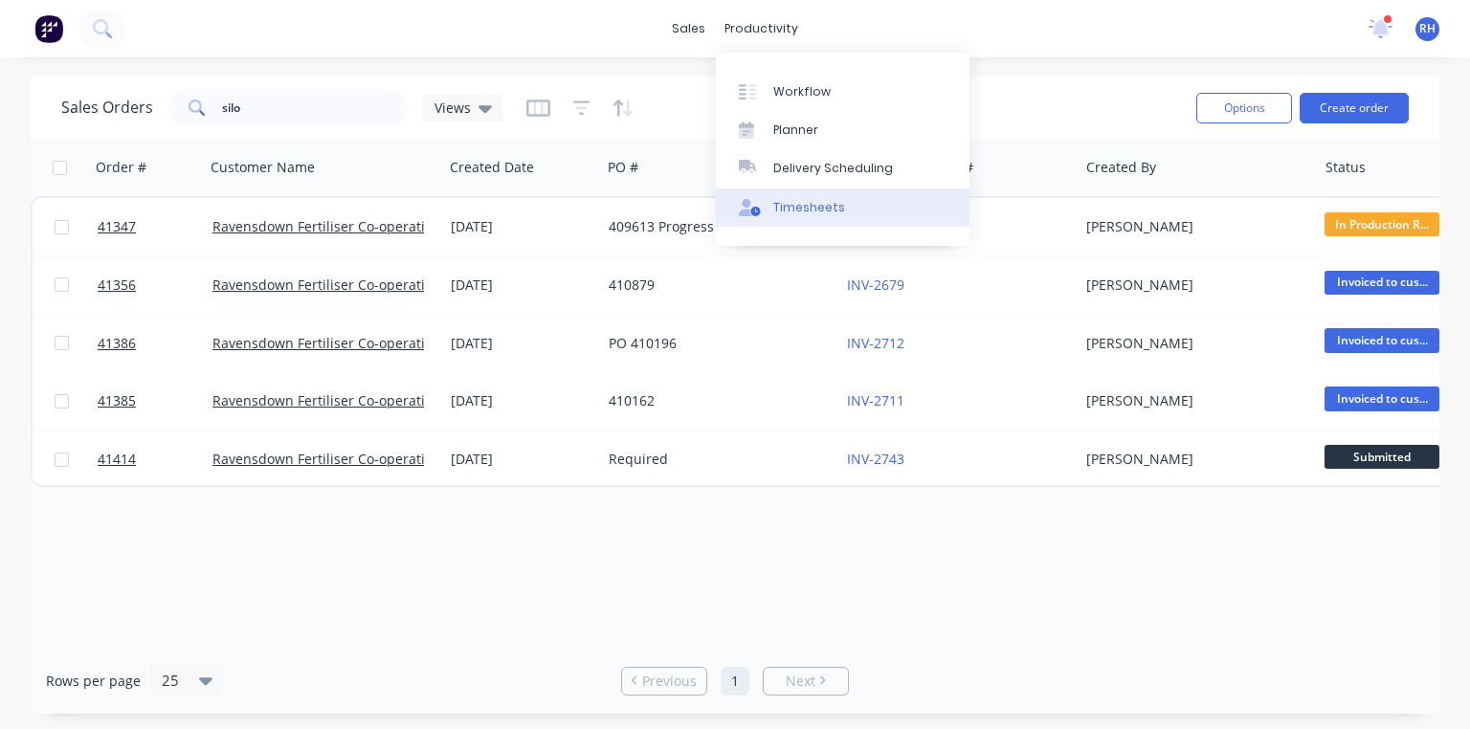
click at [810, 210] on div "Timesheets" at bounding box center [809, 207] width 72 height 17
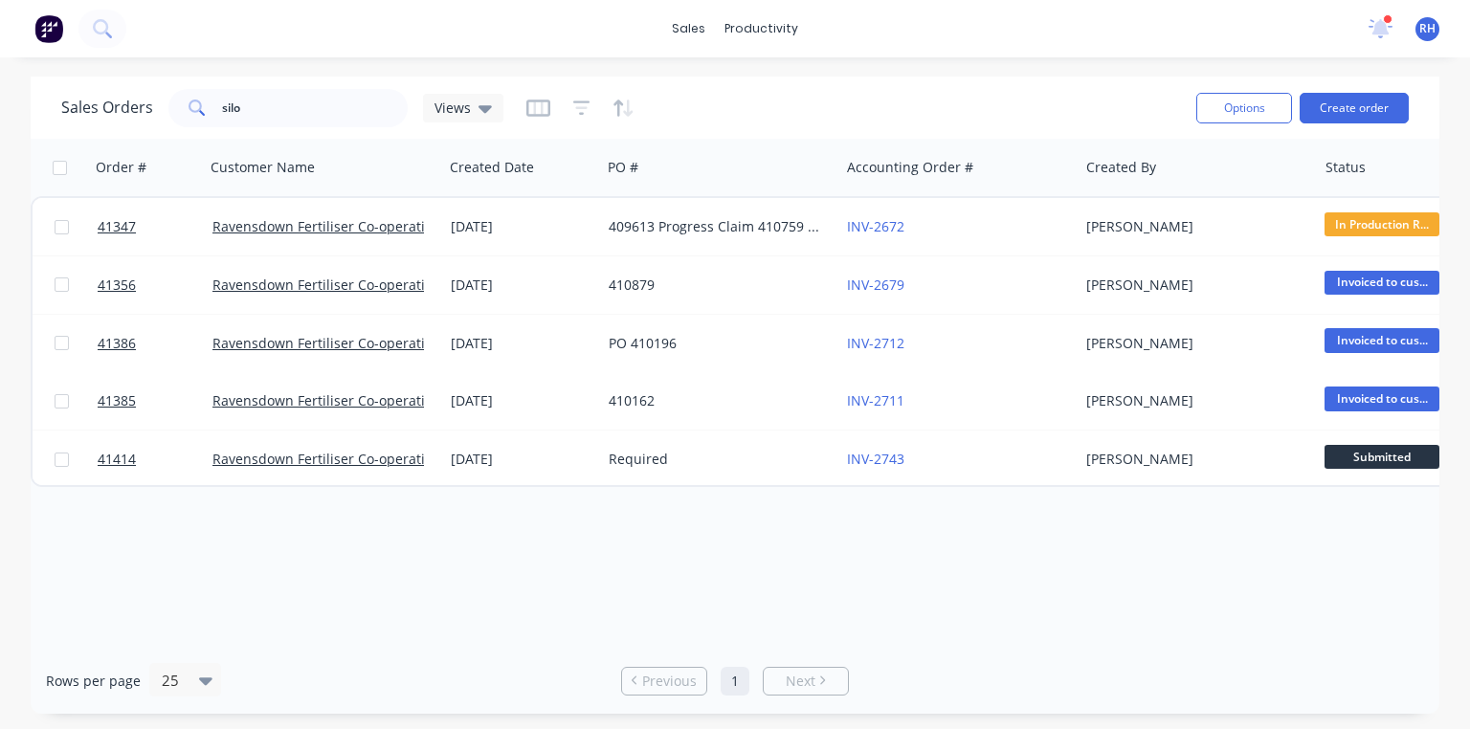
click at [50, 33] on img at bounding box center [48, 28] width 29 height 29
click at [54, 23] on img at bounding box center [48, 28] width 29 height 29
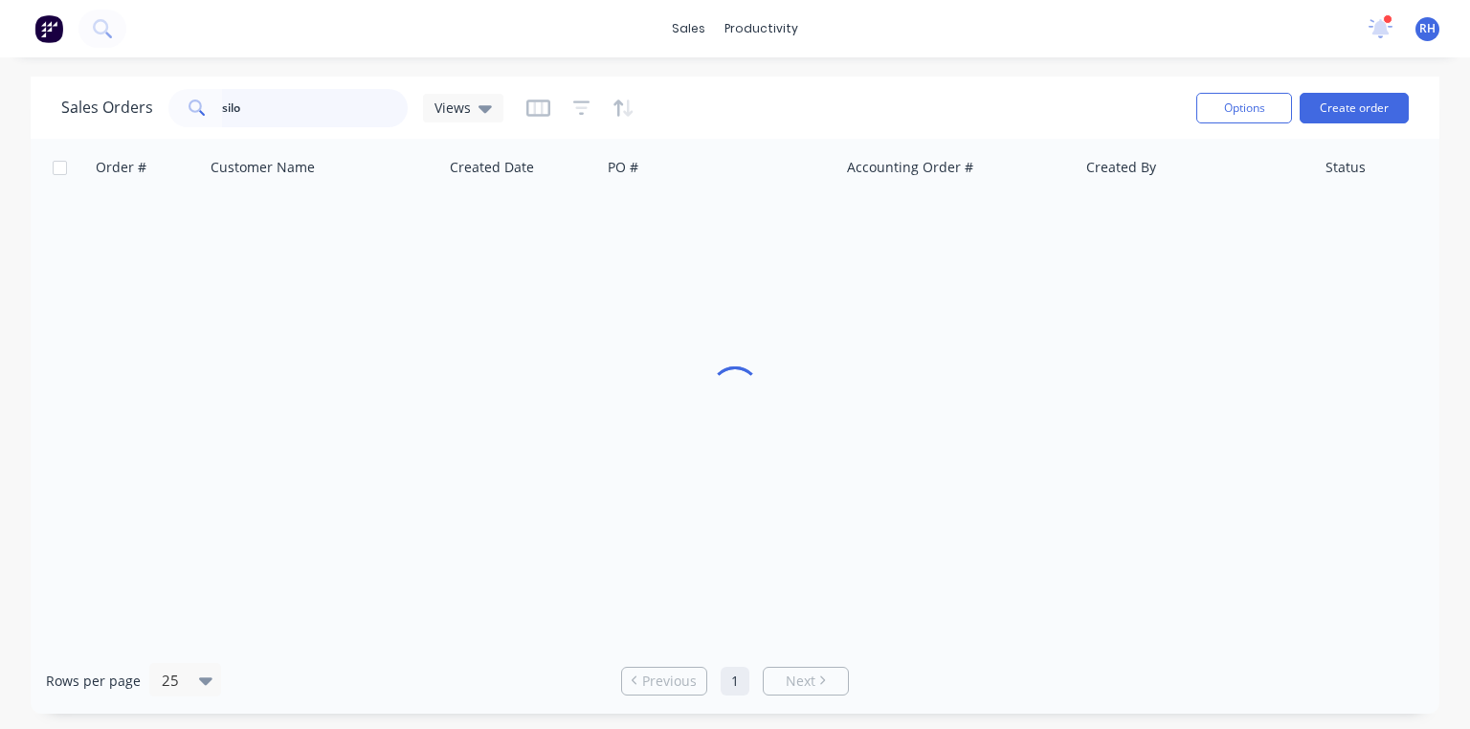
click at [269, 111] on input "silo" at bounding box center [315, 108] width 187 height 38
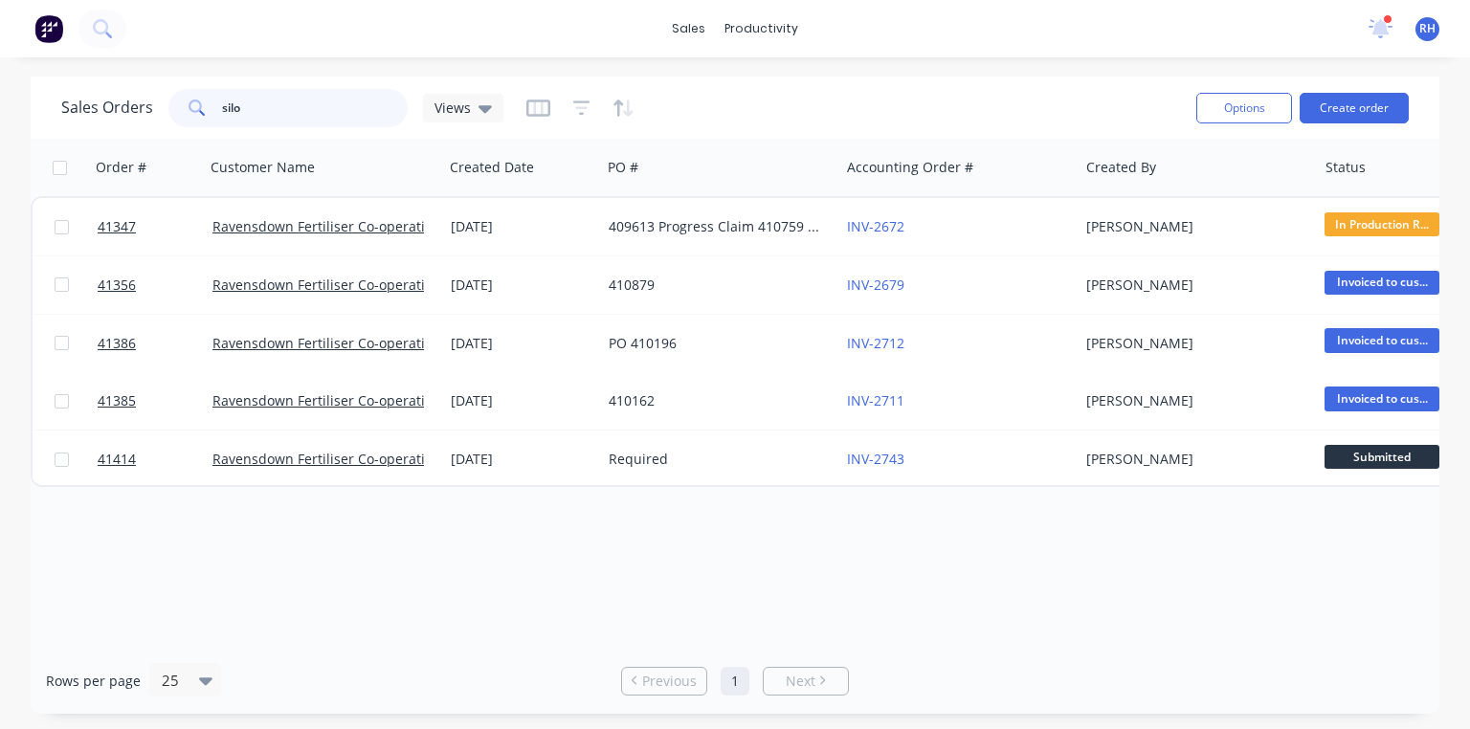
click at [346, 103] on input "silo" at bounding box center [315, 108] width 187 height 38
type input "si"
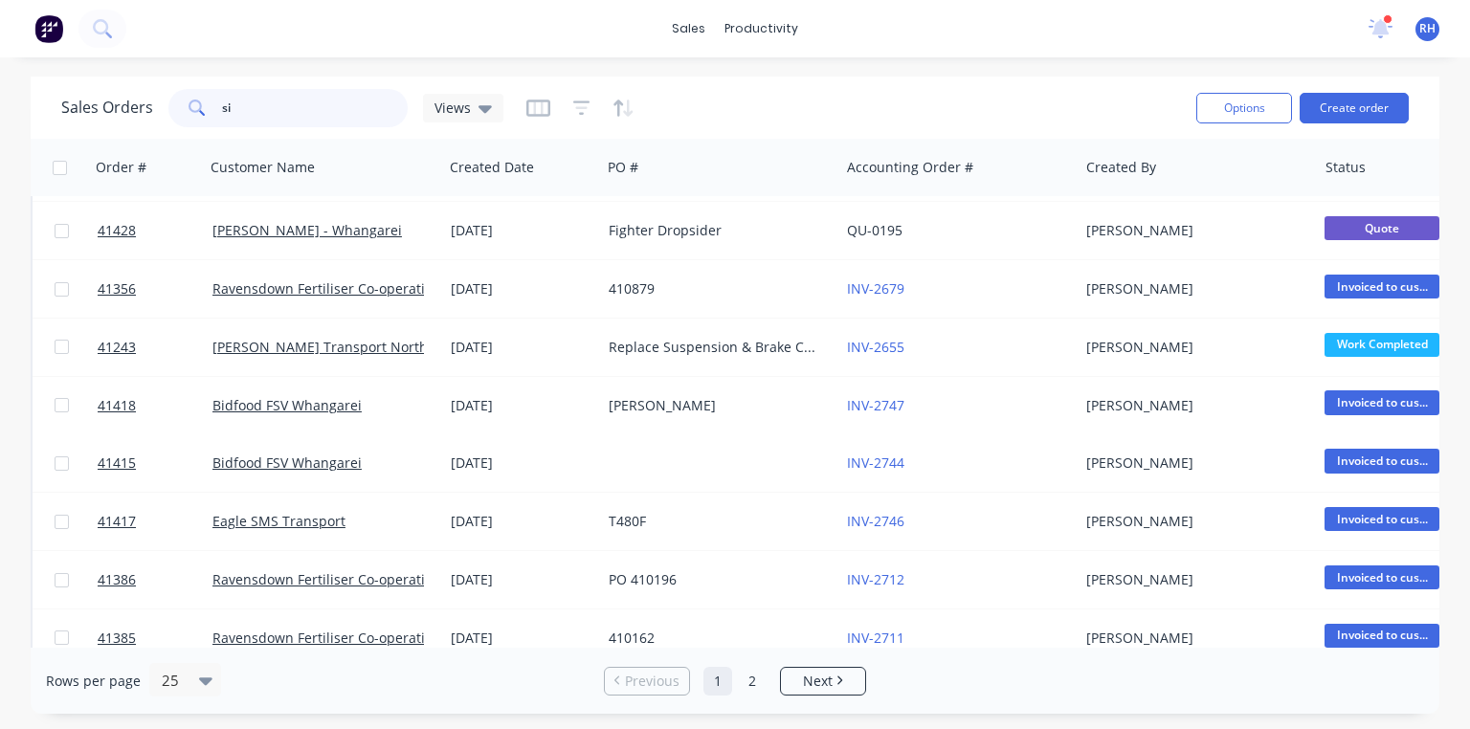
scroll to position [521, 0]
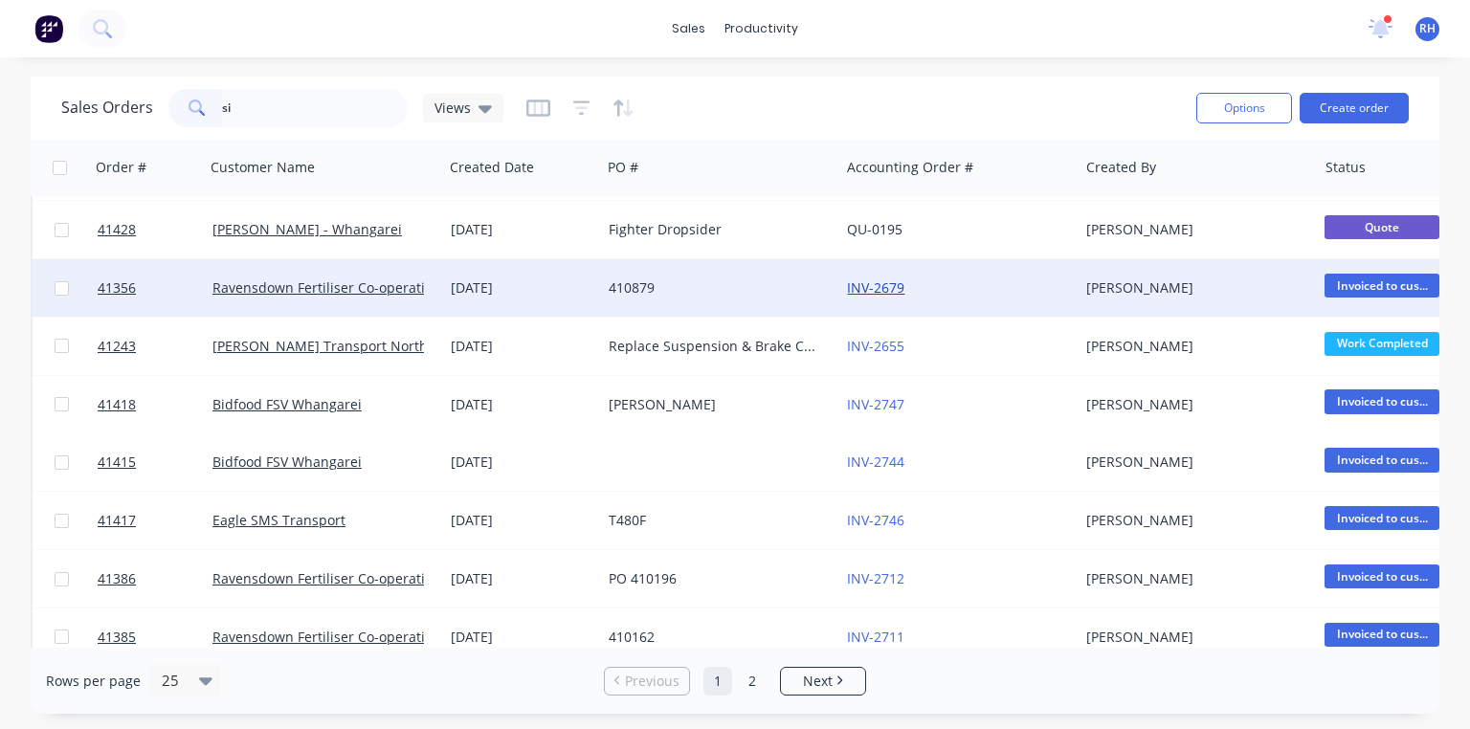
click at [884, 287] on link "INV-2679" at bounding box center [875, 288] width 57 height 18
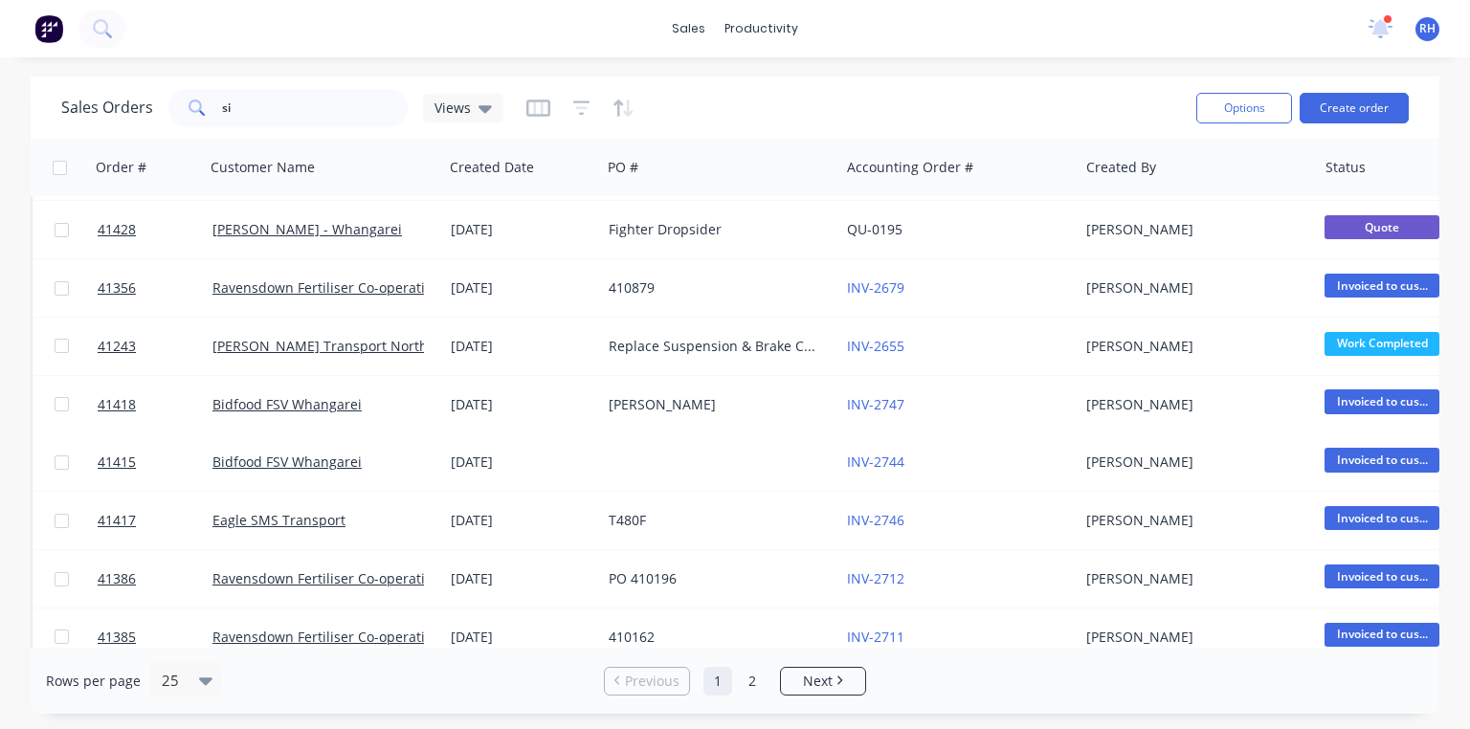
scroll to position [521, 0]
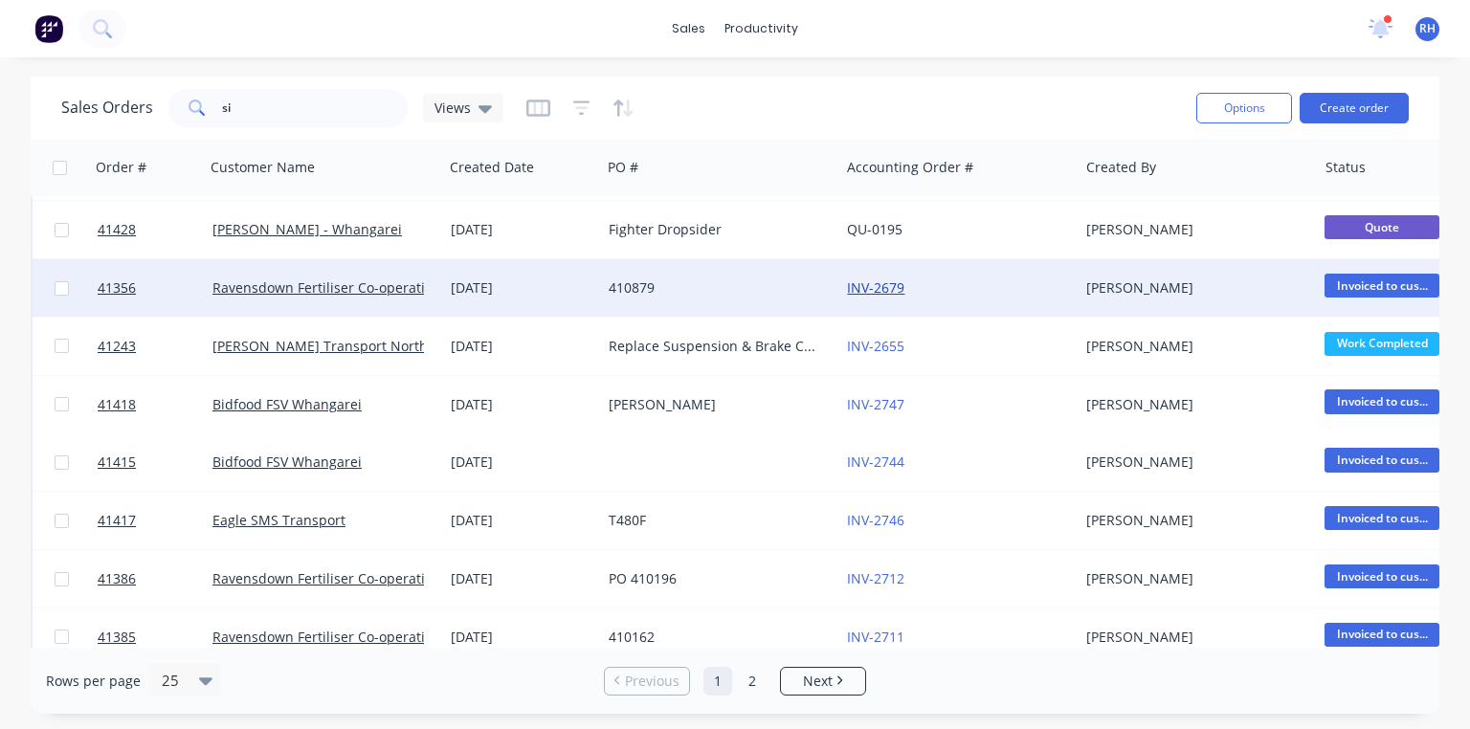
click at [884, 279] on link "INV-2679" at bounding box center [875, 288] width 57 height 18
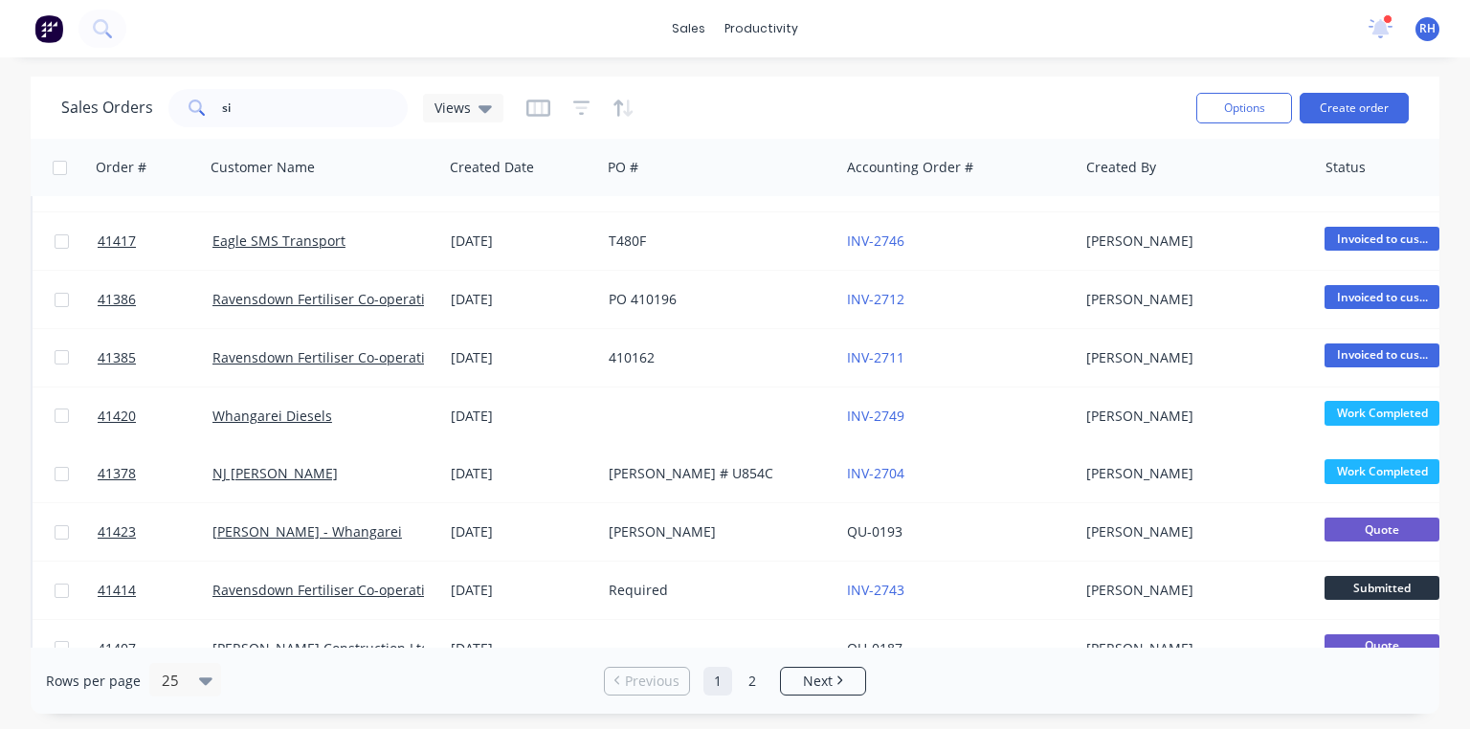
scroll to position [813, 0]
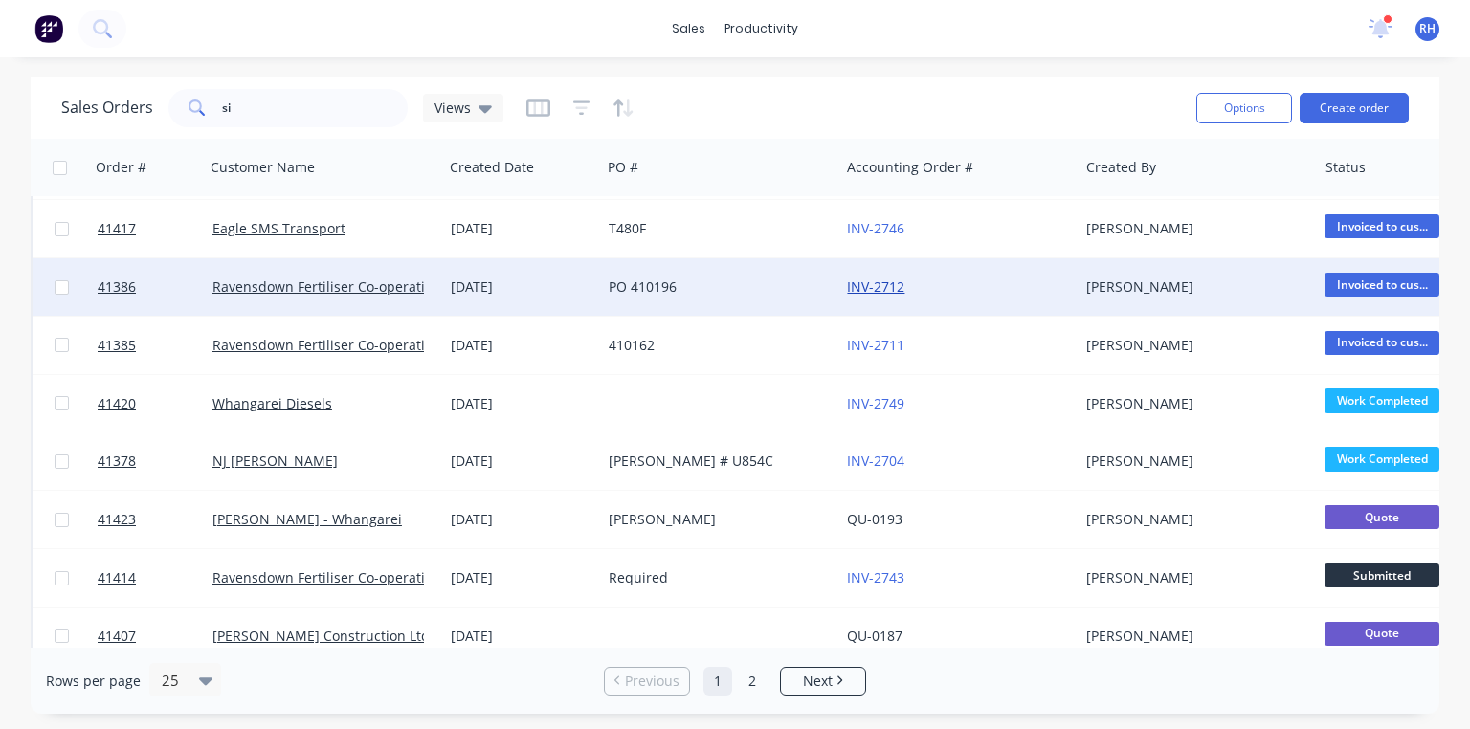
click at [877, 287] on link "INV-2712" at bounding box center [875, 287] width 57 height 18
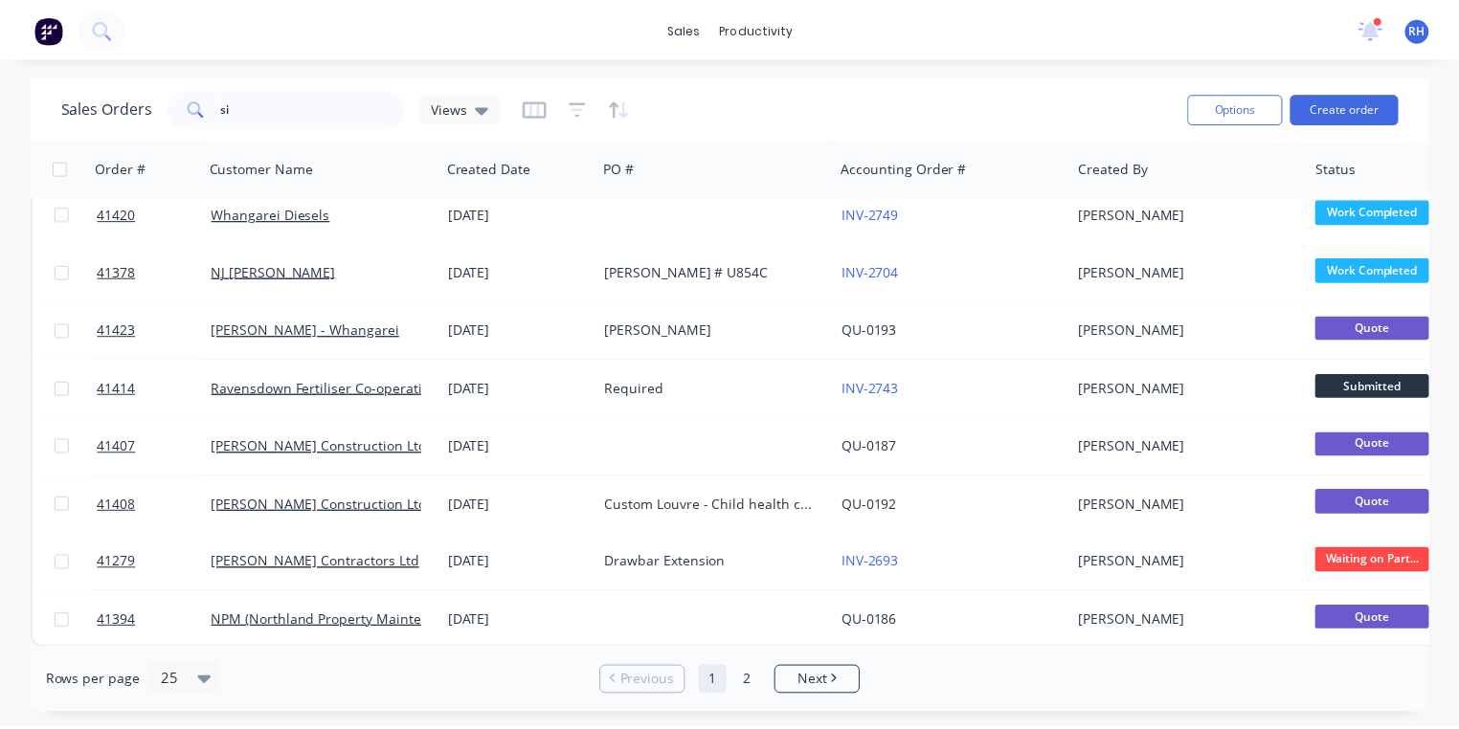
scroll to position [1011, 0]
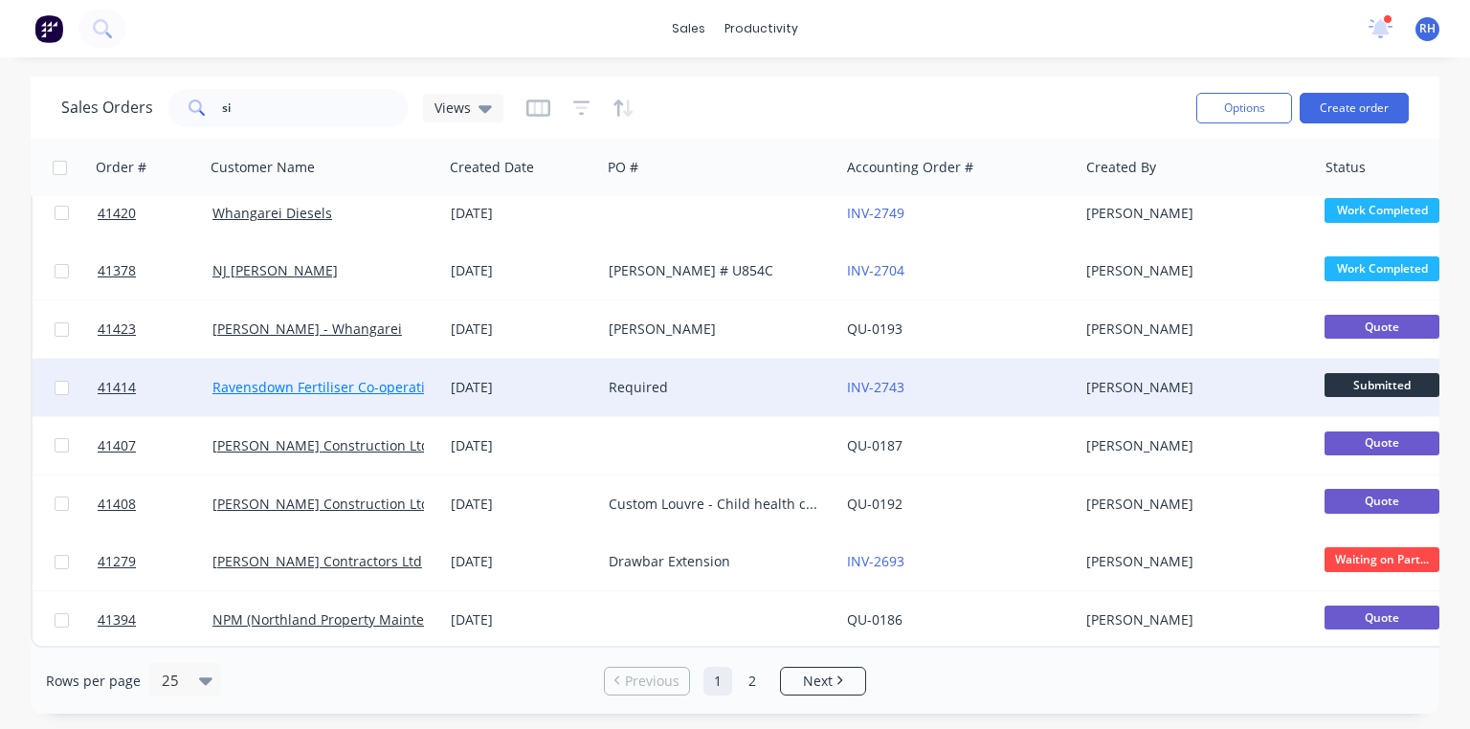
click at [326, 378] on link "Ravensdown Fertiliser Co-operative" at bounding box center [325, 387] width 227 height 18
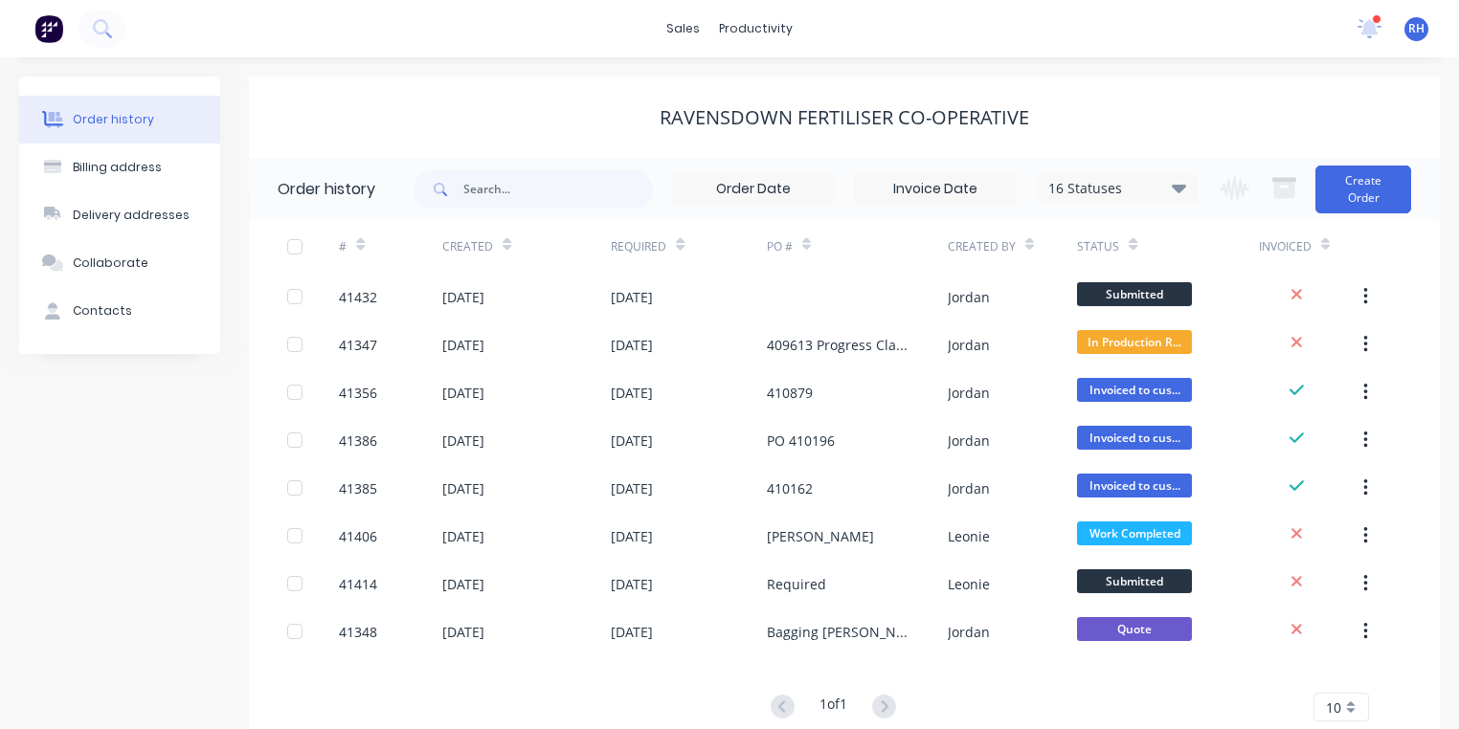
scroll to position [53, 0]
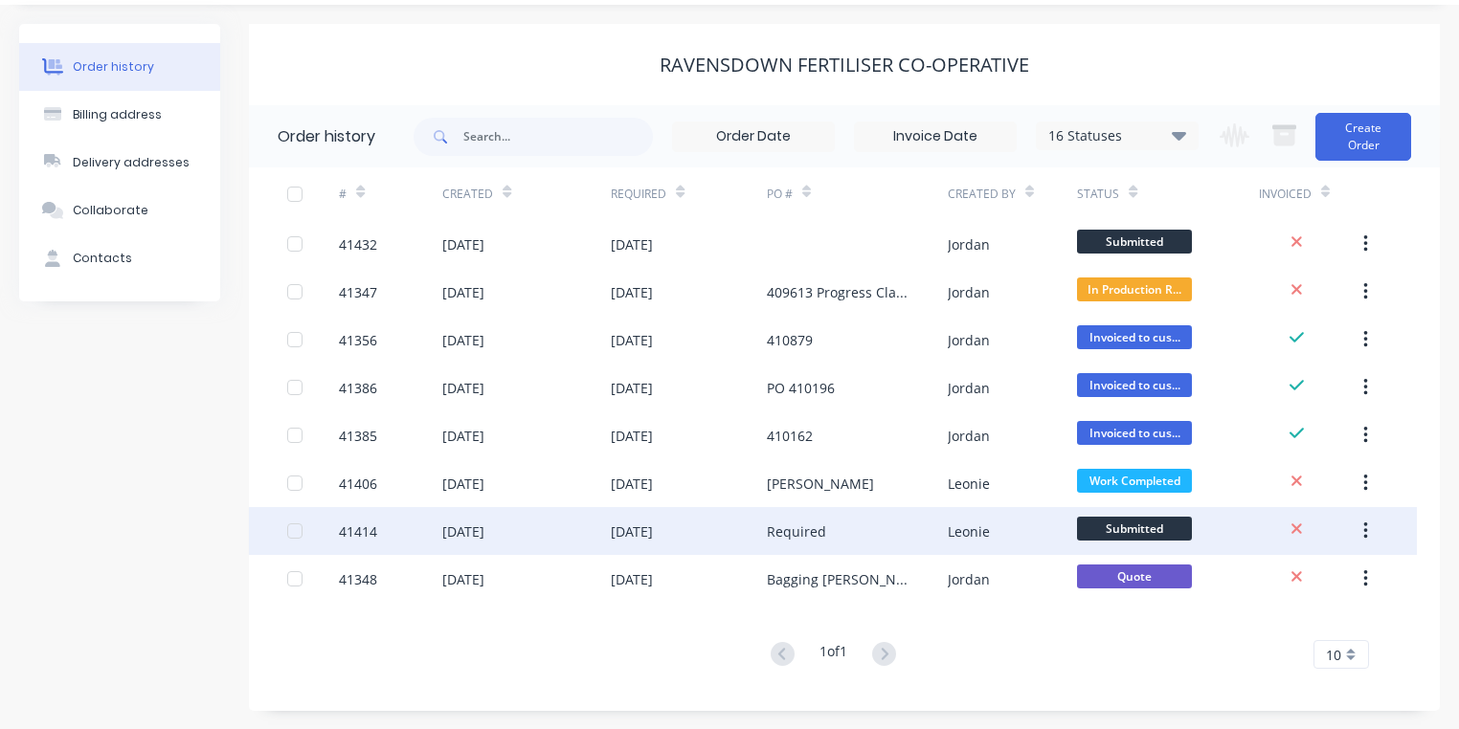
click at [643, 529] on div "[DATE]" at bounding box center [632, 532] width 42 height 20
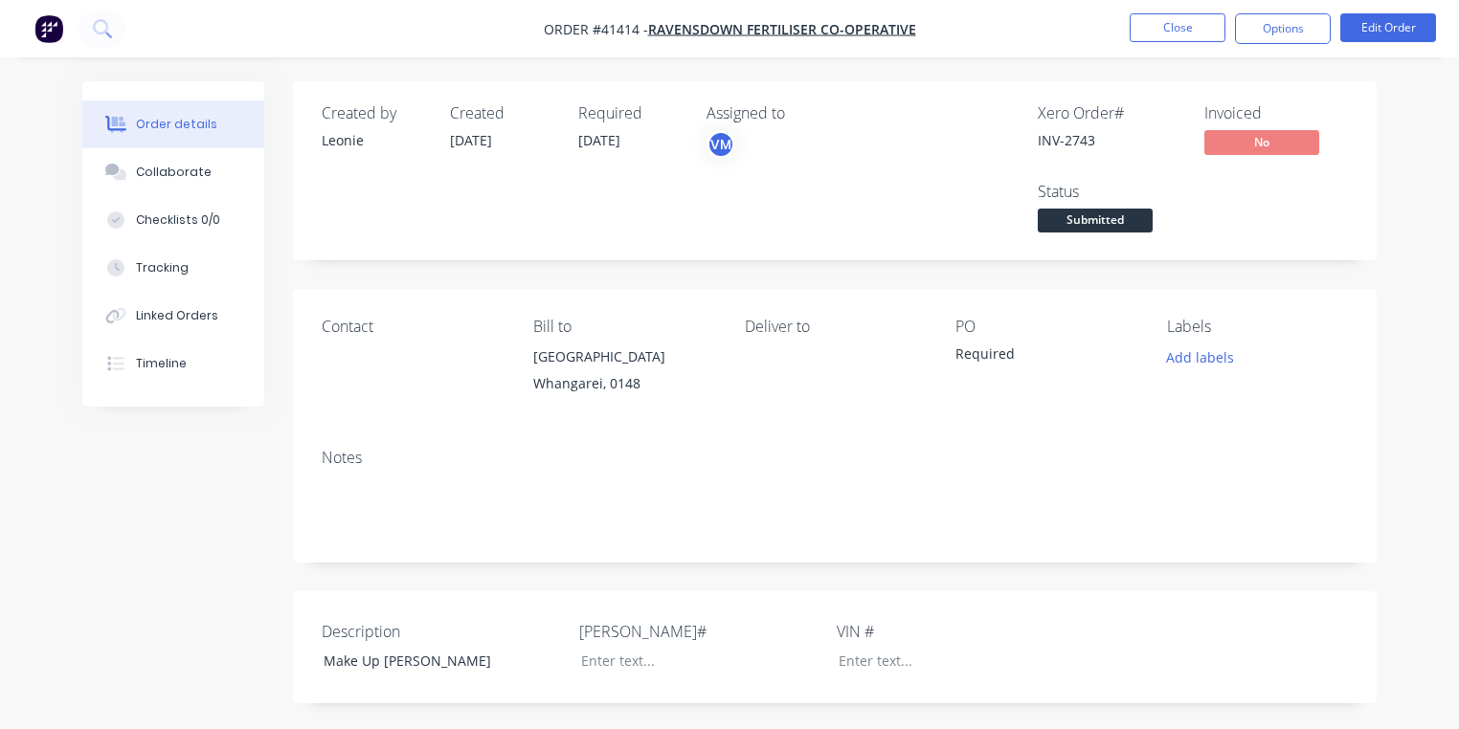
click at [63, 41] on button "button" at bounding box center [49, 28] width 40 height 31
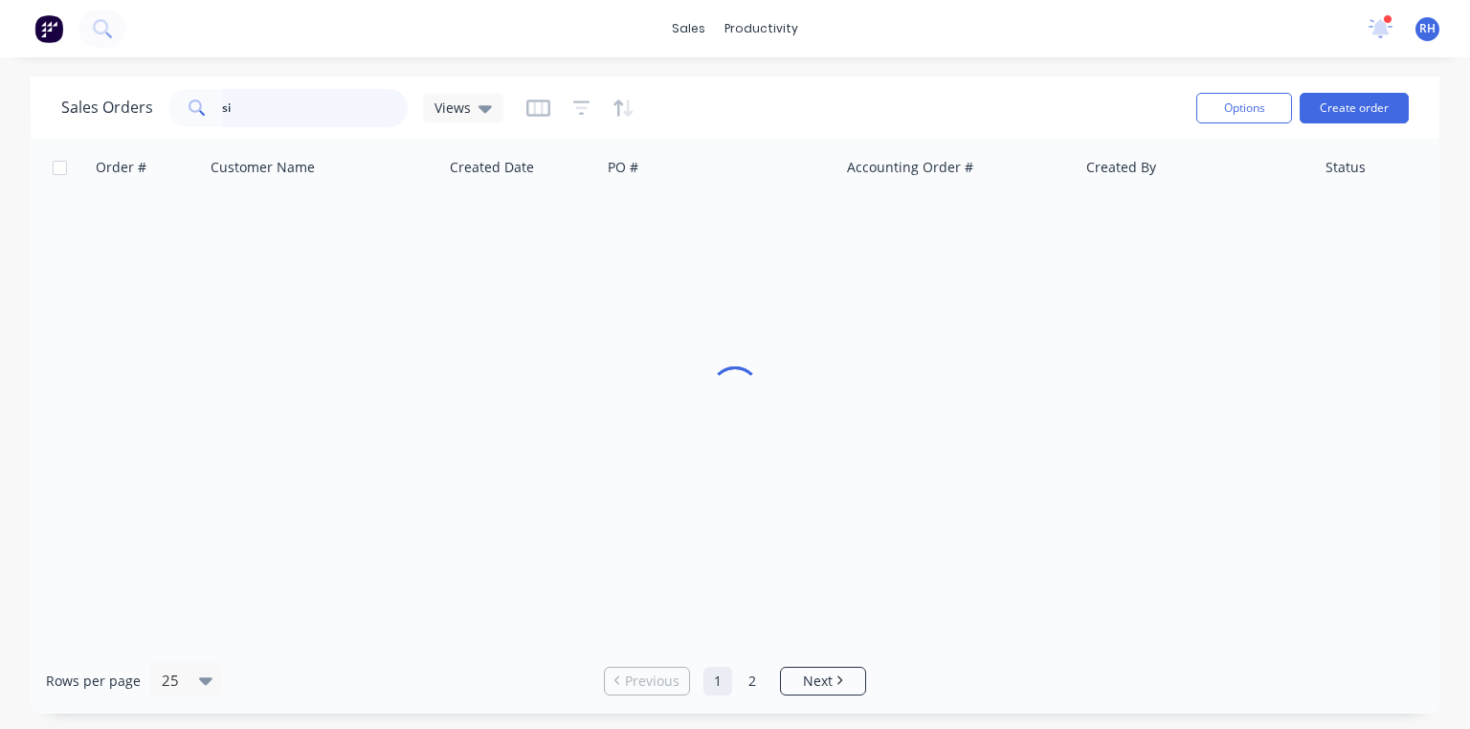
click at [298, 103] on input "si" at bounding box center [315, 108] width 187 height 38
type input "s"
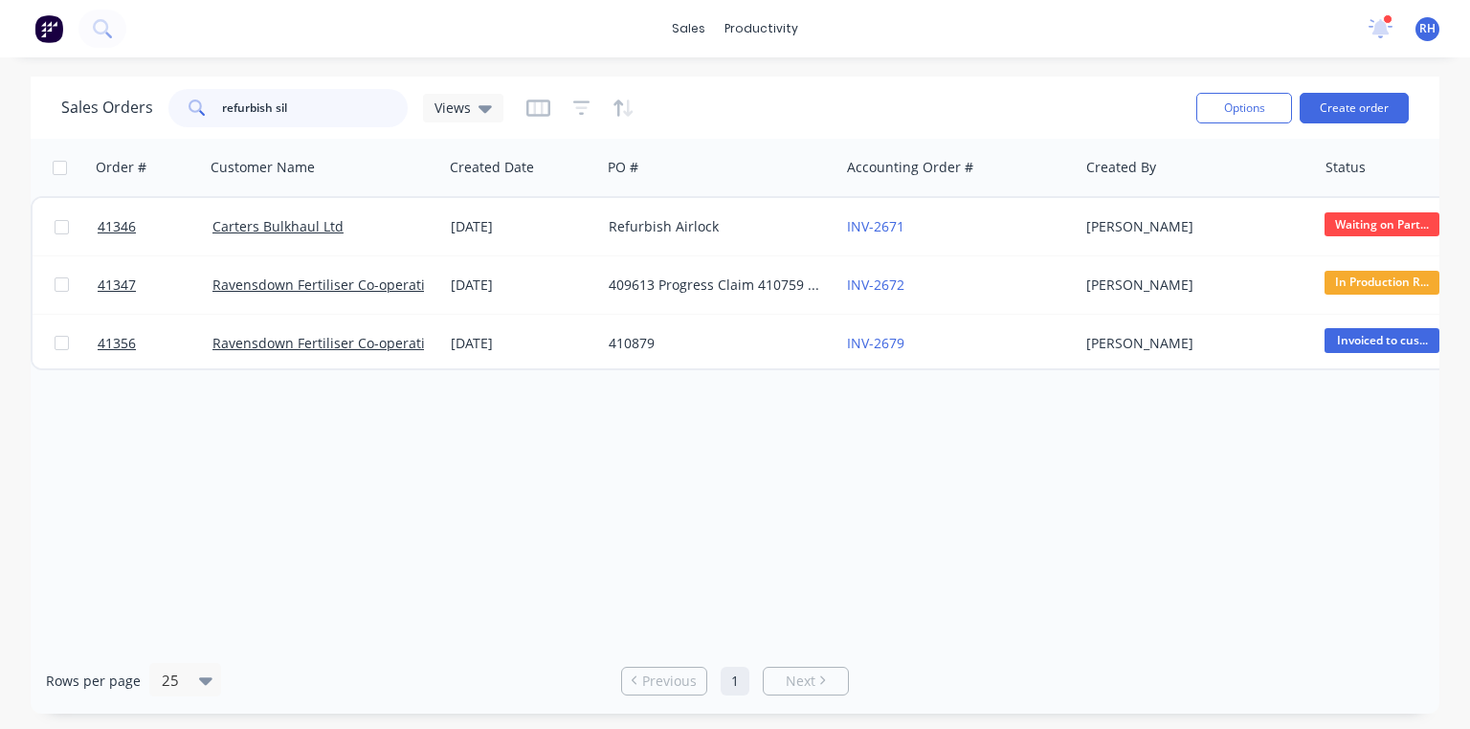
type input "refurbish silo"
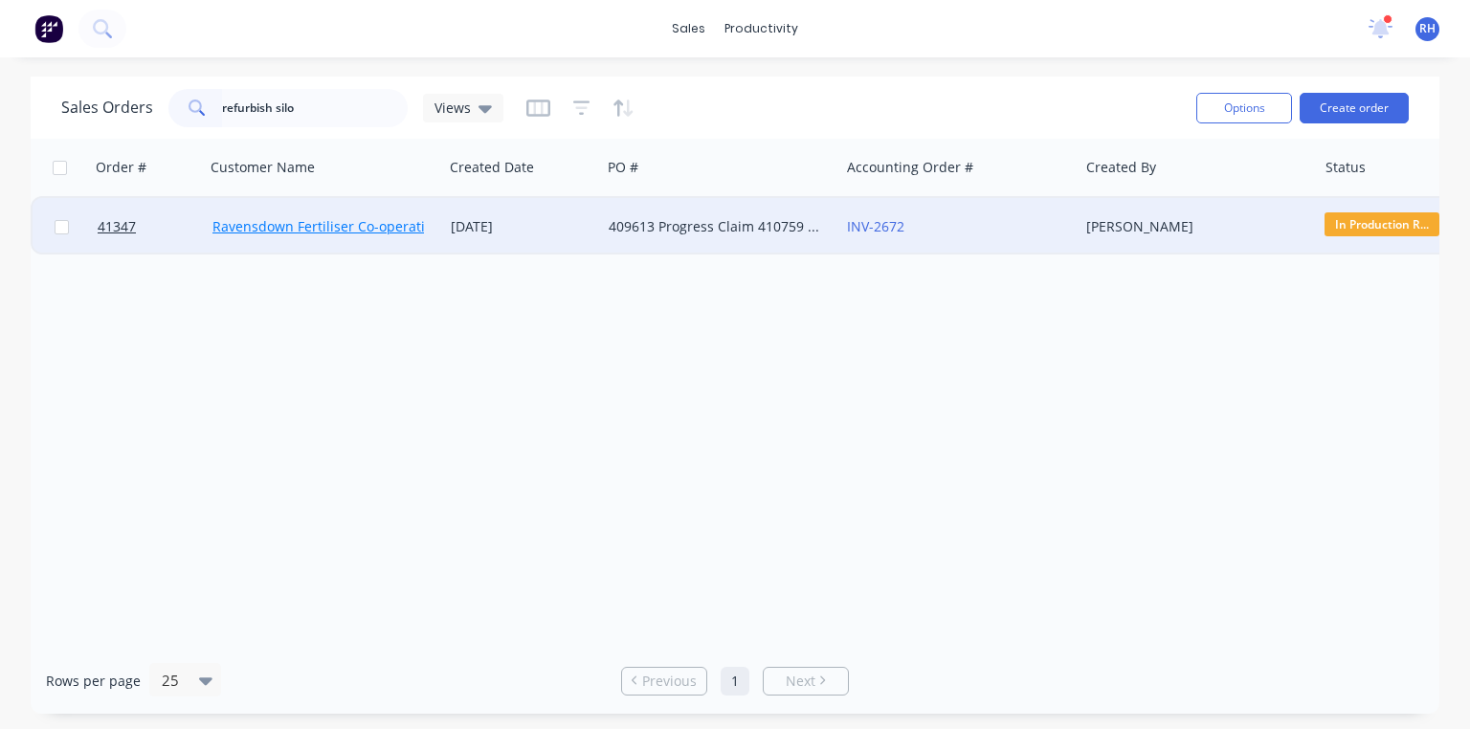
click at [364, 228] on link "Ravensdown Fertiliser Co-operative" at bounding box center [325, 226] width 227 height 18
click at [338, 229] on link "Ravensdown Fertiliser Co-operative" at bounding box center [325, 226] width 227 height 18
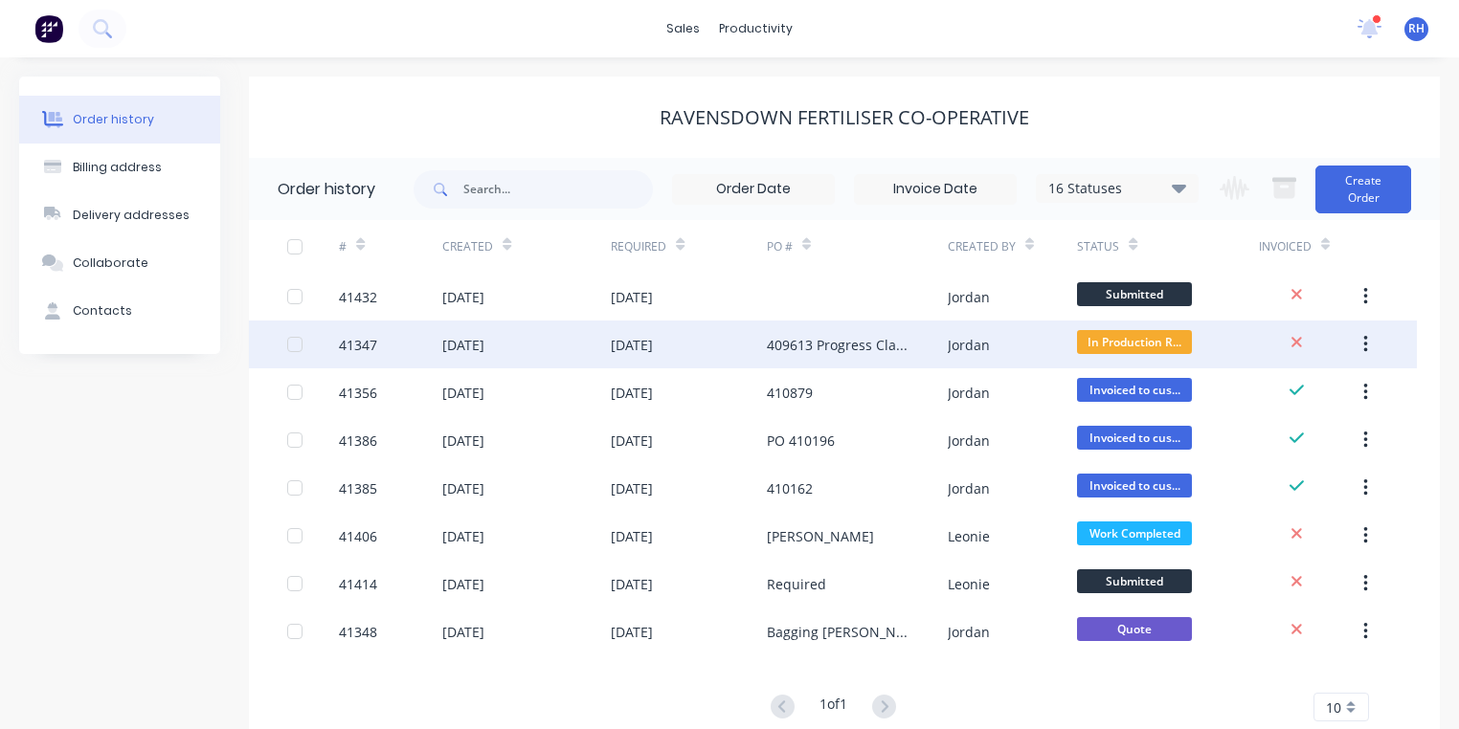
click at [639, 331] on div "[DATE]" at bounding box center [688, 345] width 155 height 48
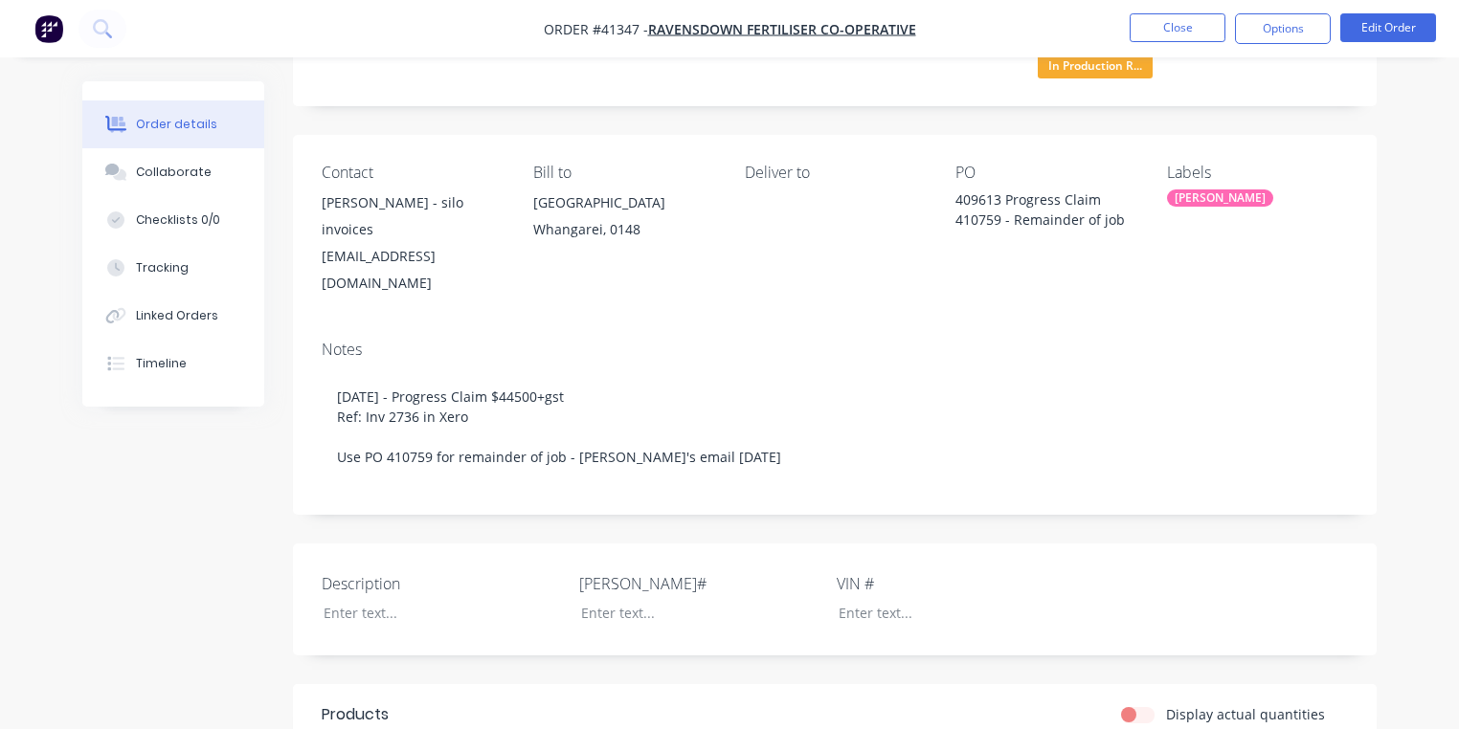
scroll to position [46, 0]
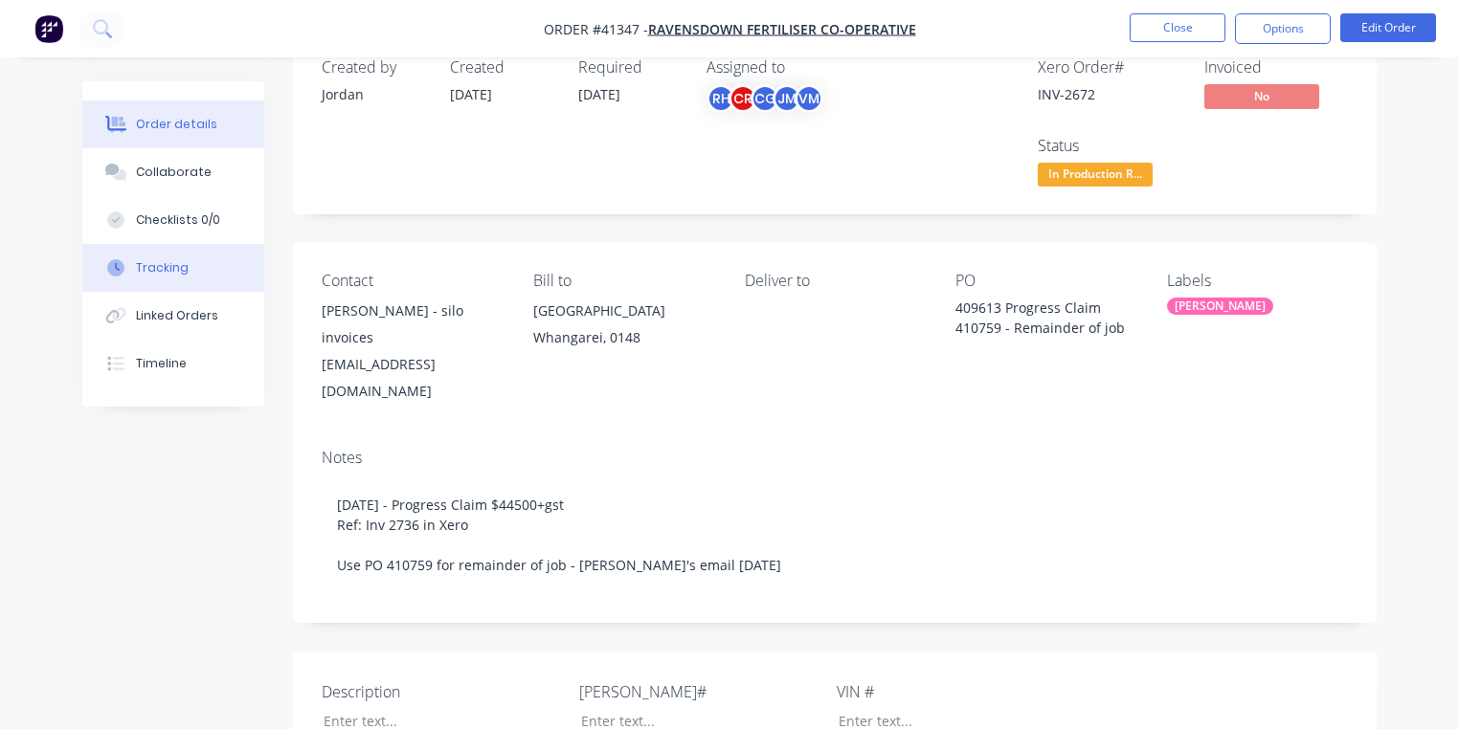
click at [196, 268] on button "Tracking" at bounding box center [173, 268] width 182 height 48
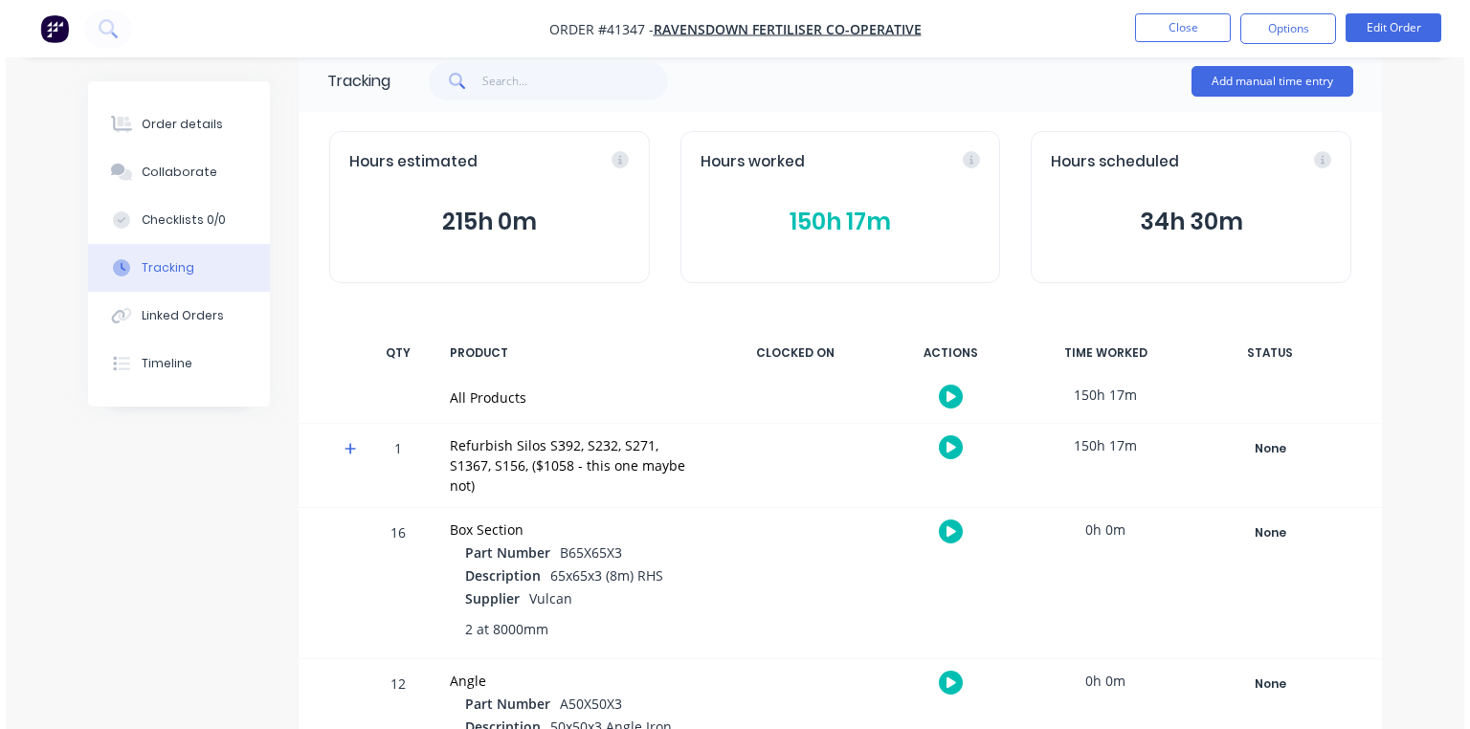
scroll to position [77, 0]
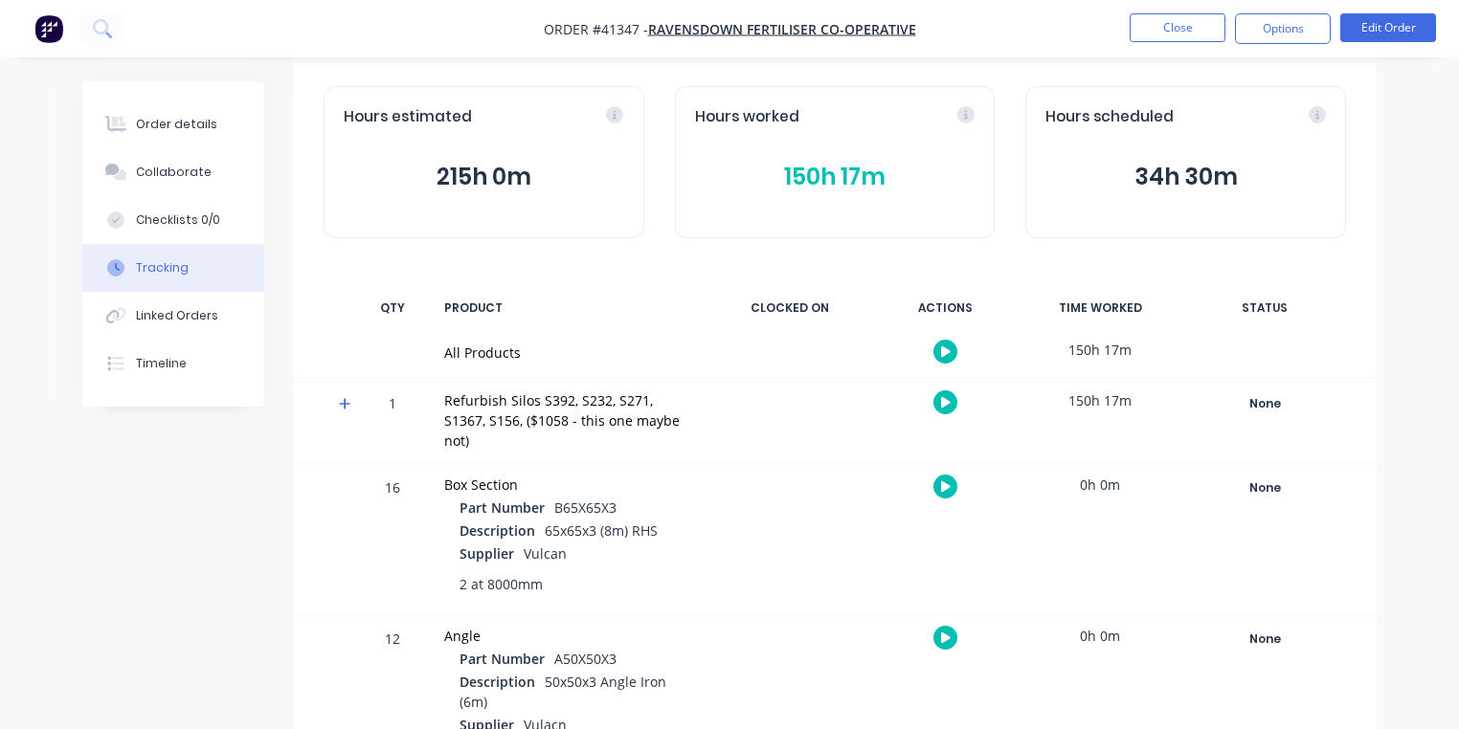
click at [345, 403] on icon at bounding box center [344, 403] width 11 height 11
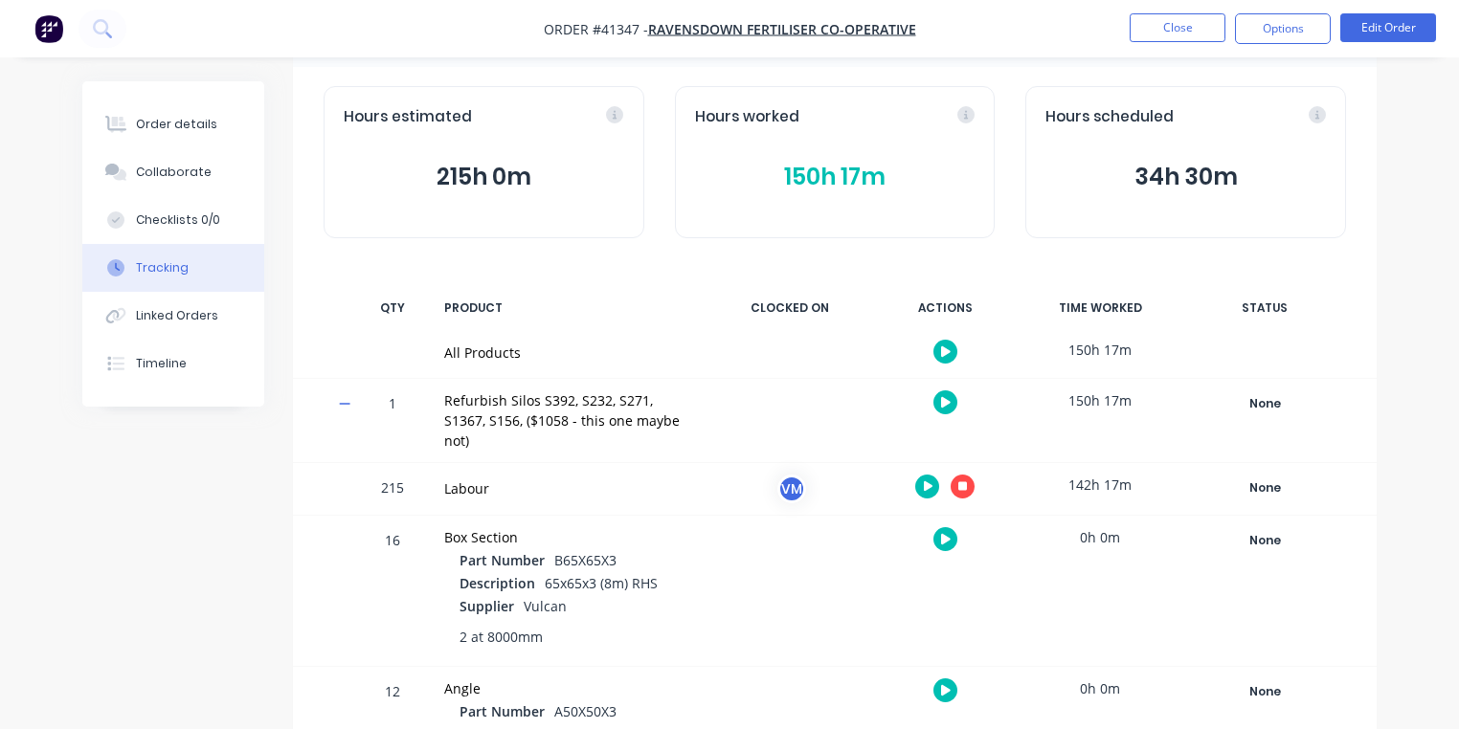
click at [928, 480] on icon "button" at bounding box center [929, 486] width 10 height 12
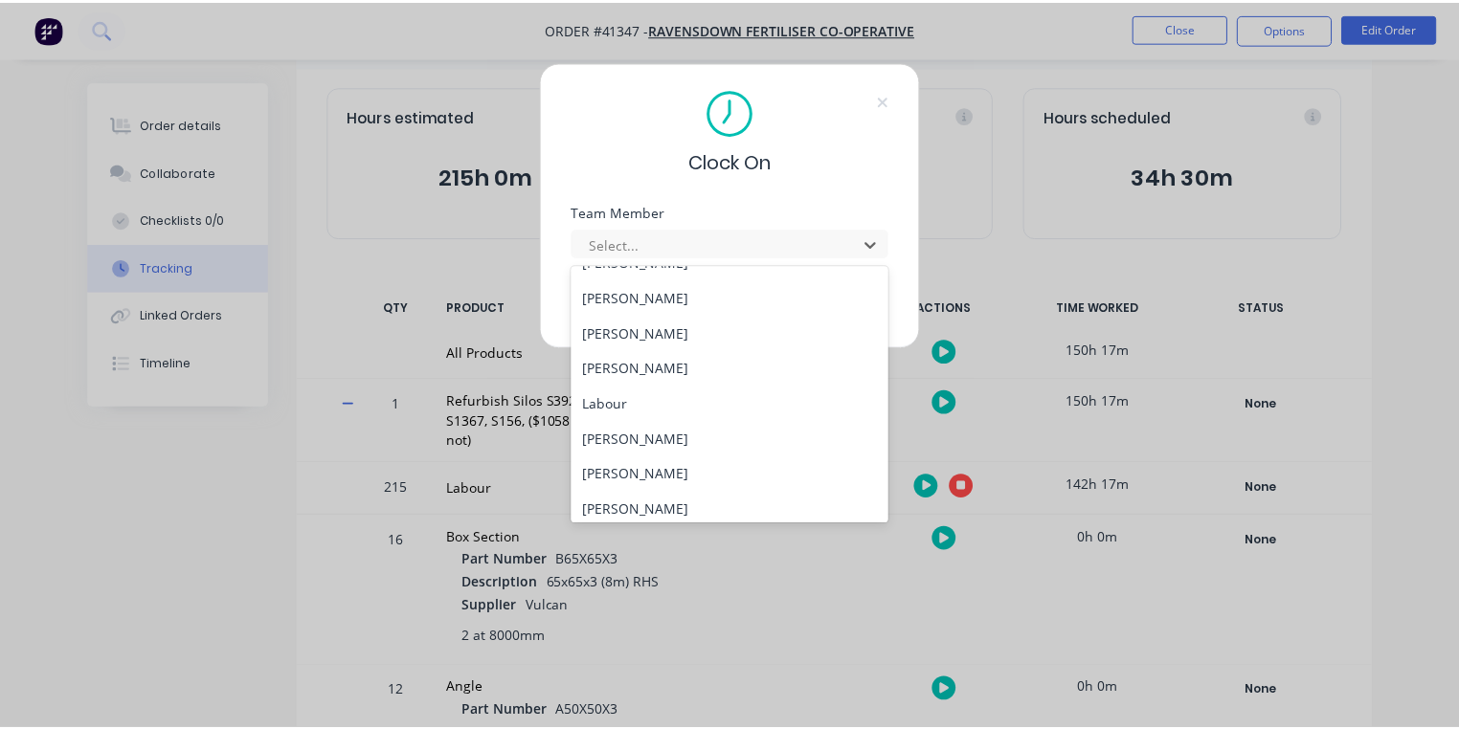
scroll to position [209, 0]
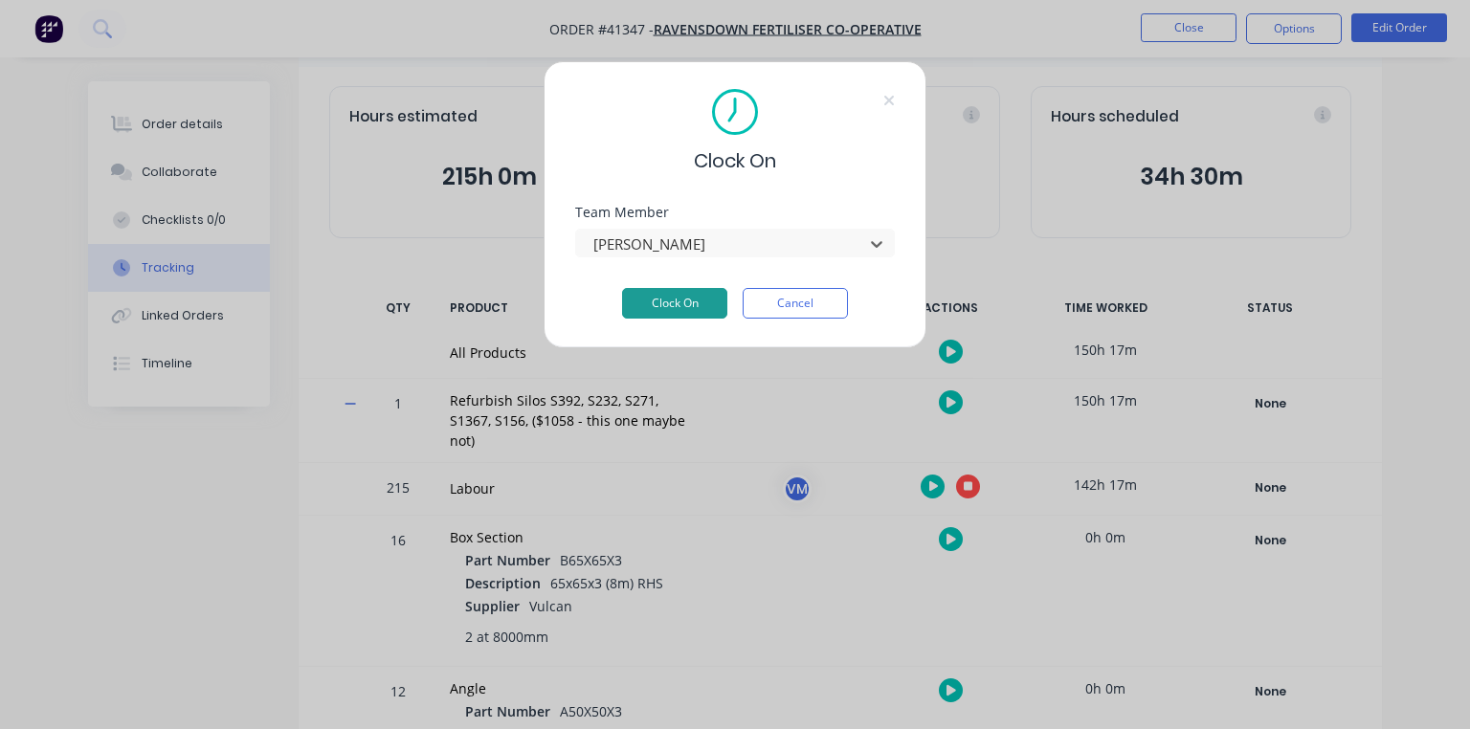
click at [689, 303] on button "Clock On" at bounding box center [674, 303] width 105 height 31
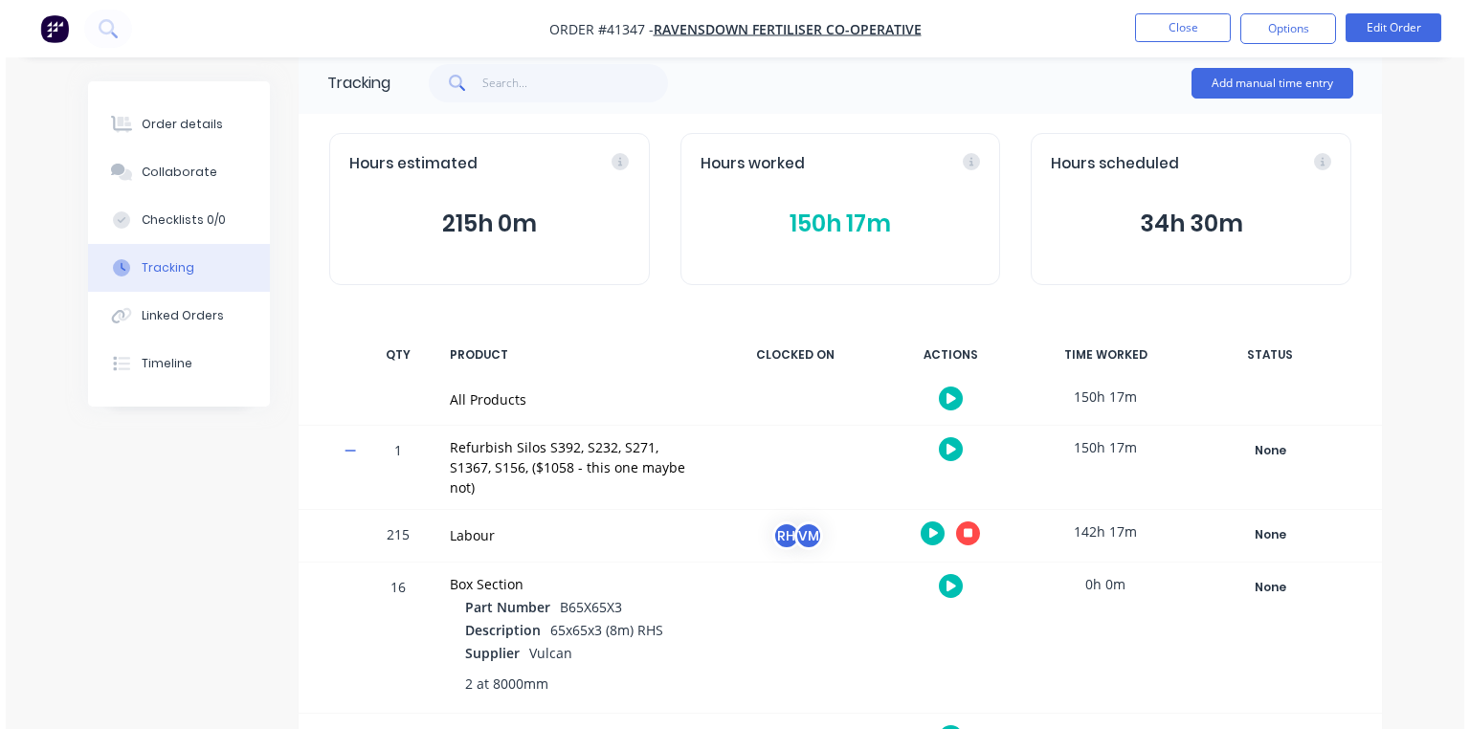
scroll to position [0, 0]
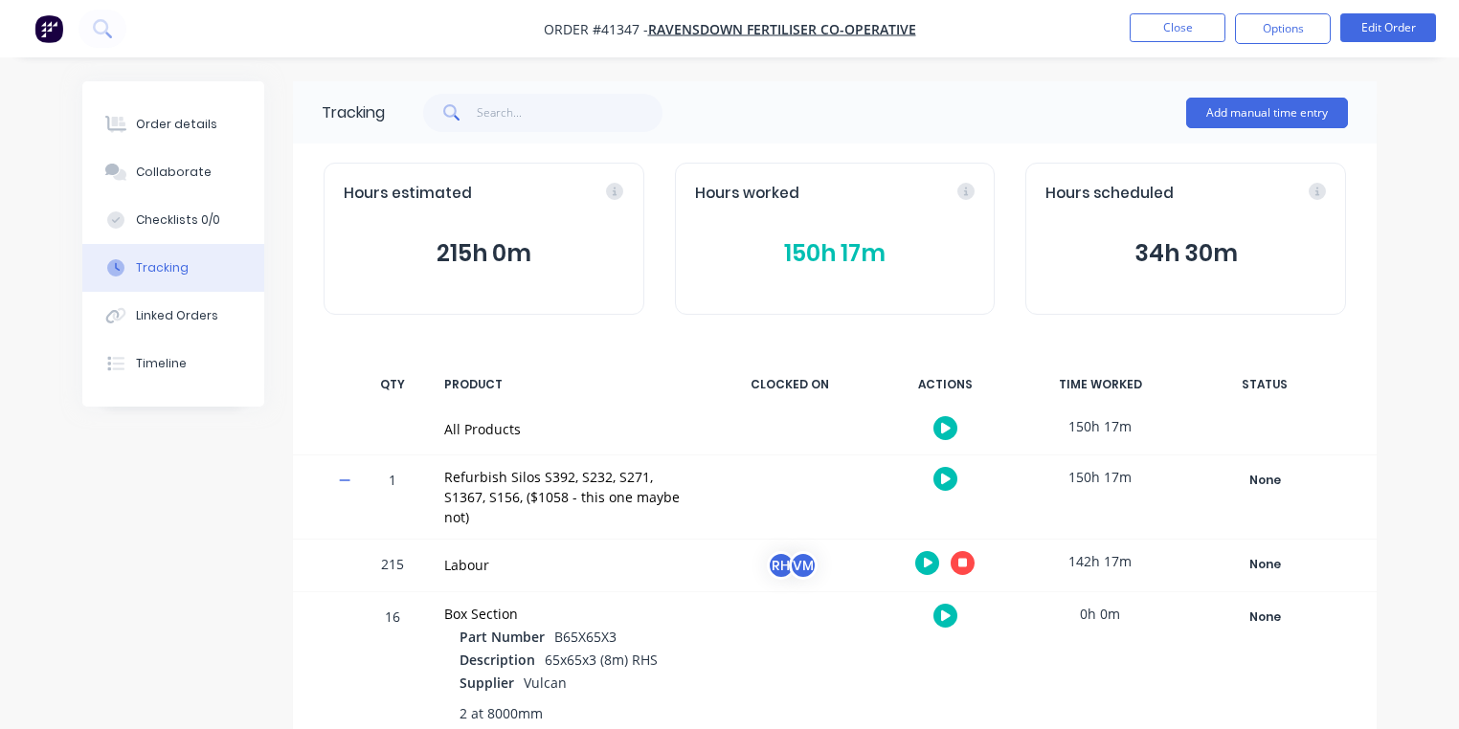
click at [54, 23] on img "button" at bounding box center [48, 28] width 29 height 29
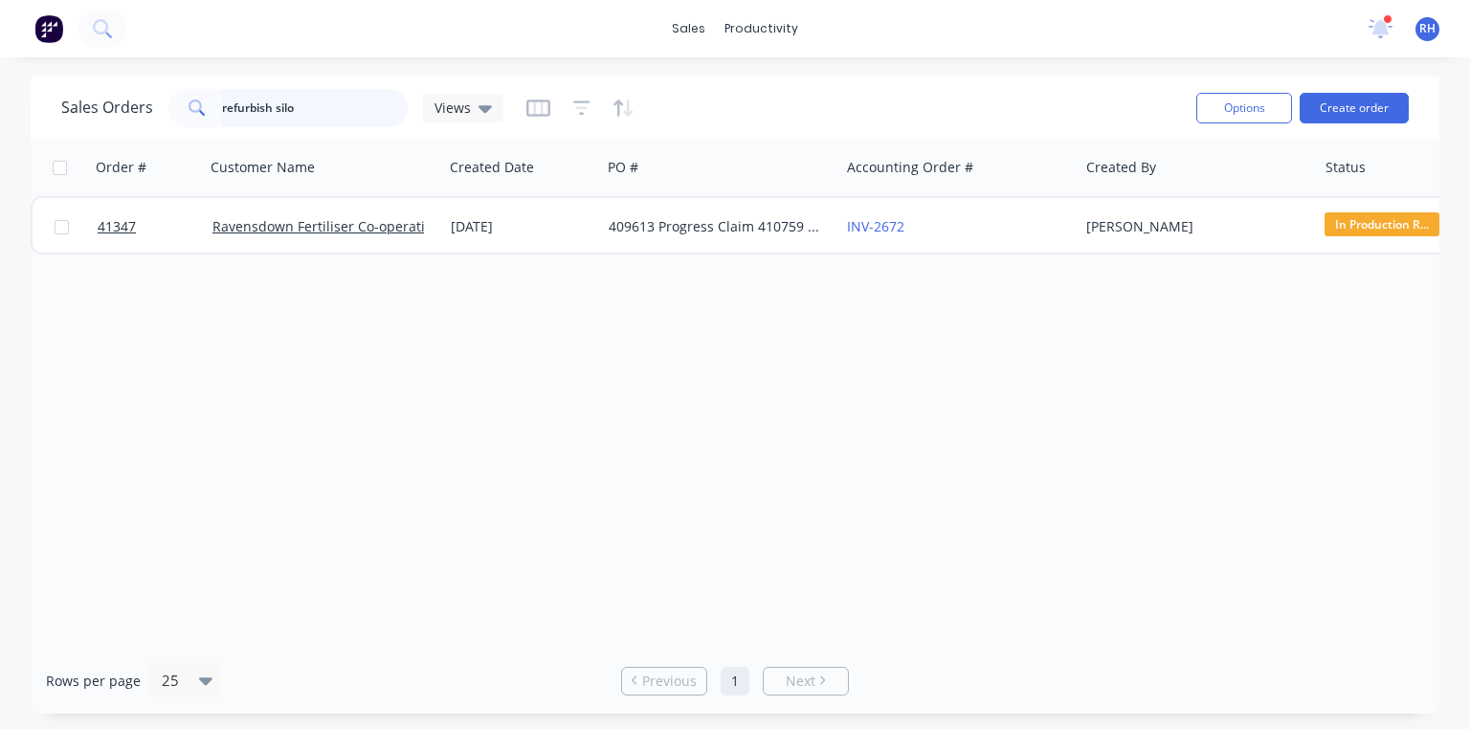
click at [356, 109] on input "refurbish silo" at bounding box center [315, 108] width 187 height 38
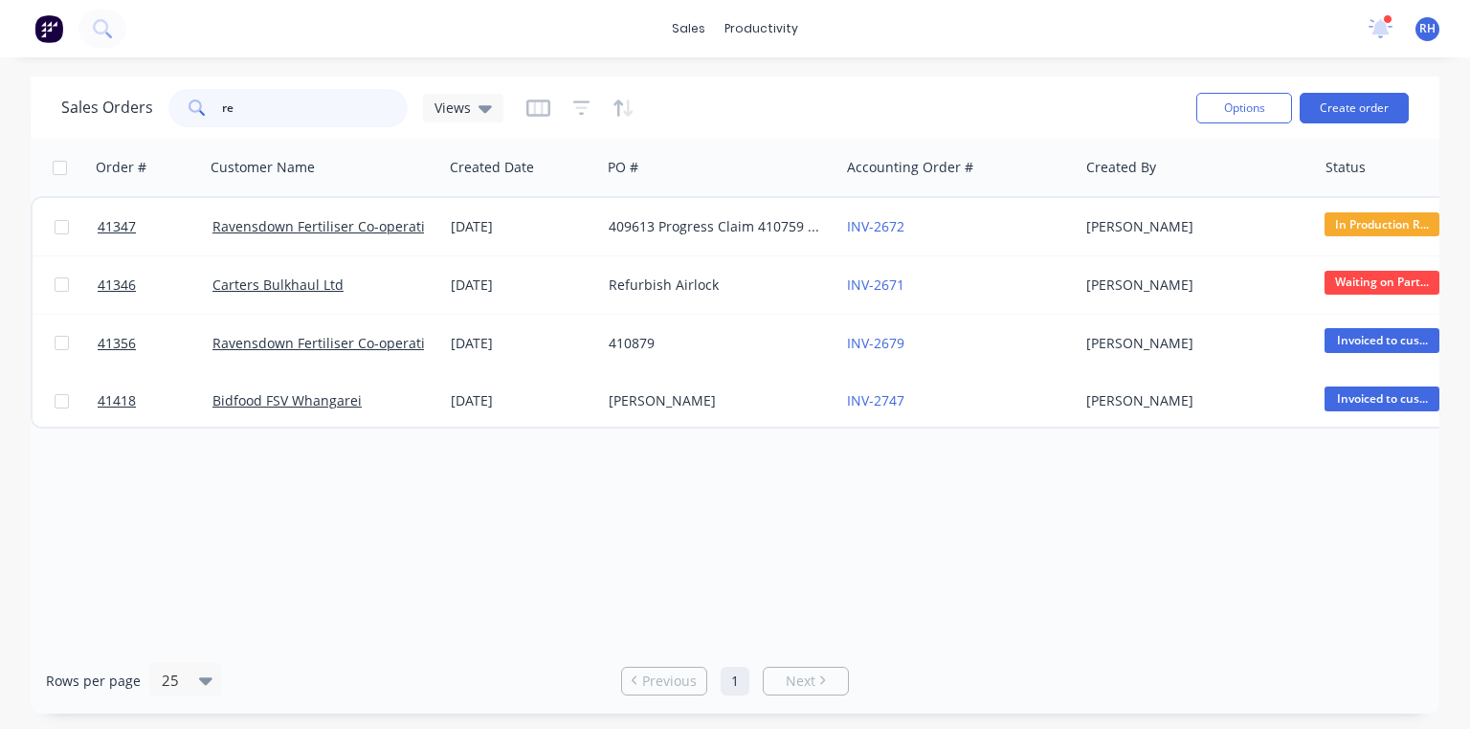
type input "r"
